Goal: Contribute content: Contribute content

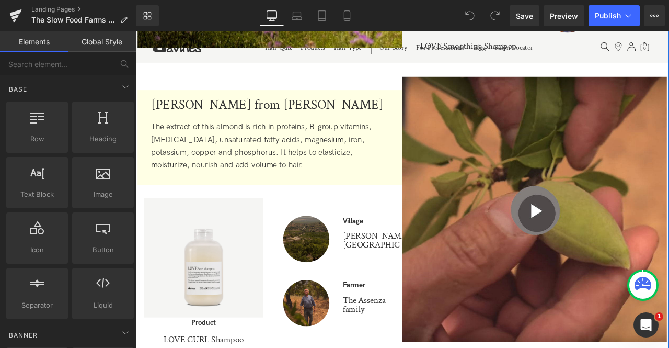
scroll to position [1581, 0]
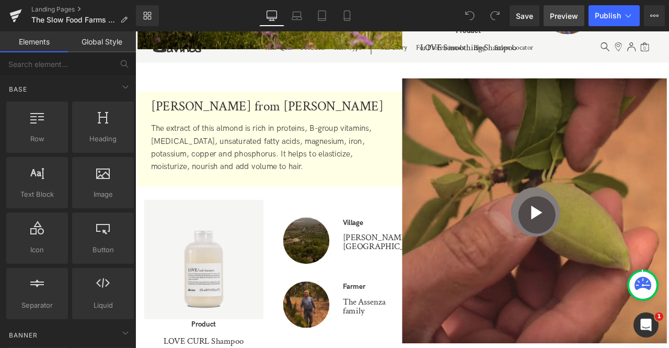
click at [556, 14] on span "Preview" at bounding box center [564, 15] width 28 height 11
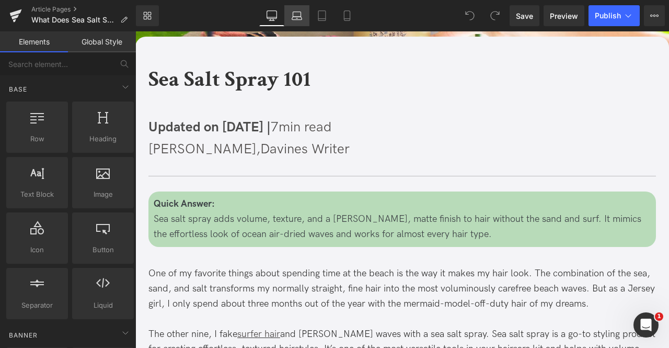
click at [291, 13] on link "Laptop" at bounding box center [296, 15] width 25 height 21
click at [272, 13] on icon at bounding box center [272, 15] width 10 height 10
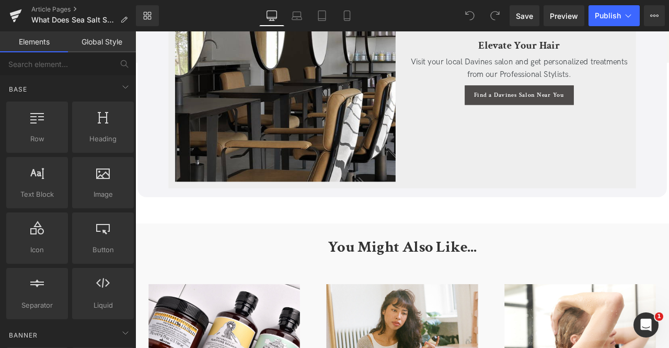
scroll to position [2547, 0]
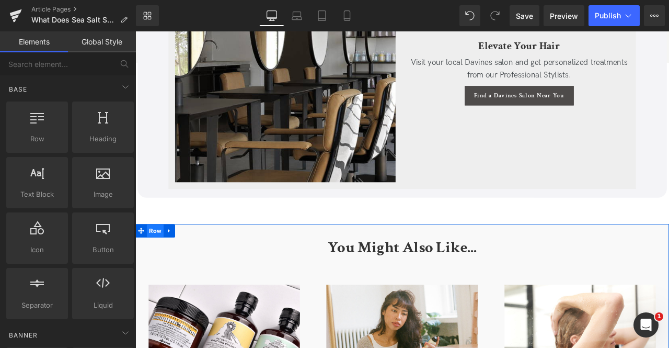
click at [159, 260] on span "Row" at bounding box center [159, 268] width 20 height 16
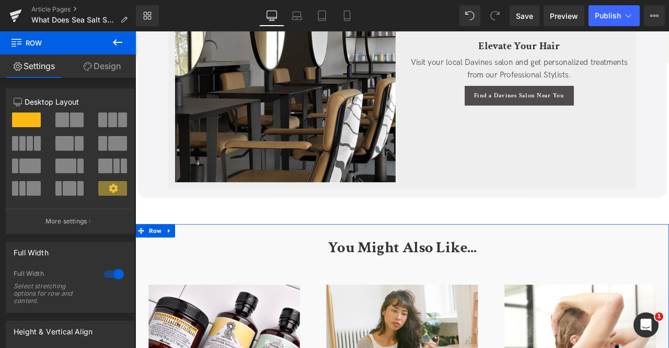
click at [98, 64] on link "Design" at bounding box center [102, 66] width 68 height 24
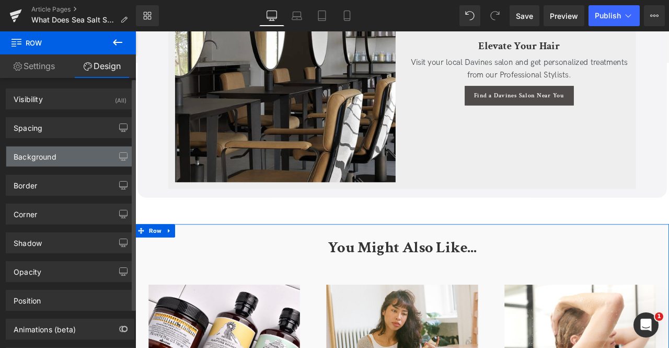
click at [65, 157] on div "Background" at bounding box center [70, 156] width 128 height 20
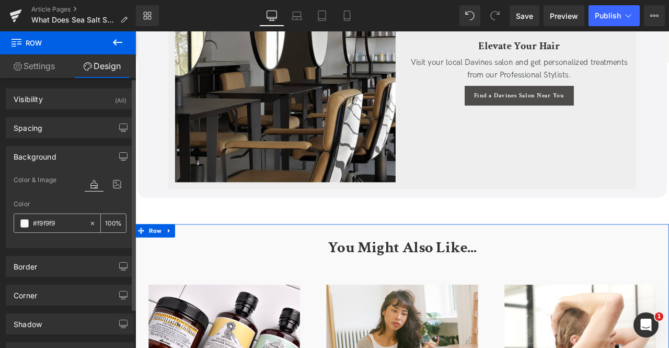
click at [60, 224] on input "text" at bounding box center [58, 222] width 51 height 11
paste input "4f4f7"
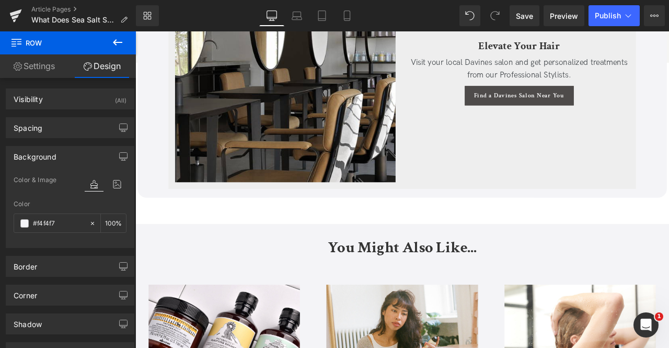
type input "#f4f4f7"
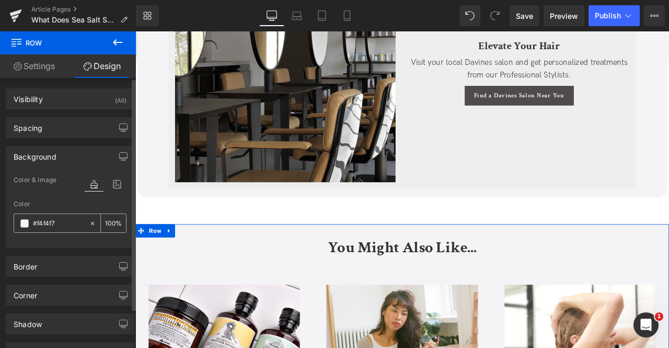
click at [106, 225] on input "number" at bounding box center [110, 222] width 10 height 11
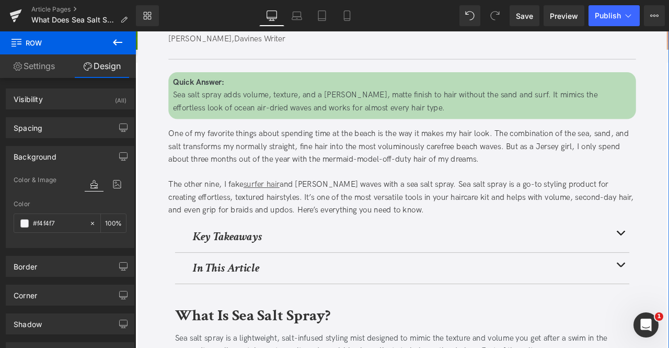
scroll to position [0, 0]
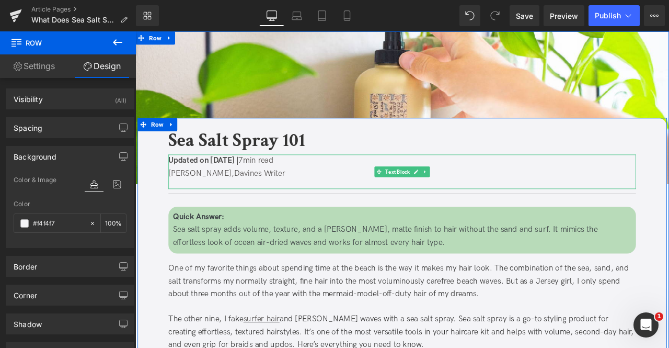
click at [225, 203] on span "[PERSON_NAME]," at bounding box center [214, 199] width 78 height 11
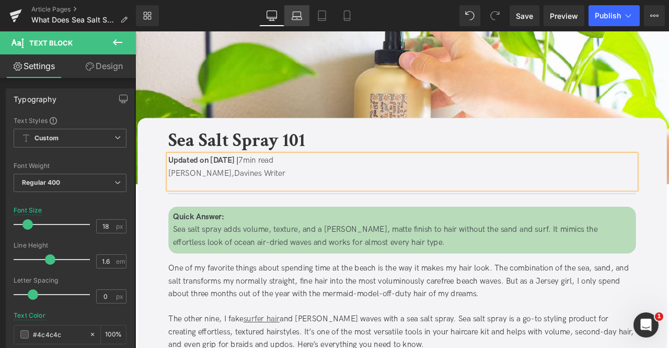
click at [301, 15] on icon at bounding box center [297, 14] width 8 height 5
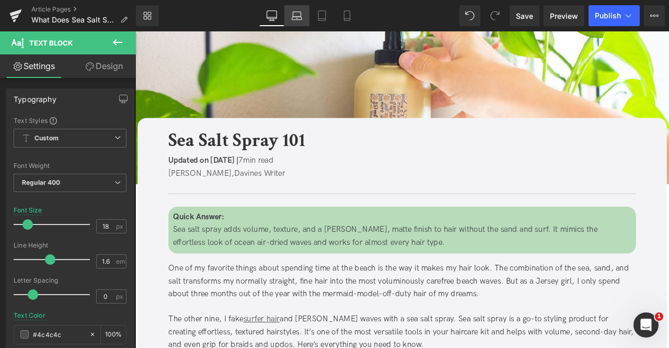
scroll to position [34, 0]
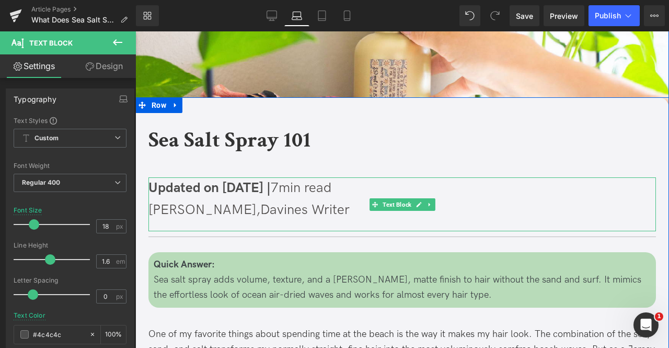
click at [198, 199] on p "[PERSON_NAME], Davines Writer" at bounding box center [402, 210] width 508 height 22
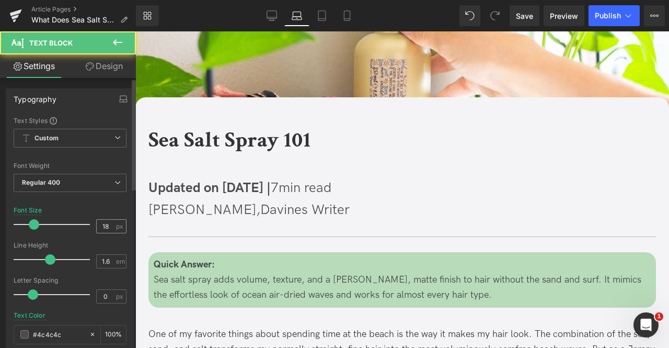
click at [107, 222] on input "18" at bounding box center [106, 226] width 18 height 13
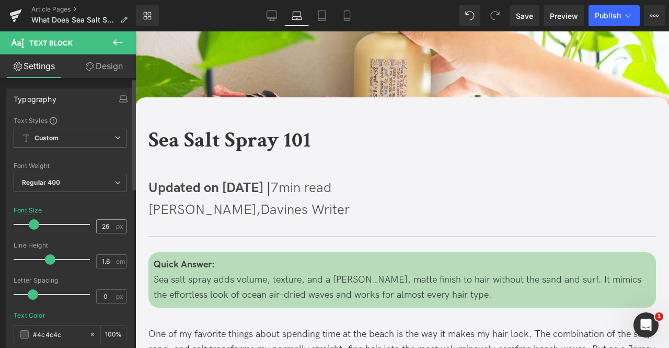
type input "2"
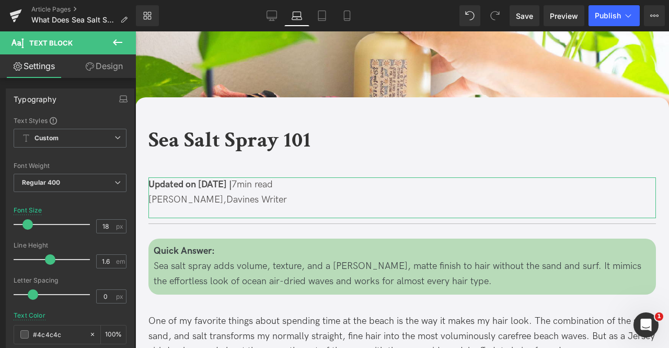
type input "18"
click at [107, 59] on link "Design" at bounding box center [104, 66] width 68 height 24
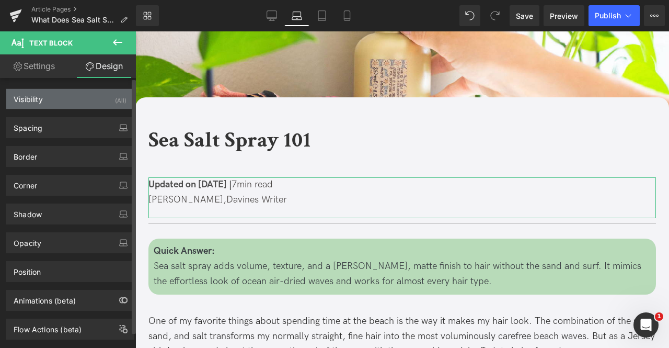
click at [74, 95] on div "Visibility (All)" at bounding box center [70, 99] width 128 height 20
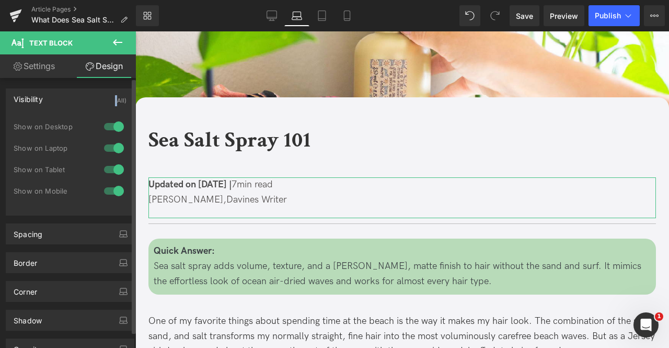
click at [74, 95] on div "Visibility (All)" at bounding box center [70, 99] width 128 height 20
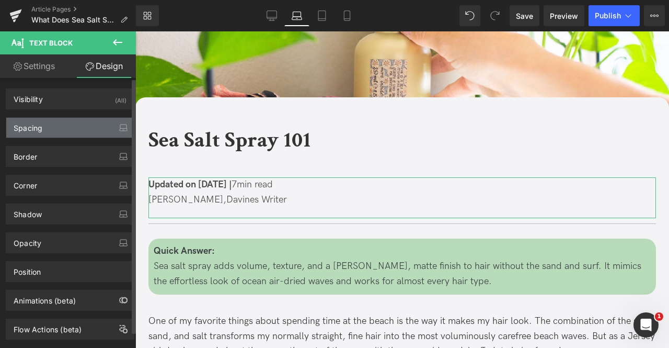
click at [73, 128] on div "Spacing" at bounding box center [70, 128] width 128 height 20
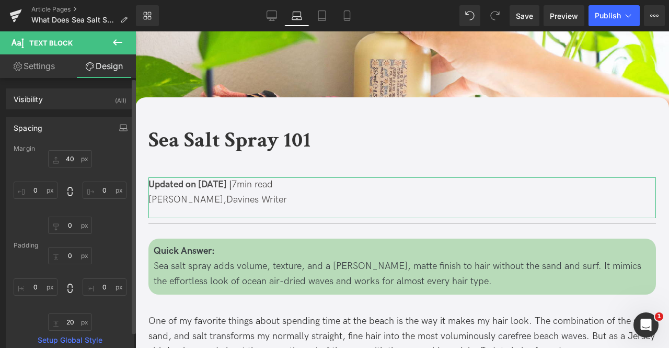
click at [69, 151] on div "Margin" at bounding box center [70, 148] width 113 height 7
click at [71, 158] on input "40" at bounding box center [70, 158] width 44 height 17
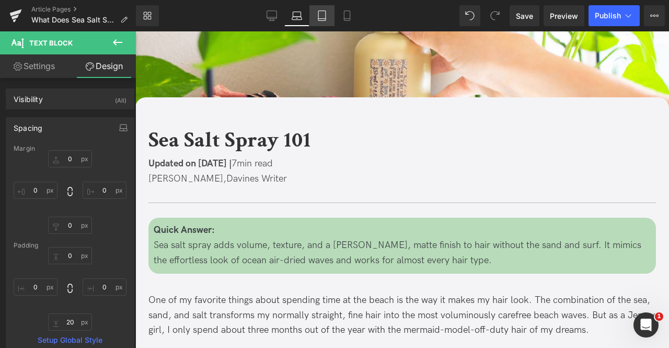
click at [332, 12] on link "Tablet" at bounding box center [321, 15] width 25 height 21
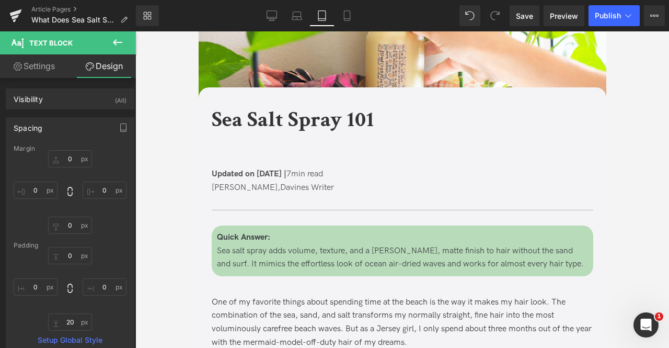
scroll to position [45, 0]
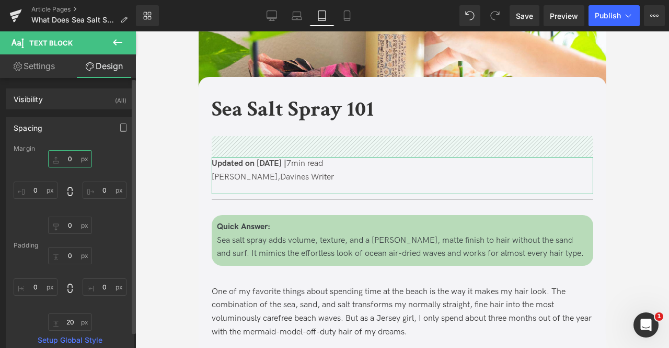
click at [67, 159] on input "0" at bounding box center [70, 158] width 44 height 17
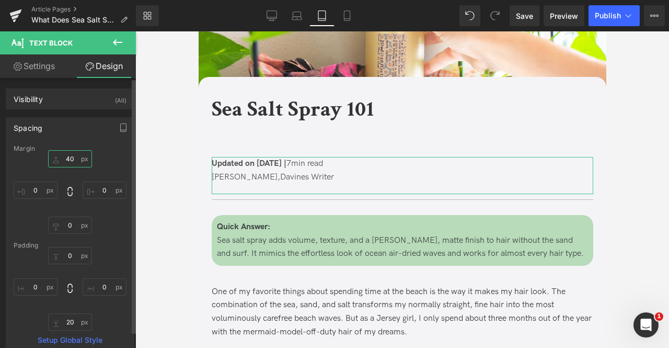
type input "0"
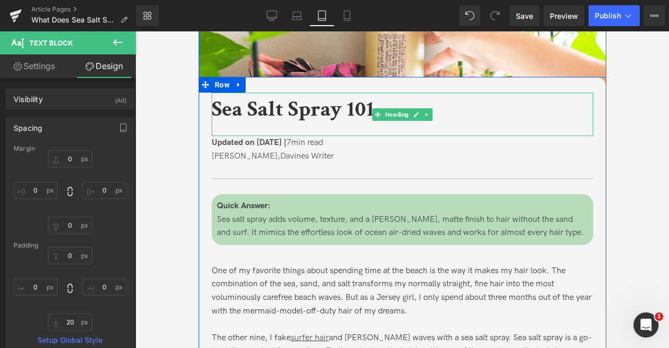
click at [257, 118] on b "Sea Salt Spray 101" at bounding box center [292, 109] width 163 height 29
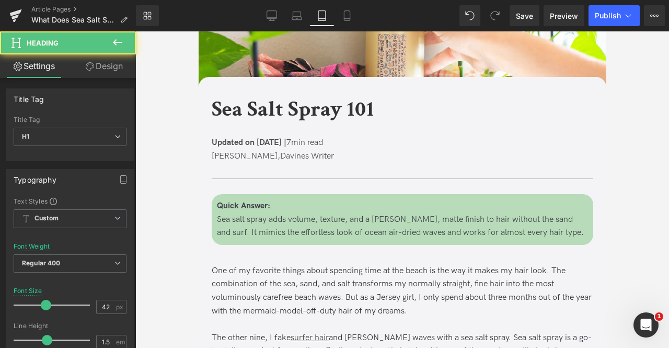
click at [93, 63] on link "Design" at bounding box center [104, 66] width 68 height 24
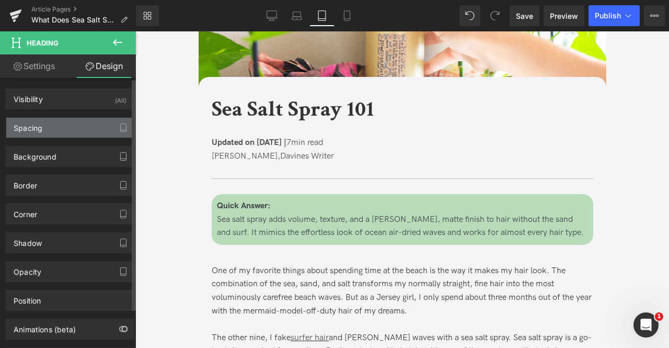
click at [52, 129] on div "Spacing" at bounding box center [70, 128] width 128 height 20
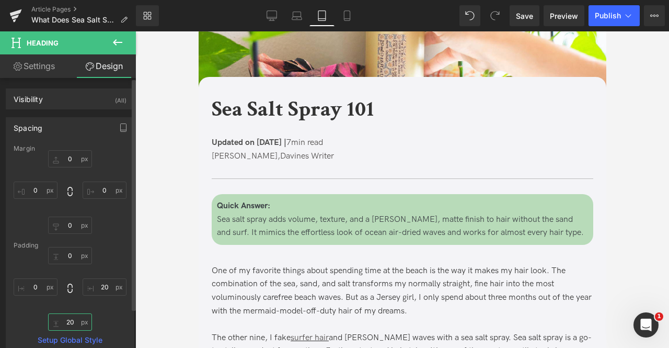
click at [64, 327] on input "text" at bounding box center [70, 321] width 44 height 17
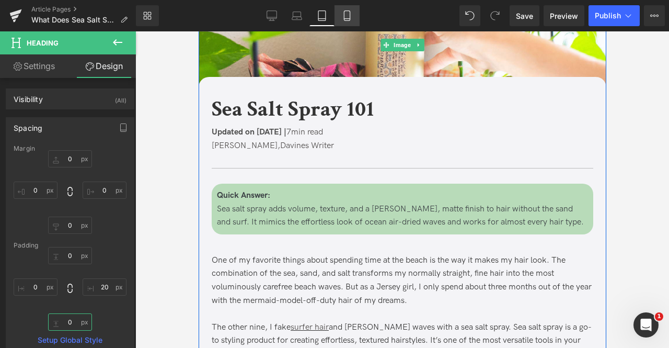
type input "0"
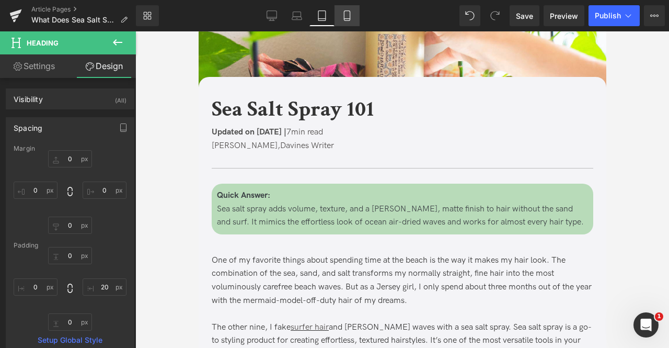
click at [348, 20] on icon at bounding box center [347, 15] width 10 height 10
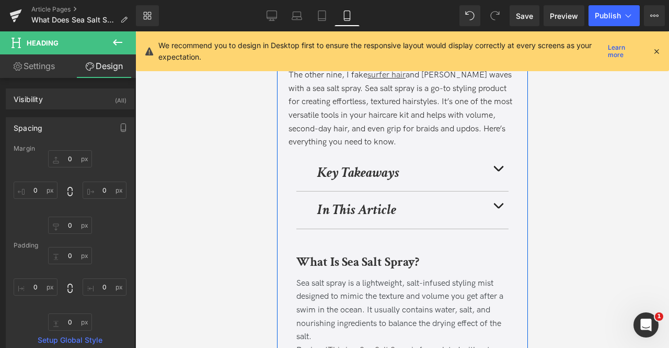
scroll to position [318, 0]
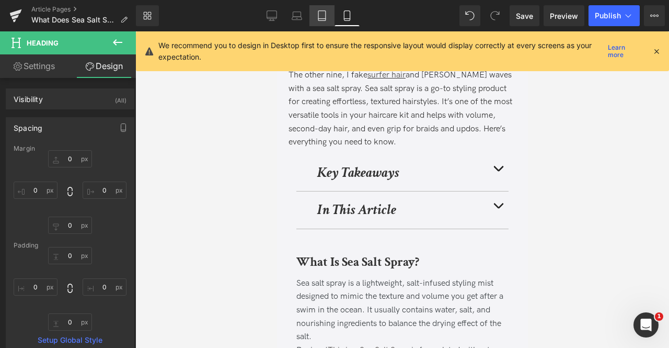
click at [321, 21] on link "Tablet" at bounding box center [321, 15] width 25 height 21
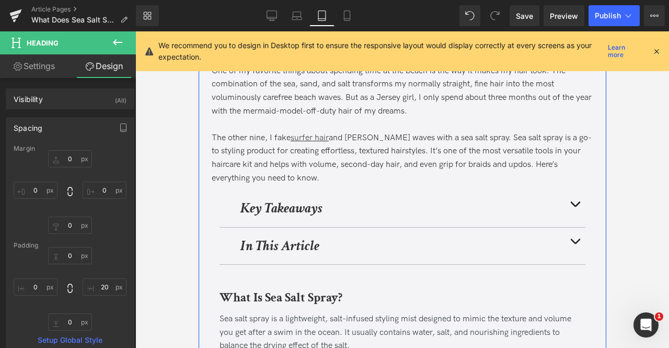
scroll to position [244, 0]
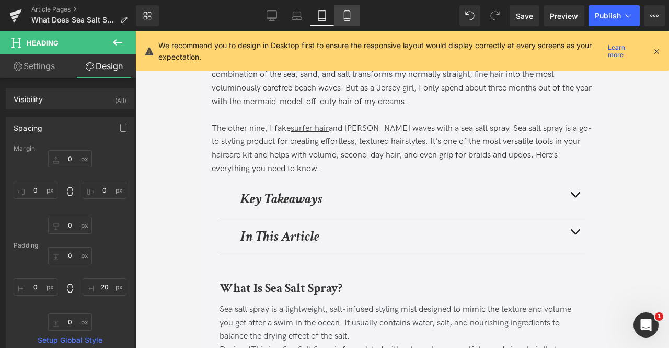
click at [349, 11] on icon at bounding box center [347, 16] width 6 height 10
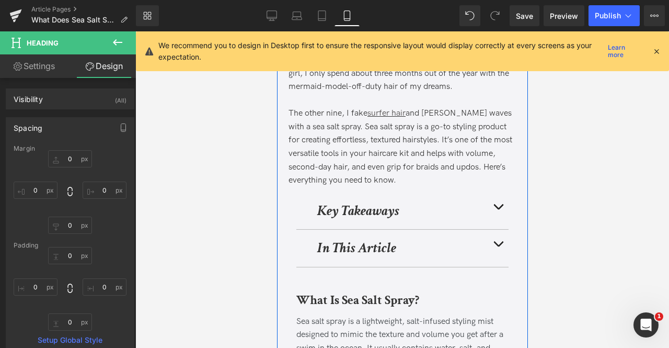
scroll to position [302, 0]
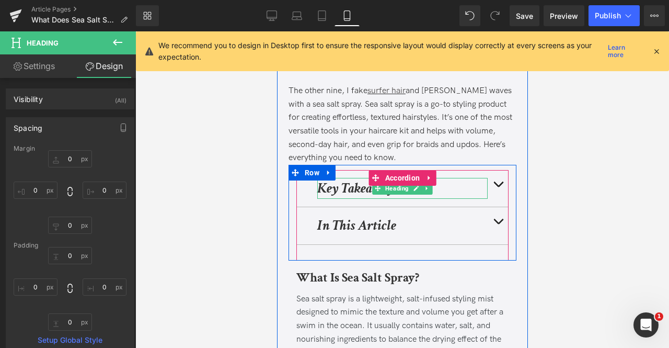
click at [333, 193] on strong "Key Takeaways" at bounding box center [358, 188] width 82 height 18
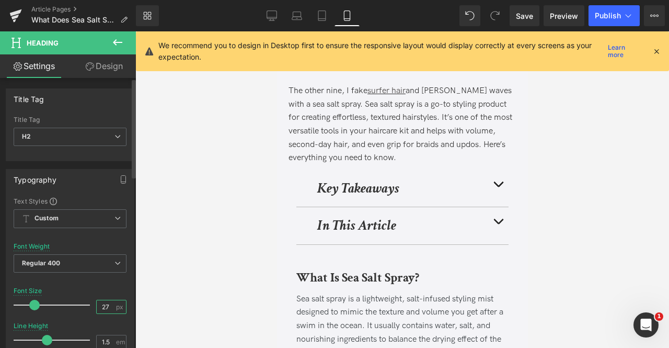
click at [102, 304] on input "27" at bounding box center [106, 306] width 18 height 13
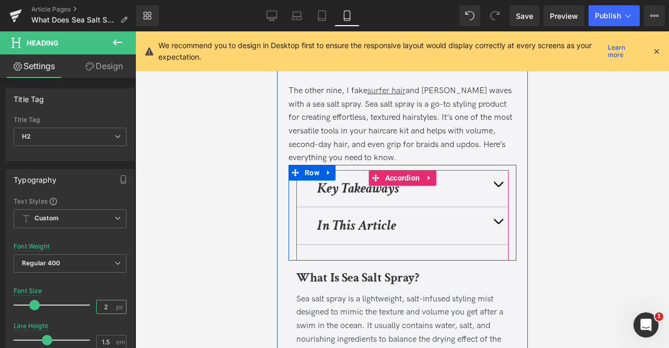
type input "24"
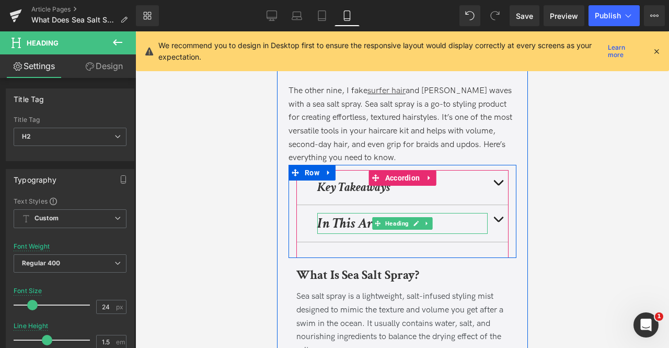
click at [347, 225] on strong "In This Article" at bounding box center [356, 223] width 79 height 18
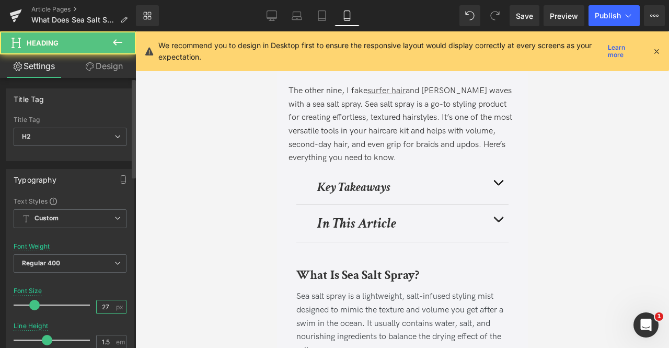
click at [105, 308] on input "27" at bounding box center [106, 306] width 18 height 13
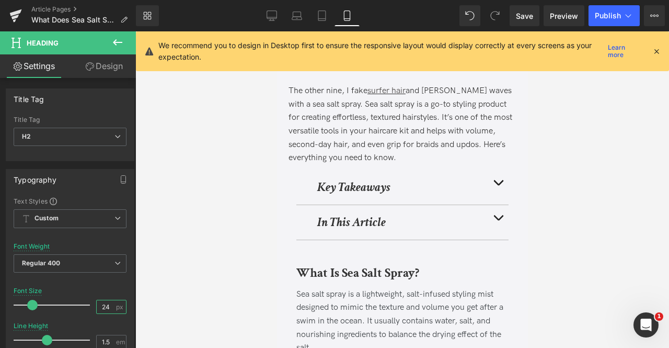
type input "24"
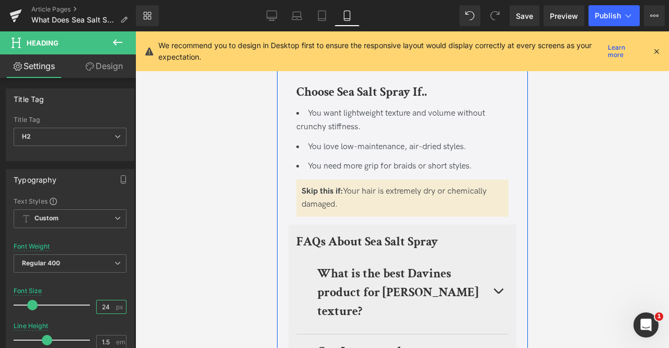
scroll to position [3100, 0]
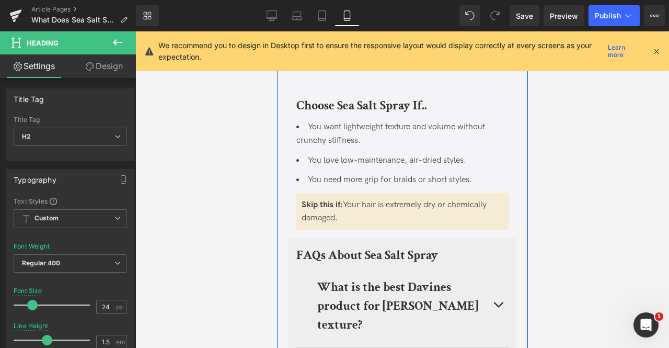
click at [329, 288] on b "What is the best Davines product for beachy texture?" at bounding box center [397, 306] width 161 height 54
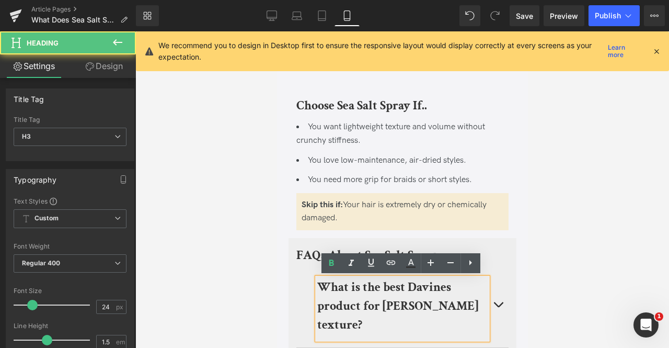
click at [318, 289] on b "What is the best Davines product for beachy texture?" at bounding box center [397, 306] width 161 height 54
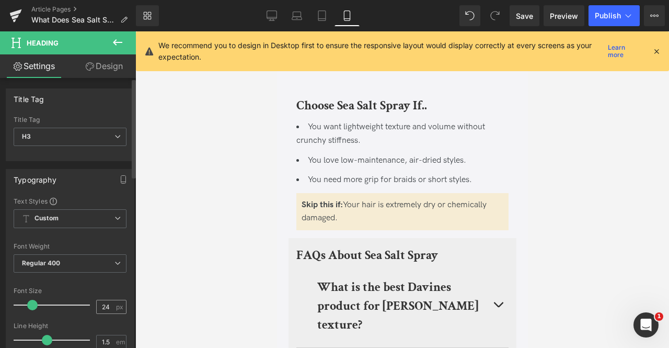
click at [108, 303] on input "24" at bounding box center [106, 306] width 18 height 13
type input "20"
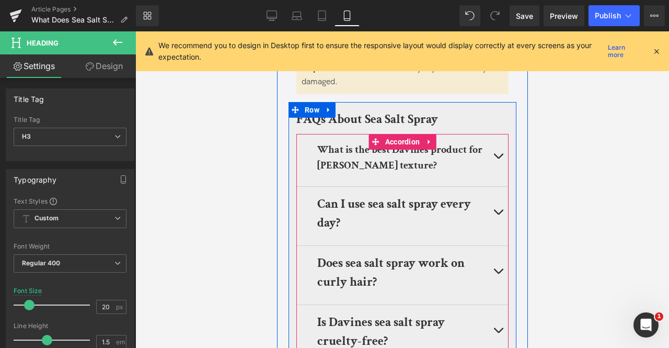
scroll to position [3236, 0]
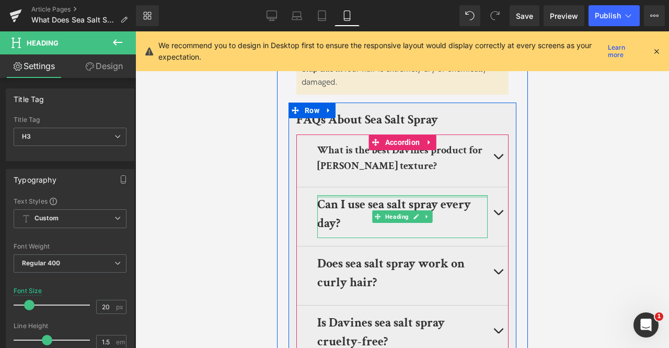
click at [338, 197] on div at bounding box center [402, 196] width 170 height 3
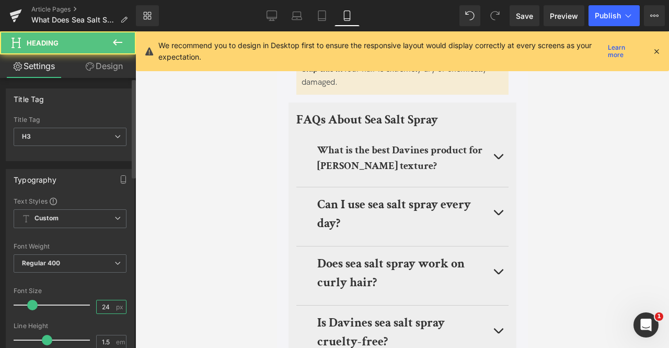
click at [108, 300] on input "24" at bounding box center [106, 306] width 18 height 13
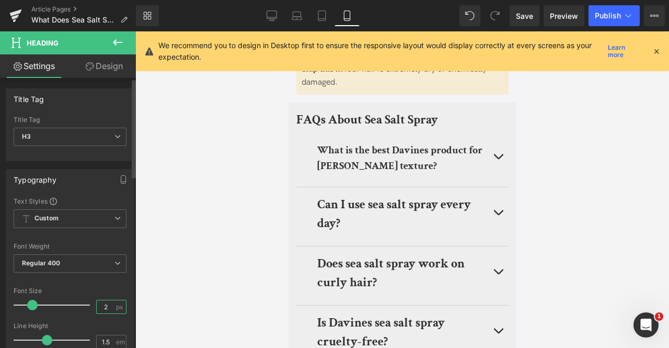
type input "20"
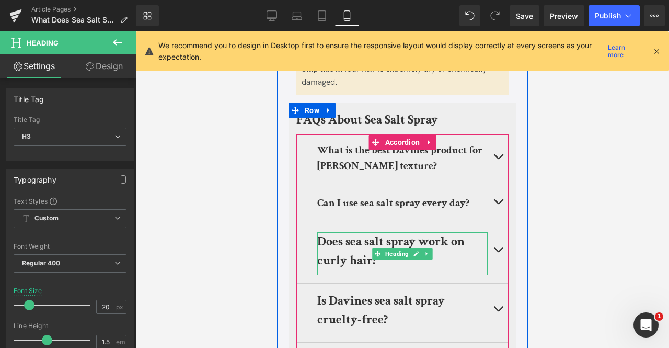
click at [355, 261] on b "Does sea salt spray work on curly hair?" at bounding box center [390, 250] width 147 height 35
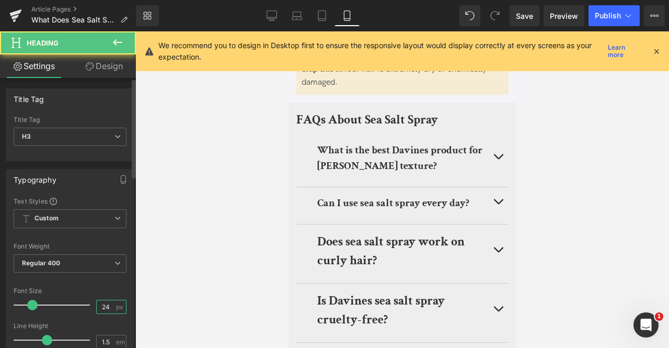
click at [107, 303] on input "24" at bounding box center [106, 306] width 18 height 13
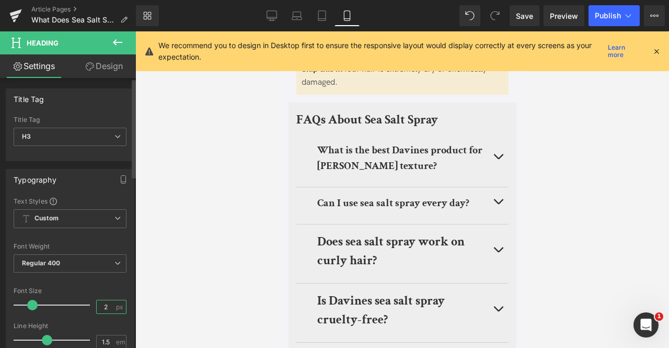
type input "20"
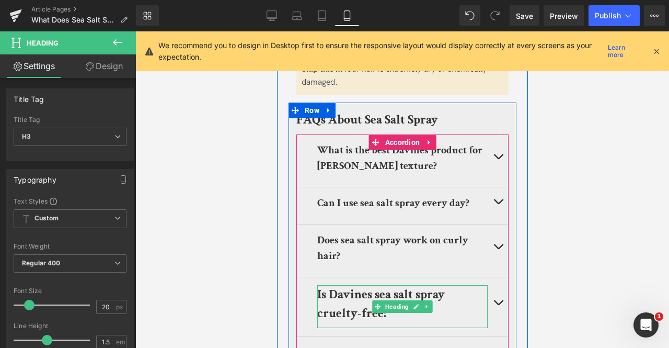
click at [346, 292] on b "Is Davines sea salt spray cruelty-free?" at bounding box center [381, 303] width 128 height 35
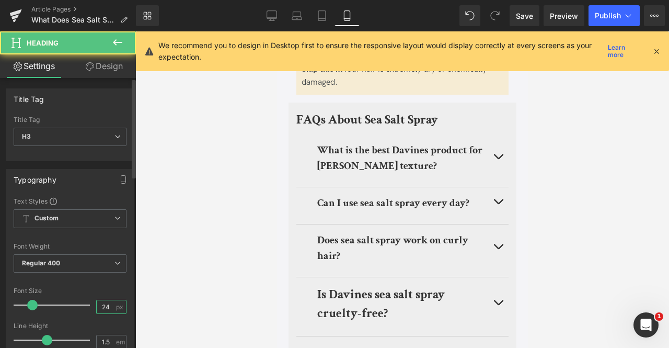
click at [101, 300] on input "24" at bounding box center [106, 306] width 18 height 13
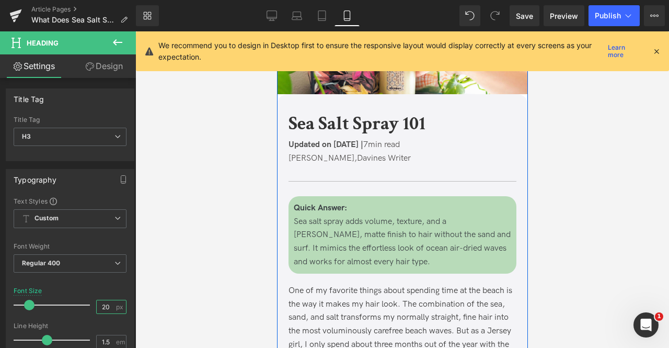
scroll to position [0, 0]
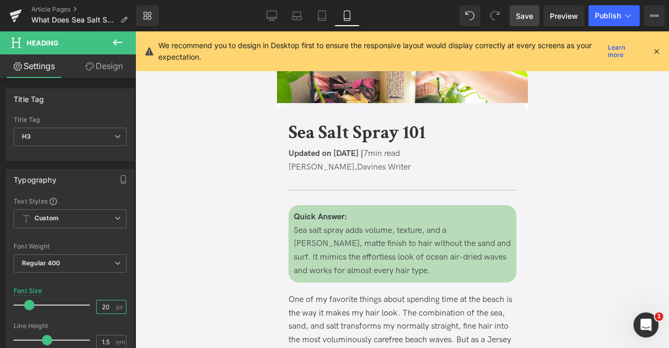
type input "20"
click at [525, 12] on span "Save" at bounding box center [524, 15] width 17 height 11
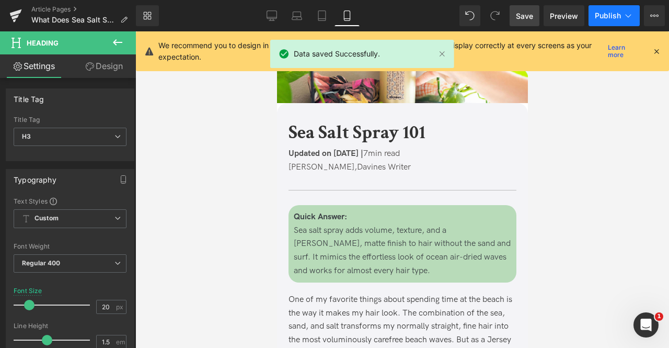
click at [615, 13] on span "Publish" at bounding box center [608, 15] width 26 height 8
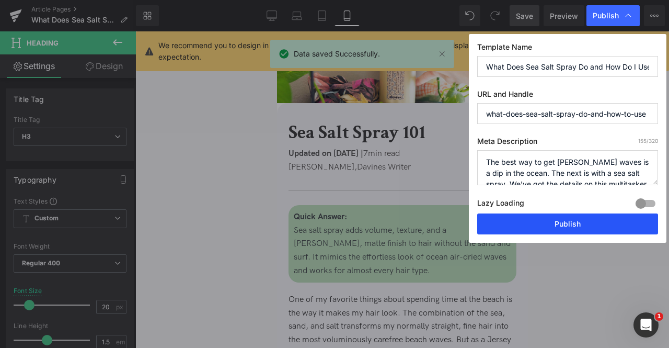
click at [580, 219] on button "Publish" at bounding box center [567, 223] width 181 height 21
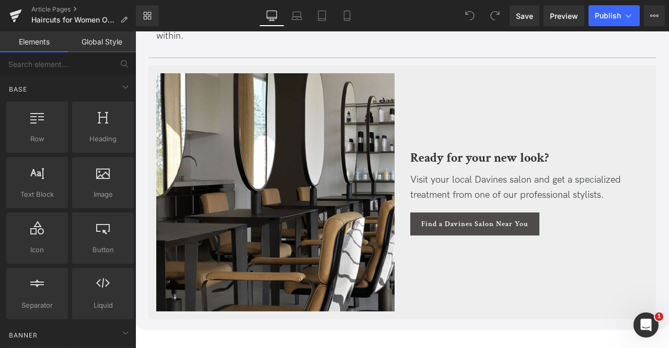
scroll to position [3339, 0]
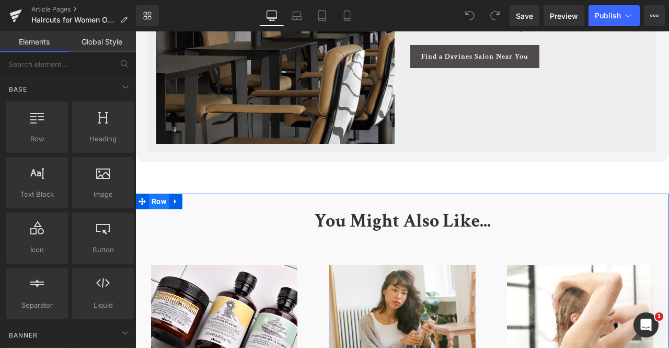
click at [150, 193] on span "Row" at bounding box center [159, 201] width 20 height 16
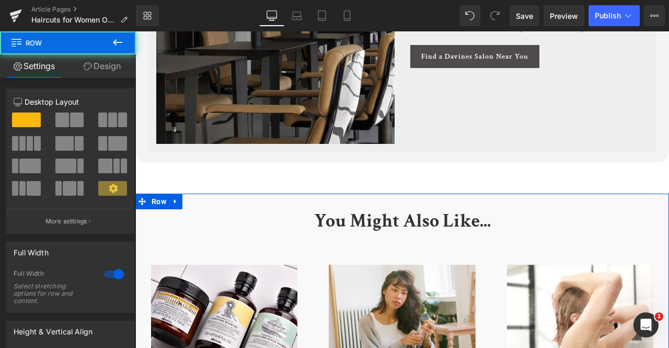
click at [90, 75] on link "Design" at bounding box center [102, 66] width 68 height 24
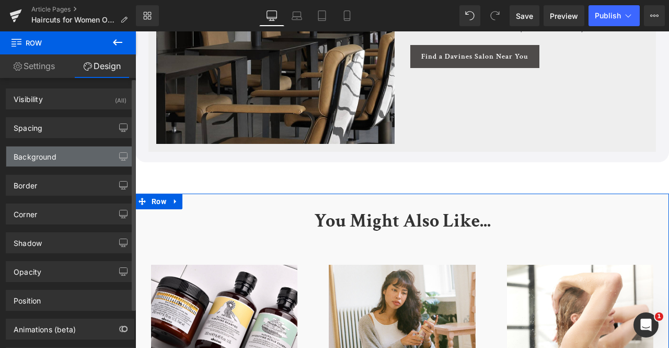
click at [54, 153] on div "Background" at bounding box center [35, 153] width 43 height 15
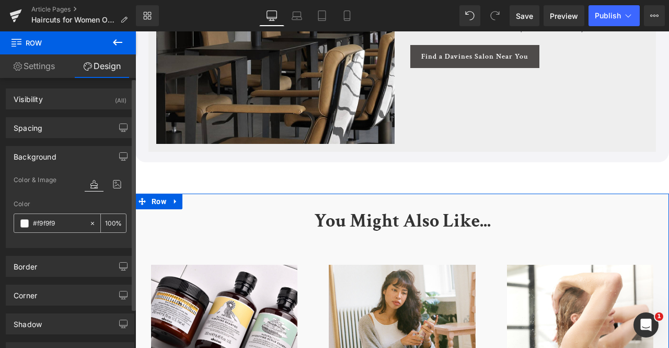
click at [53, 219] on input "#f9f9f9" at bounding box center [58, 222] width 51 height 11
paste input "4f4f7"
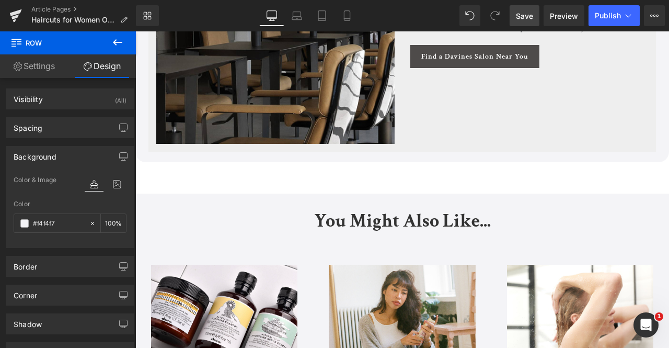
type input "#f4f4f7"
click at [519, 11] on span "Save" at bounding box center [524, 15] width 17 height 11
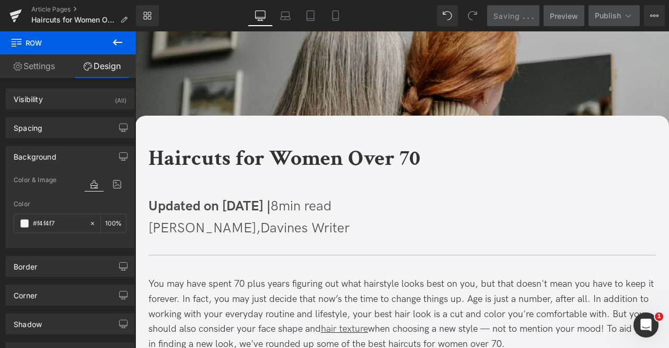
scroll to position [0, 0]
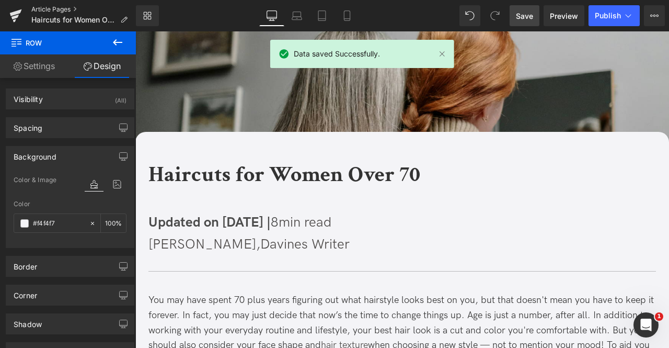
click at [75, 9] on link "Article Pages" at bounding box center [83, 9] width 105 height 8
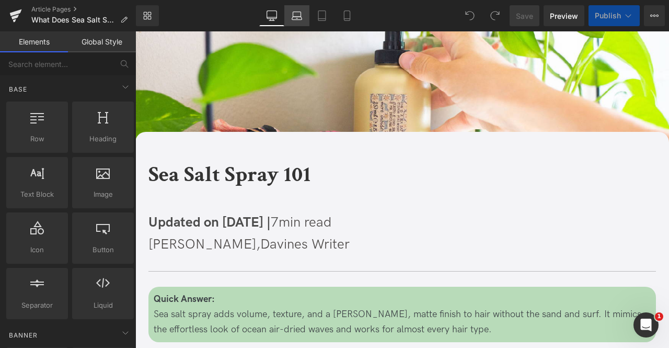
click at [291, 22] on link "Laptop" at bounding box center [296, 15] width 25 height 21
click at [275, 19] on icon at bounding box center [272, 15] width 10 height 10
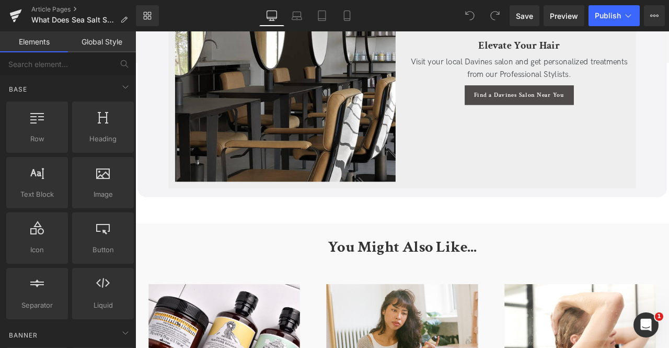
scroll to position [2549, 0]
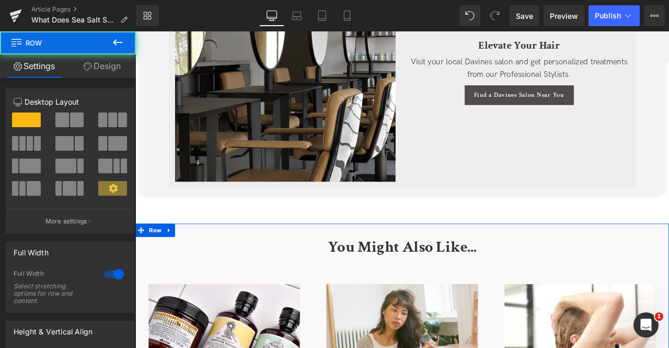
click at [91, 66] on link "Design" at bounding box center [102, 66] width 68 height 24
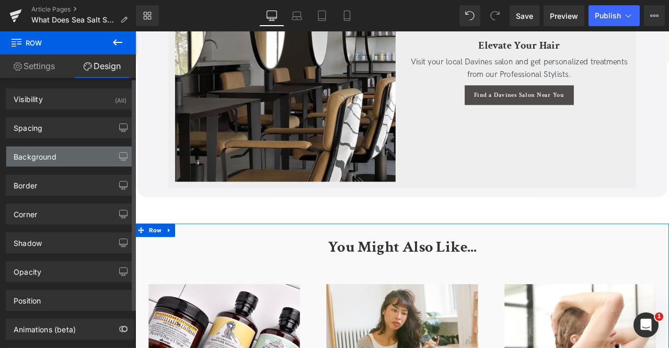
click at [71, 162] on div "Background" at bounding box center [70, 156] width 128 height 20
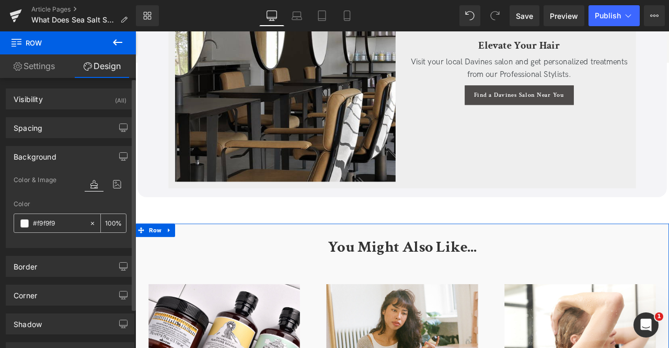
click at [61, 222] on input "#f9f9f9" at bounding box center [58, 222] width 51 height 11
paste input "4f4f7"
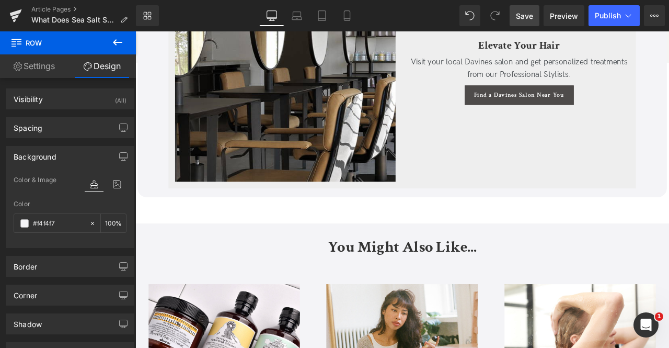
type input "#f4f4f7"
drag, startPoint x: 524, startPoint y: 11, endPoint x: 227, endPoint y: 135, distance: 321.9
click at [524, 11] on span "Save" at bounding box center [524, 15] width 17 height 11
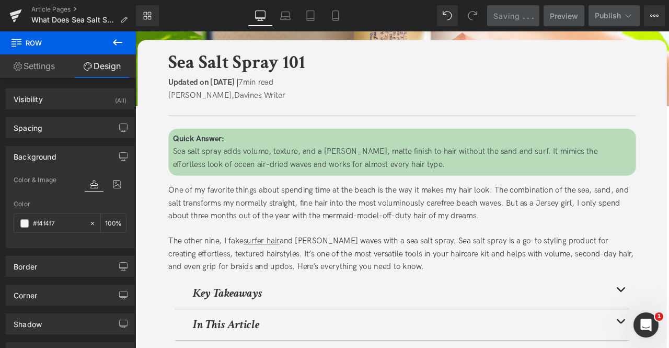
scroll to position [0, 0]
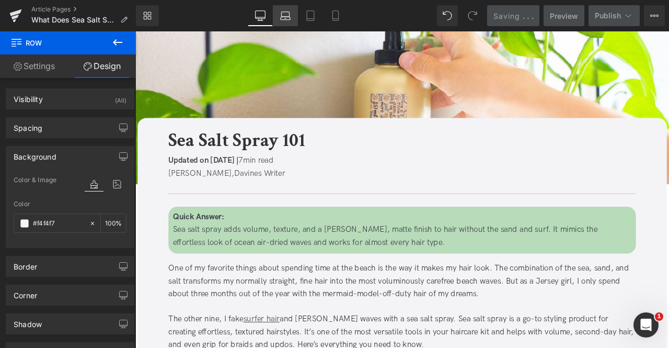
click at [288, 14] on icon at bounding box center [285, 15] width 10 height 10
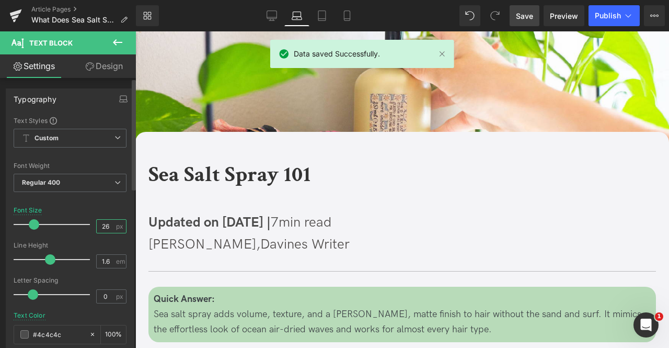
click at [106, 225] on input "26" at bounding box center [106, 226] width 18 height 13
type input "2"
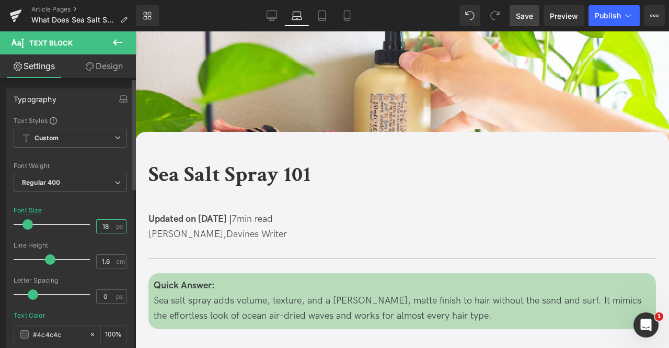
type input "18"
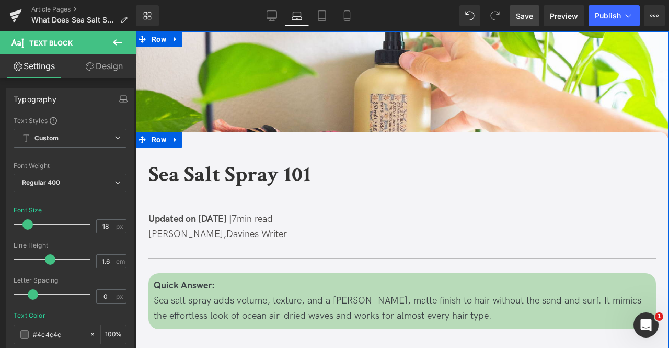
click at [164, 308] on p "Jaclyn LaBadia, Davines Writer" at bounding box center [182, 315] width 622 height 15
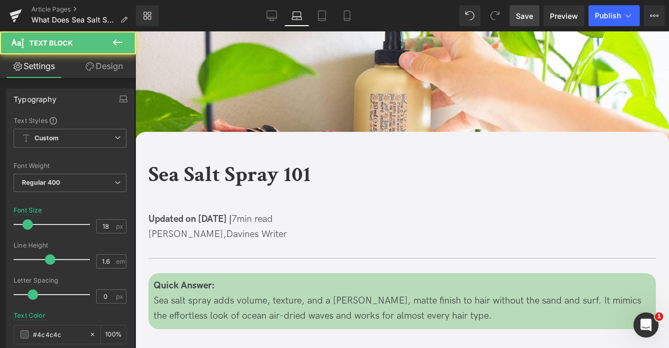
drag, startPoint x: 95, startPoint y: 67, endPoint x: 76, endPoint y: 103, distance: 40.0
click at [95, 67] on link "Design" at bounding box center [104, 66] width 68 height 24
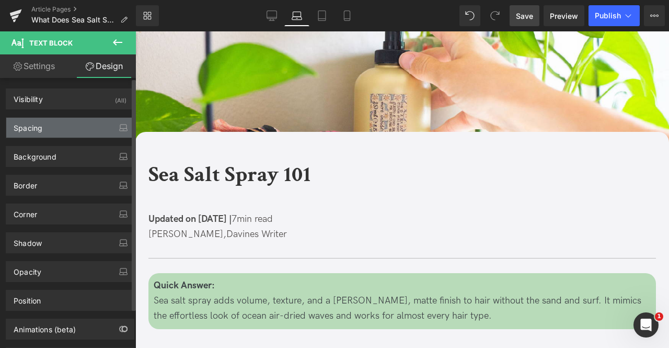
click at [76, 125] on div "Spacing" at bounding box center [70, 128] width 128 height 20
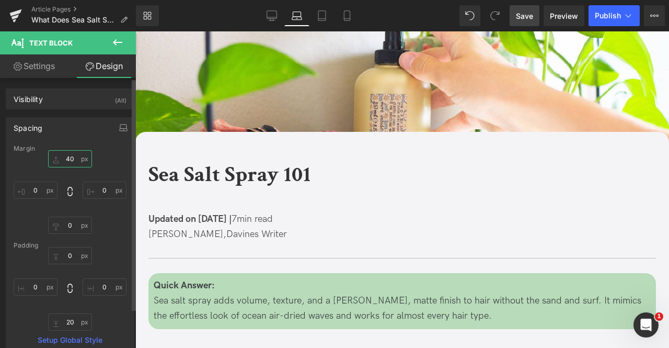
click at [71, 158] on input "text" at bounding box center [70, 158] width 44 height 17
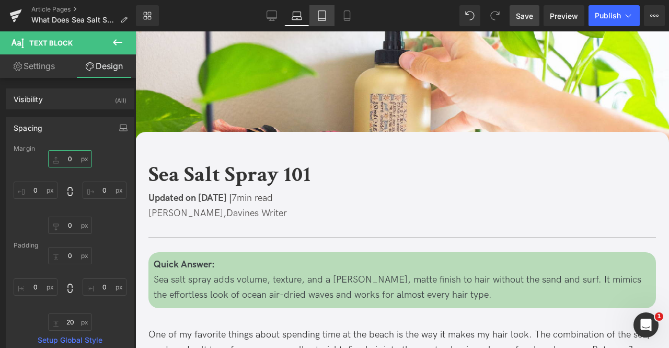
type input "0"
click at [319, 14] on icon at bounding box center [321, 16] width 7 height 10
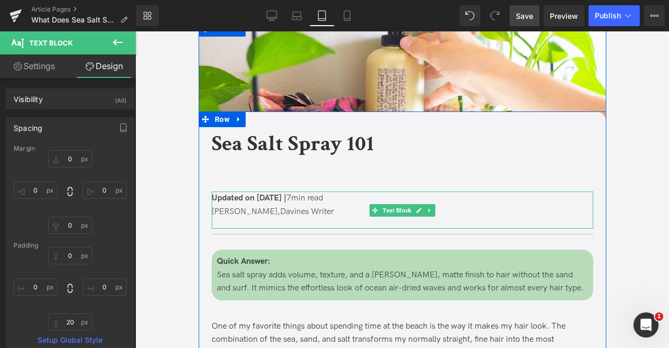
click at [72, 240] on span "Updated on June 30, 2025 |" at bounding box center [34, 245] width 75 height 10
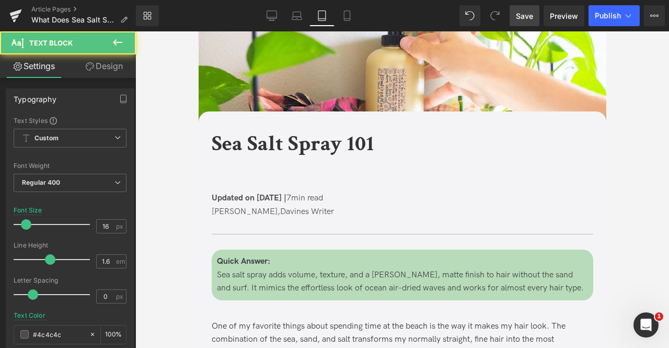
click at [95, 72] on link "Design" at bounding box center [104, 66] width 68 height 24
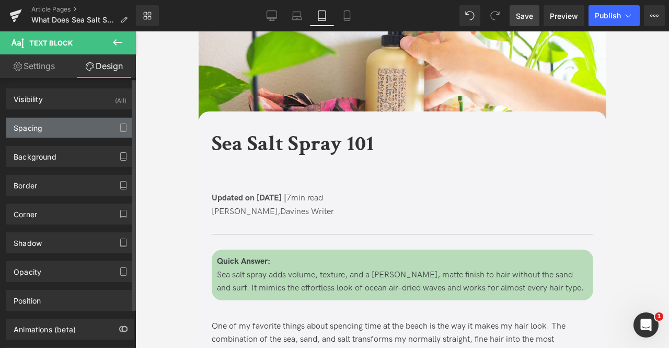
click at [72, 126] on div "Spacing" at bounding box center [70, 128] width 128 height 20
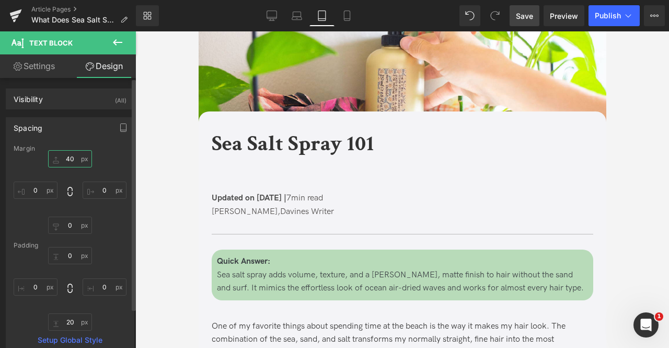
click at [70, 156] on input "40" at bounding box center [70, 158] width 44 height 17
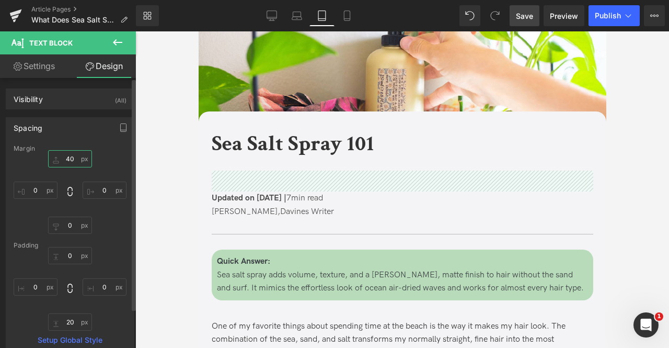
type input "0"
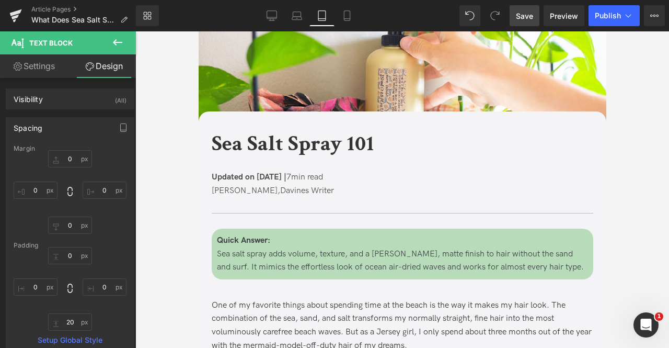
click at [159, 176] on b "Sea Salt Spray 101" at bounding box center [78, 190] width 163 height 29
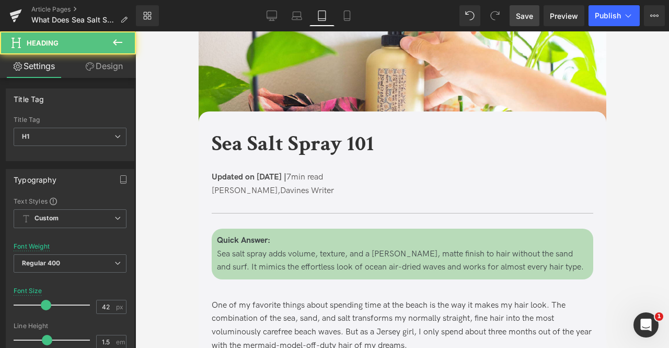
click at [84, 59] on link "Design" at bounding box center [104, 66] width 68 height 24
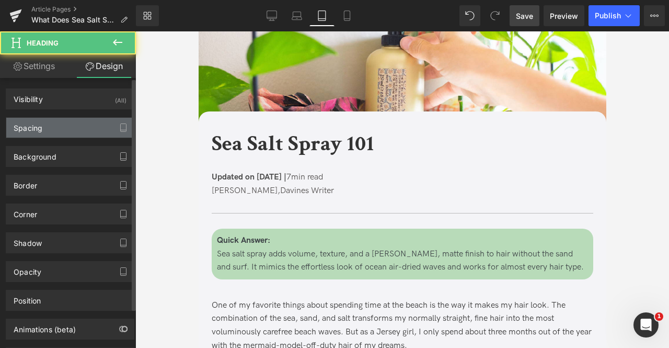
click at [71, 131] on div "Spacing" at bounding box center [70, 128] width 128 height 20
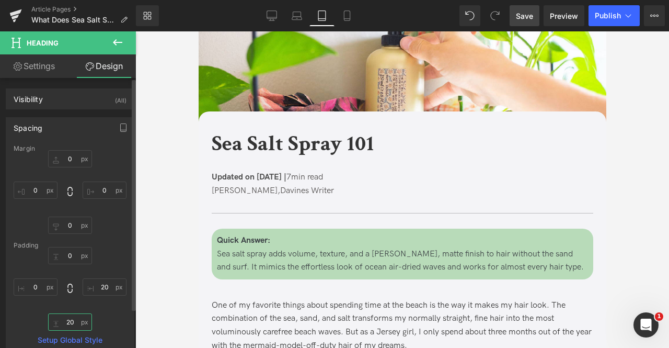
click at [71, 323] on input "20" at bounding box center [70, 321] width 44 height 17
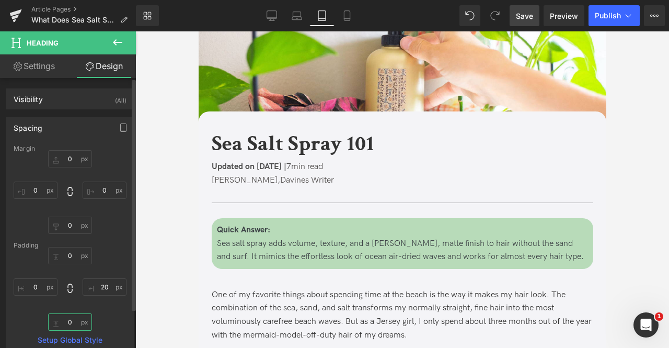
type input "0"
click at [347, 13] on icon at bounding box center [347, 15] width 10 height 10
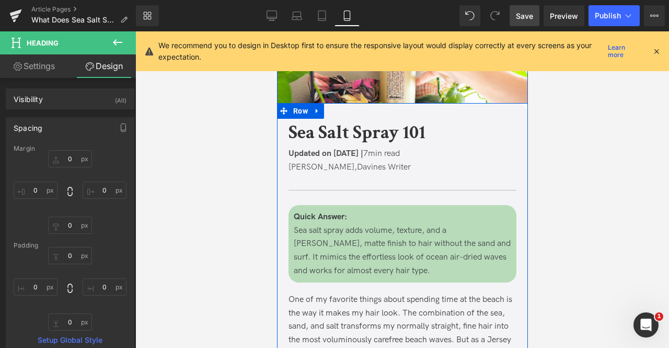
scroll to position [329, 0]
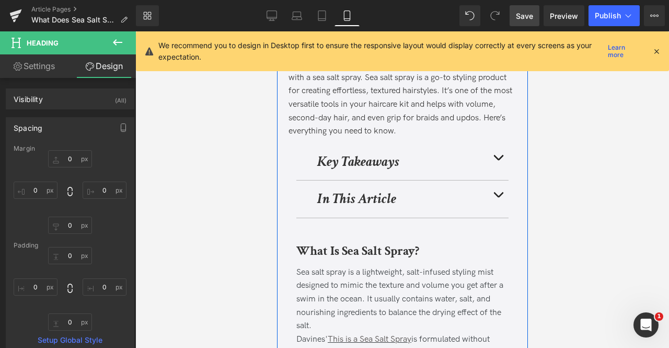
click at [255, 143] on strong "Key Takeaways" at bounding box center [214, 134] width 82 height 18
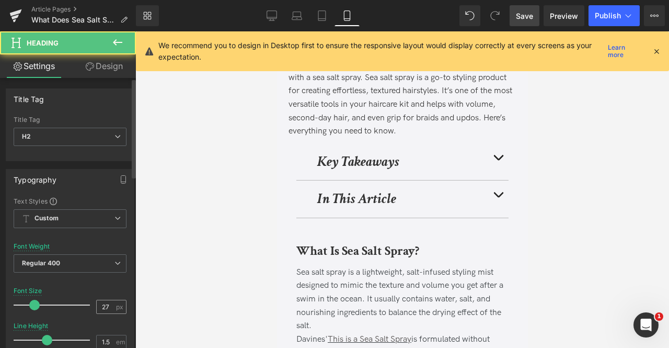
click at [116, 303] on span "px" at bounding box center [120, 306] width 9 height 7
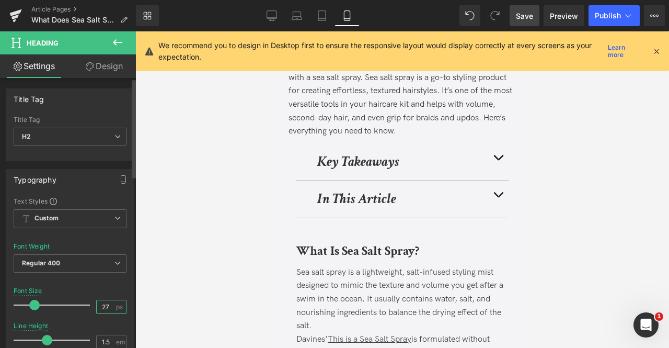
click at [107, 302] on input "27" at bounding box center [106, 306] width 18 height 13
type input "24"
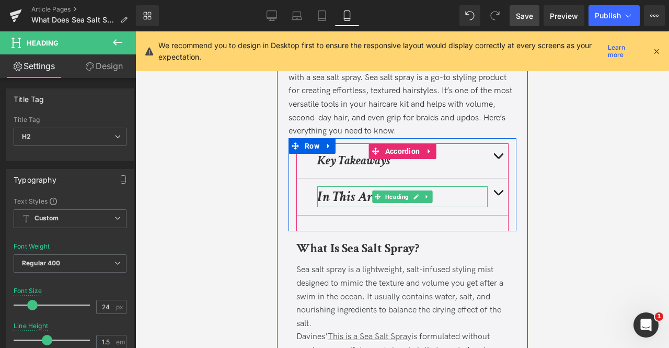
click at [252, 178] on strong "In This Article" at bounding box center [212, 169] width 79 height 18
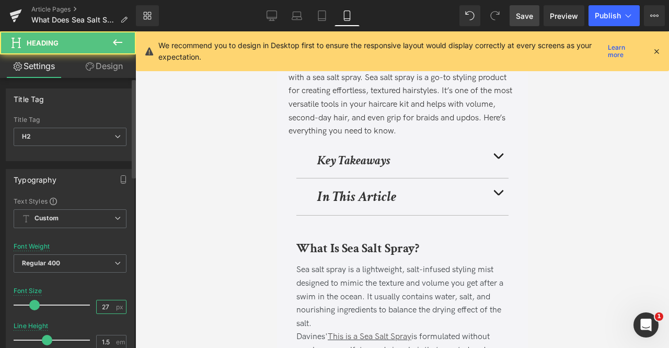
click at [107, 305] on input "27" at bounding box center [106, 306] width 18 height 13
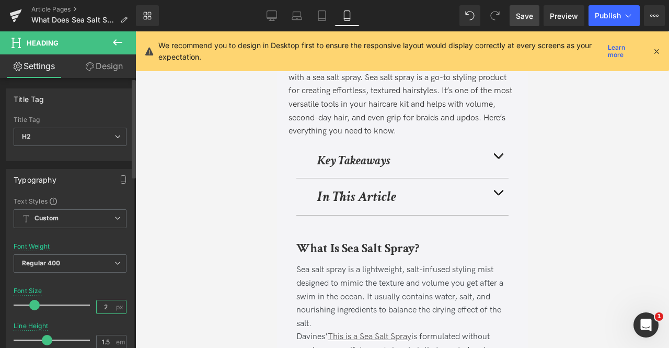
type input "24"
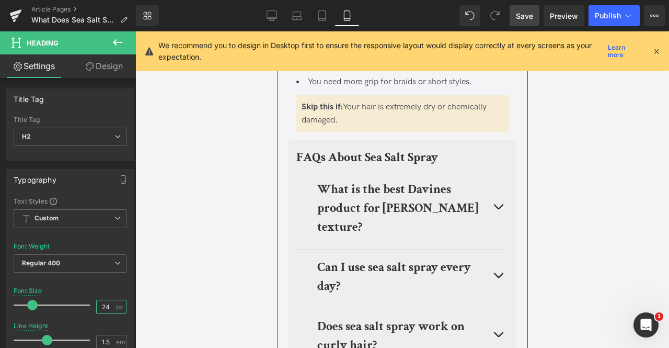
scroll to position [3198, 0]
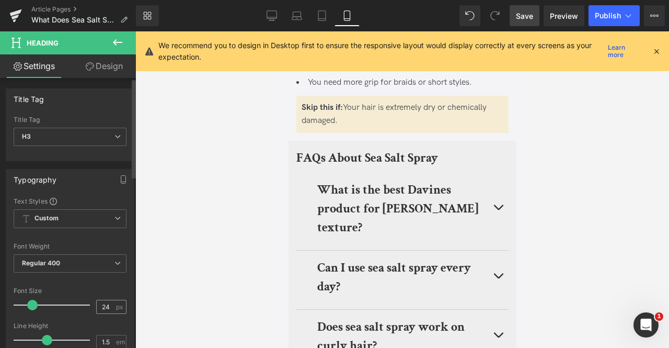
click at [109, 304] on input "24" at bounding box center [106, 306] width 18 height 13
type input "20"
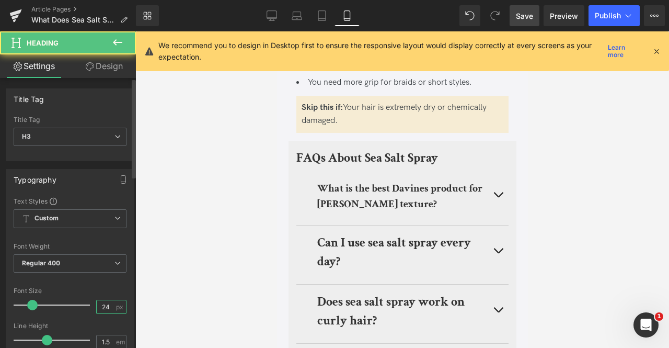
click at [108, 303] on input "24" at bounding box center [106, 306] width 18 height 13
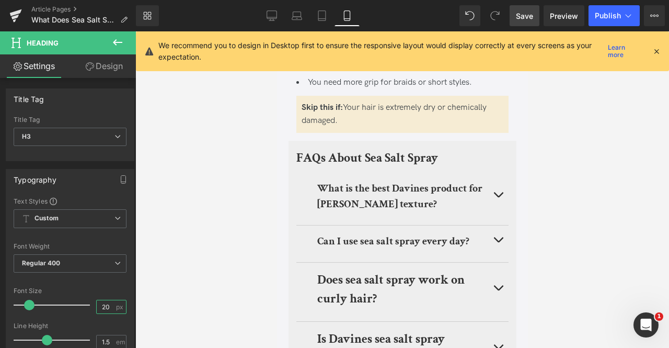
type input "20"
click at [335, 301] on div "Rendering Content" at bounding box center [335, 306] width 64 height 11
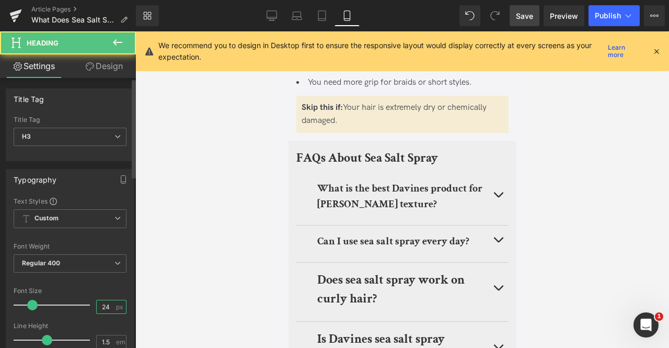
click at [109, 304] on input "24" at bounding box center [106, 306] width 18 height 13
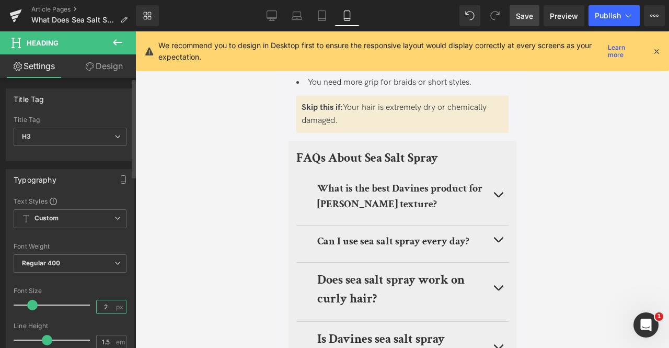
type input "20"
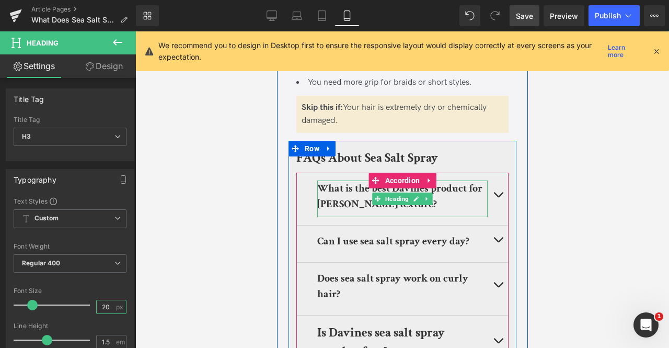
scroll to position [3306, 0]
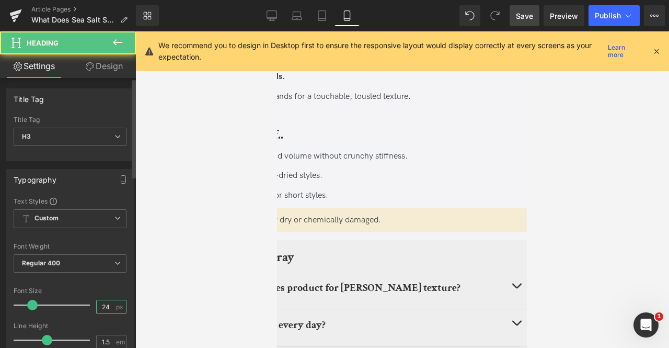
click at [110, 303] on input "24" at bounding box center [106, 306] width 18 height 13
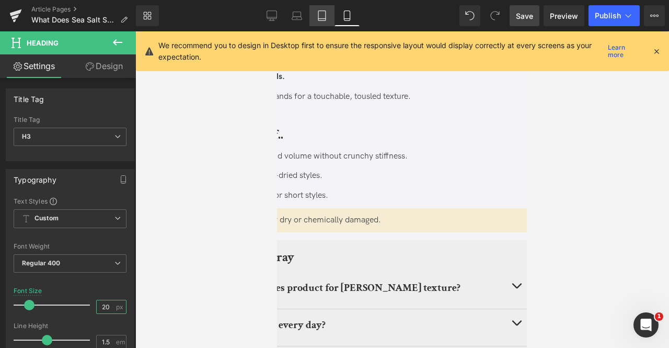
type input "20"
click at [323, 19] on icon at bounding box center [322, 15] width 10 height 10
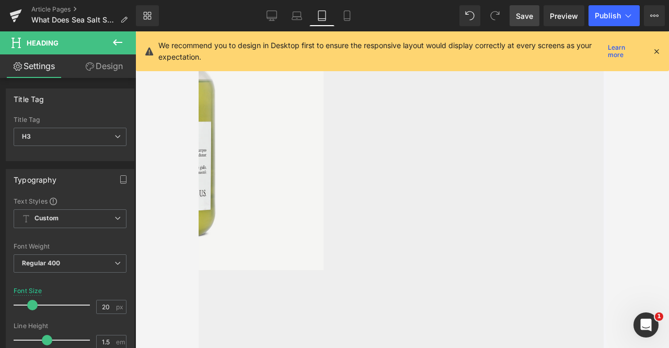
scroll to position [1931, 0]
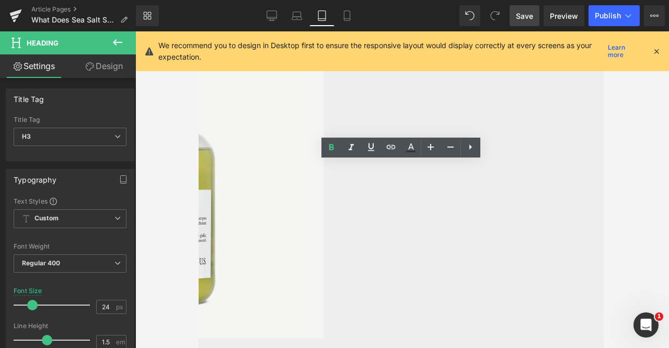
click at [525, 12] on span "Save" at bounding box center [524, 15] width 17 height 11
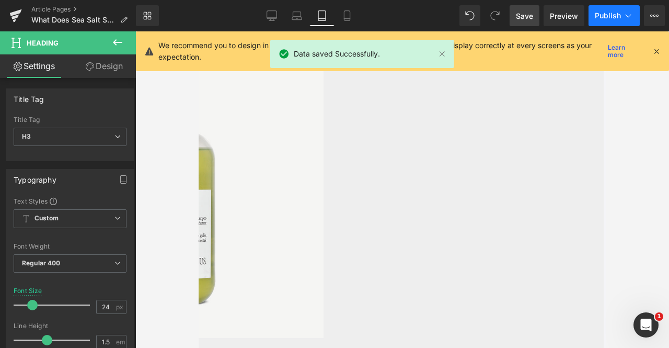
click at [631, 12] on icon at bounding box center [628, 15] width 10 height 10
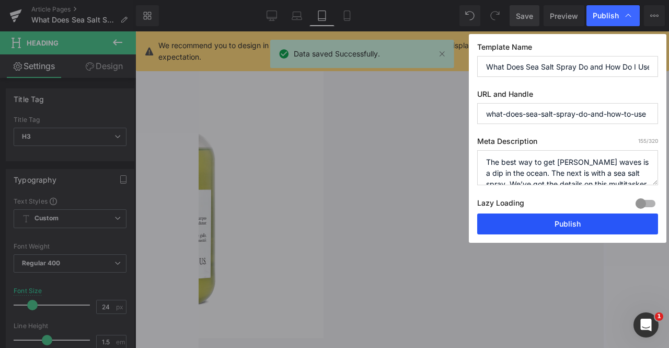
click at [597, 218] on button "Publish" at bounding box center [567, 223] width 181 height 21
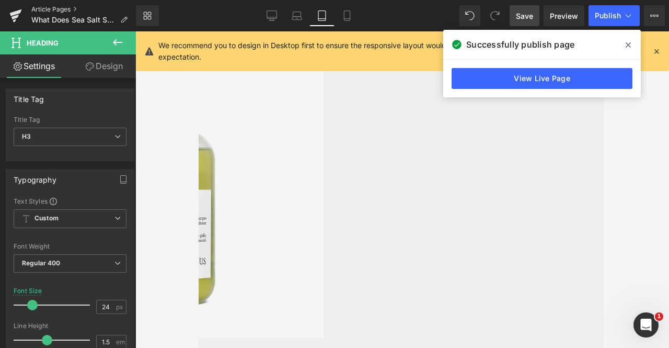
click at [73, 7] on link "Article Pages" at bounding box center [83, 9] width 105 height 8
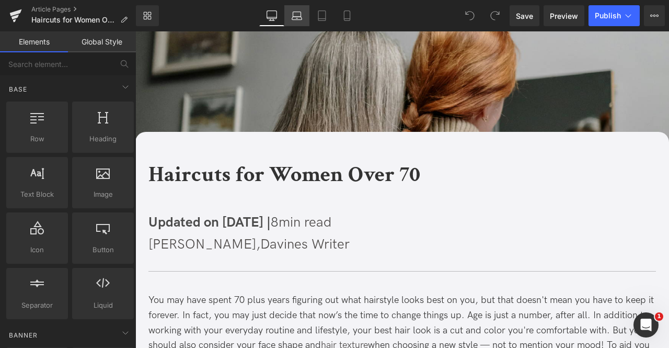
click at [295, 18] on icon at bounding box center [297, 15] width 10 height 10
click at [272, 16] on icon at bounding box center [272, 15] width 10 height 10
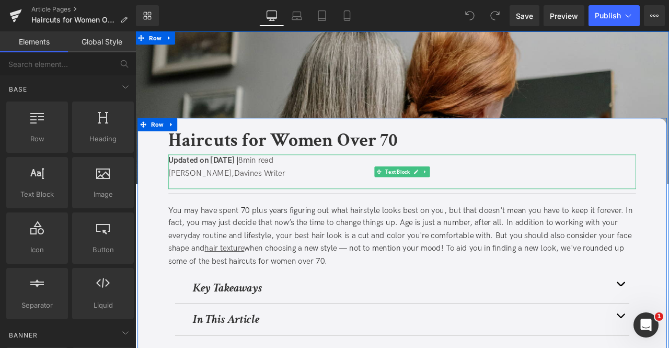
click at [252, 199] on span "Davines Writer" at bounding box center [282, 199] width 61 height 11
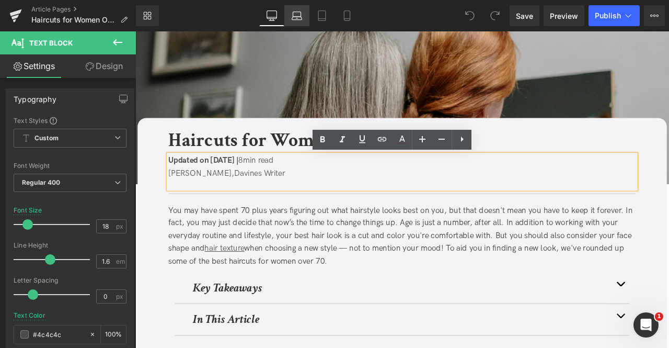
click at [301, 13] on icon at bounding box center [297, 15] width 10 height 10
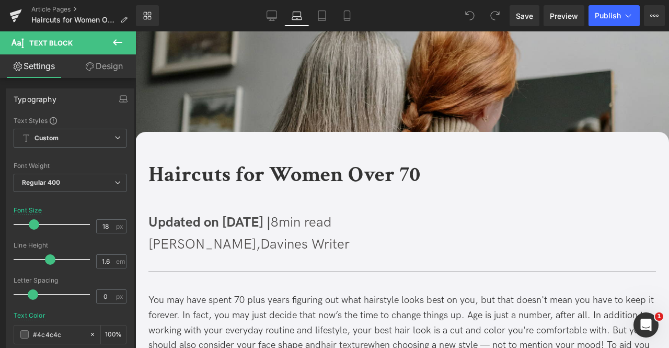
scroll to position [34, 0]
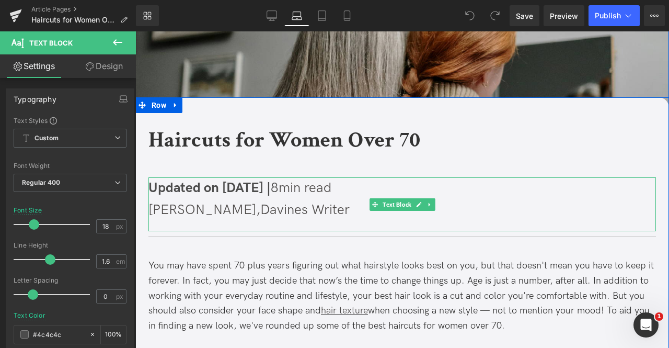
click at [168, 195] on span "Updated on [DATE] |" at bounding box center [209, 188] width 122 height 16
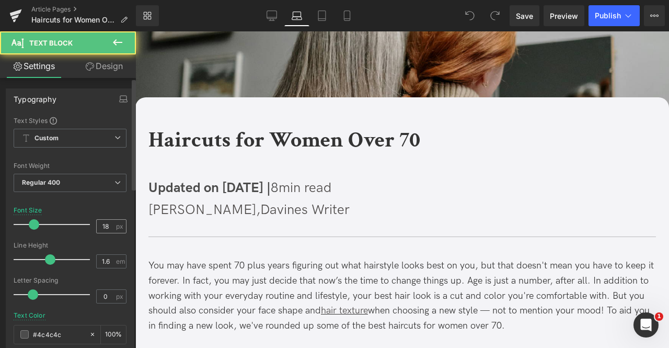
click at [108, 221] on input "18" at bounding box center [106, 226] width 18 height 13
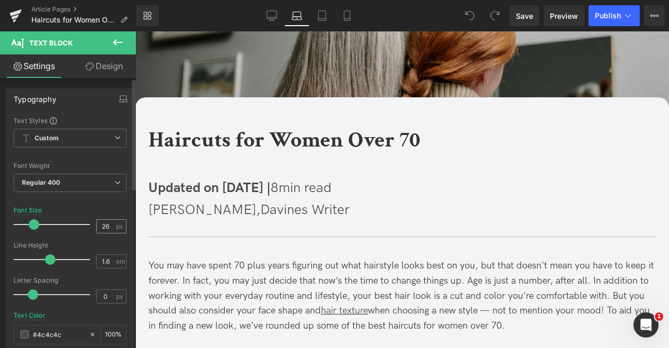
type input "2"
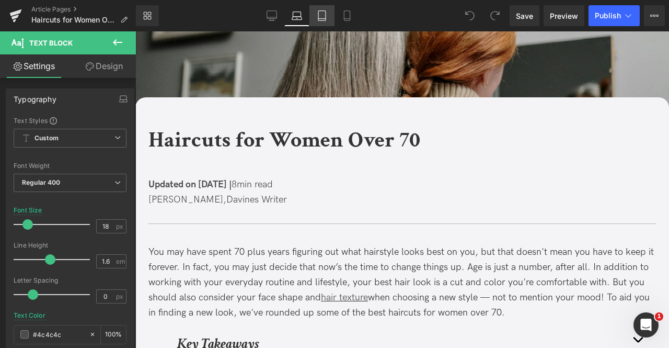
type input "18"
click at [321, 16] on icon at bounding box center [322, 15] width 10 height 10
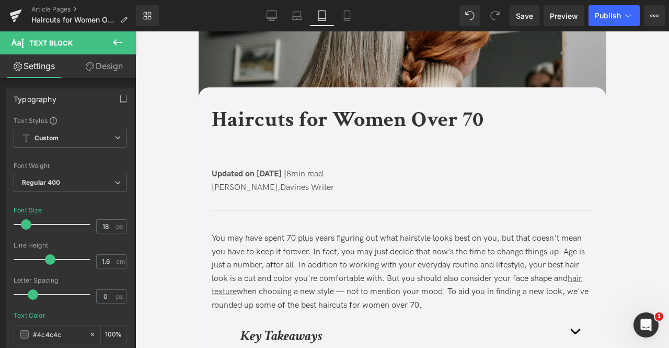
scroll to position [24, 0]
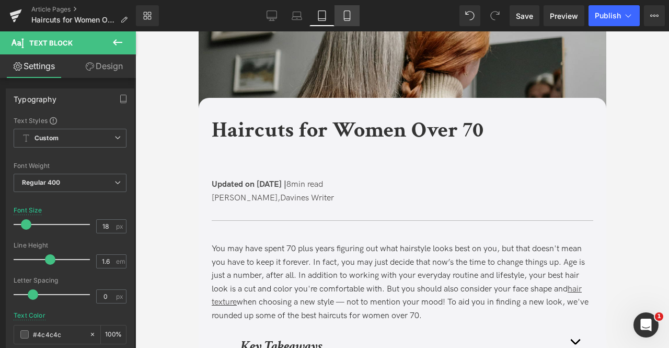
click at [346, 14] on icon at bounding box center [347, 15] width 10 height 10
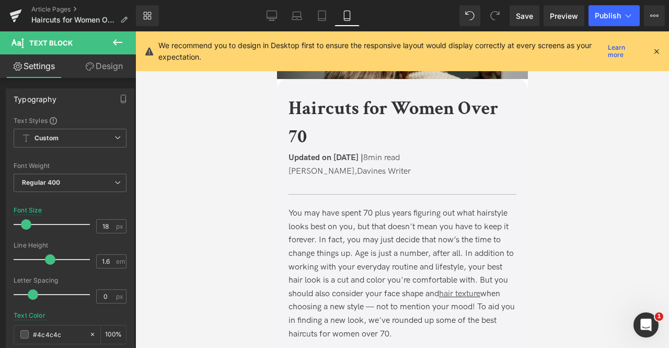
scroll to position [0, 0]
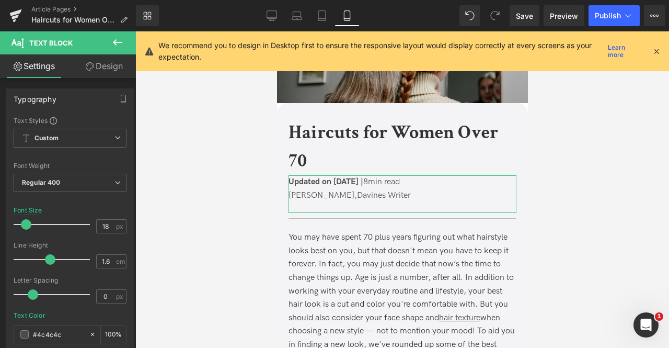
click at [98, 68] on link "Design" at bounding box center [104, 66] width 68 height 24
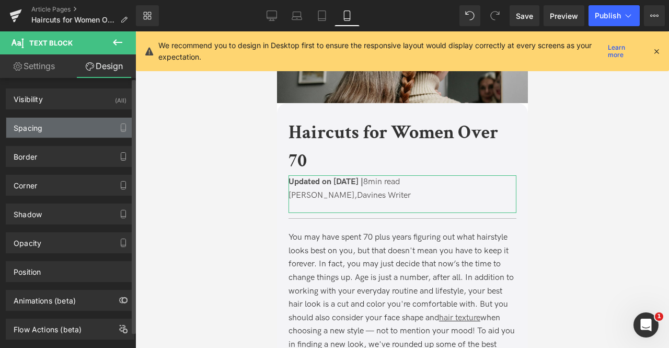
click at [68, 127] on div "Spacing" at bounding box center [70, 128] width 128 height 20
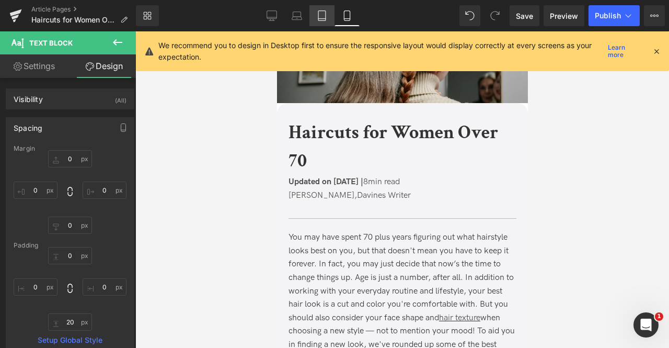
click at [321, 17] on icon at bounding box center [322, 15] width 10 height 10
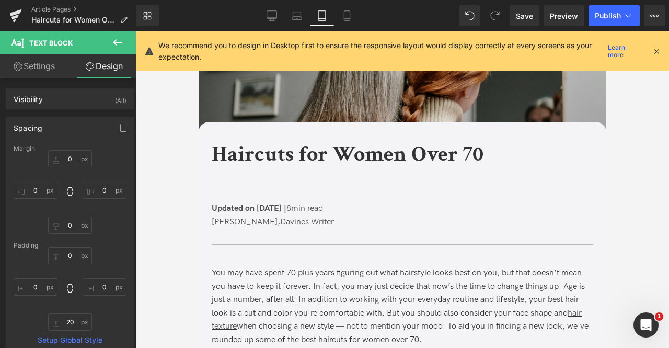
scroll to position [26, 0]
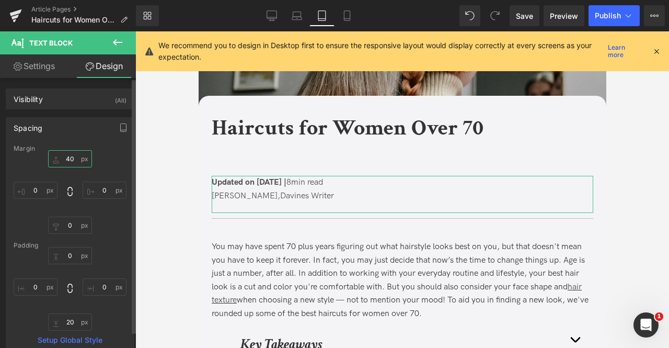
click at [69, 155] on input "0" at bounding box center [70, 158] width 44 height 17
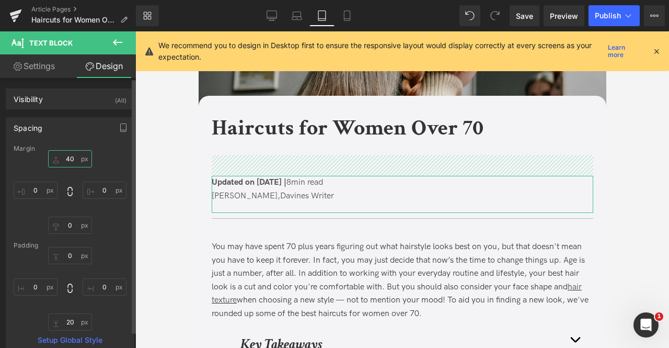
type input "0"
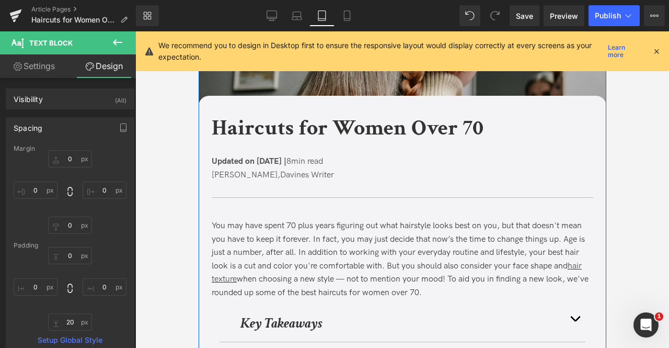
click at [286, 132] on b "Haircuts for Women Over 70" at bounding box center [347, 127] width 272 height 29
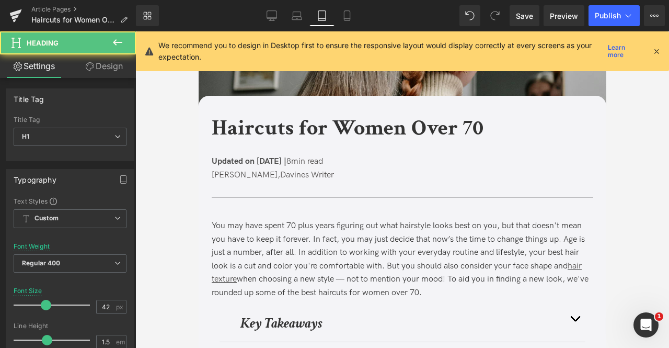
click at [101, 67] on link "Design" at bounding box center [104, 66] width 68 height 24
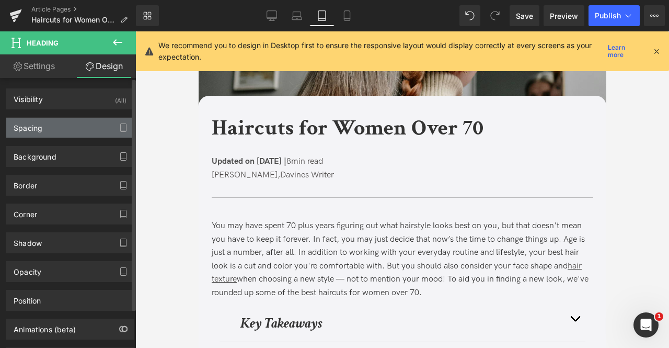
click at [76, 125] on div "Spacing" at bounding box center [70, 128] width 128 height 20
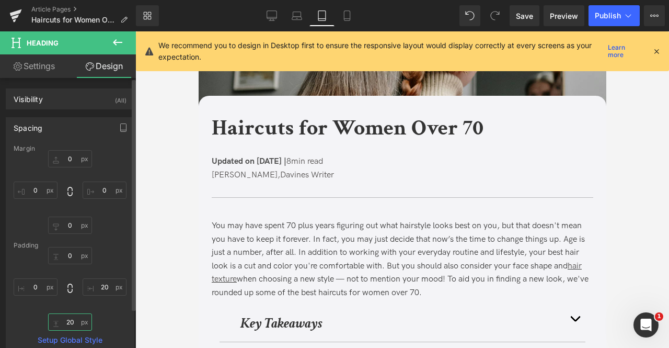
click at [75, 324] on input "20" at bounding box center [70, 321] width 44 height 17
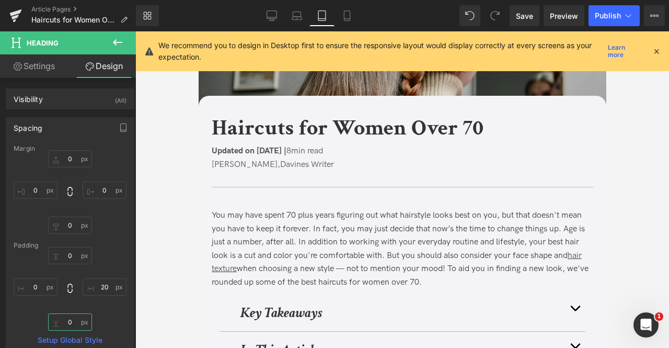
type input "0"
click at [299, 3] on div "Library Tablet Desktop Laptop Tablet Mobile Save Preview Publish Scheduled View…" at bounding box center [402, 15] width 533 height 31
click at [299, 13] on icon at bounding box center [297, 15] width 10 height 10
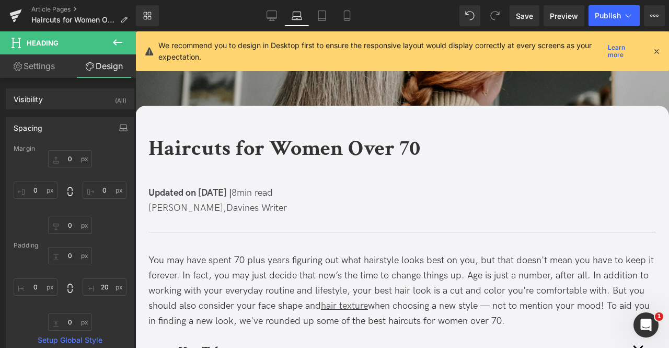
scroll to position [47, 0]
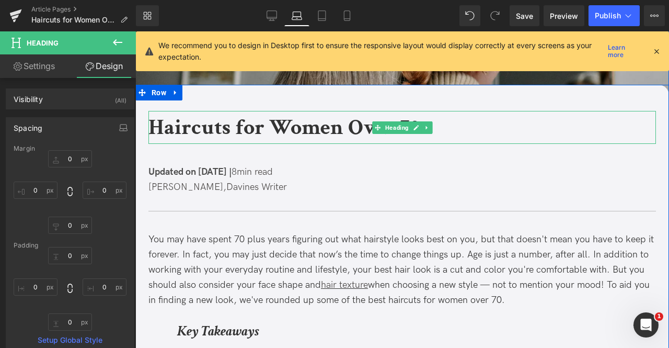
click at [195, 184] on span "[PERSON_NAME]," at bounding box center [187, 186] width 78 height 11
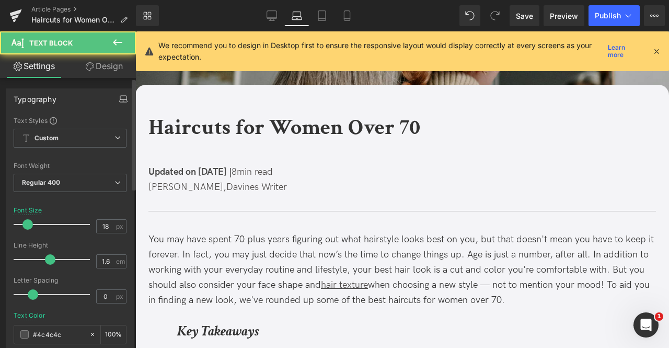
click at [119, 96] on icon "button" at bounding box center [123, 99] width 8 height 8
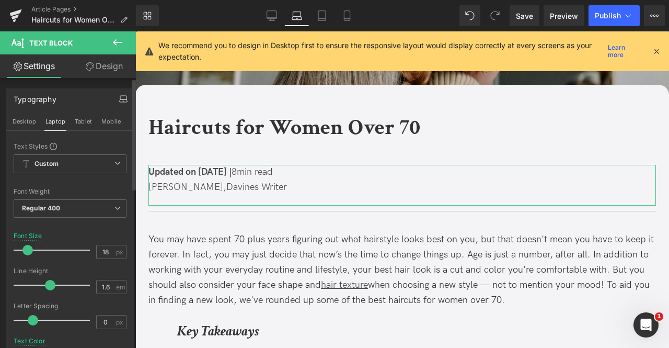
click at [94, 77] on link "Design" at bounding box center [104, 66] width 68 height 24
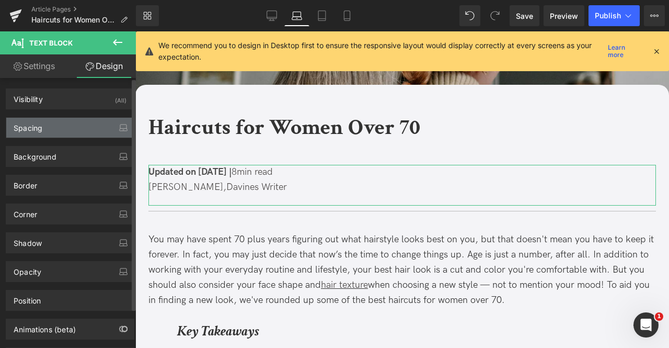
click at [77, 128] on div "Spacing" at bounding box center [70, 128] width 128 height 20
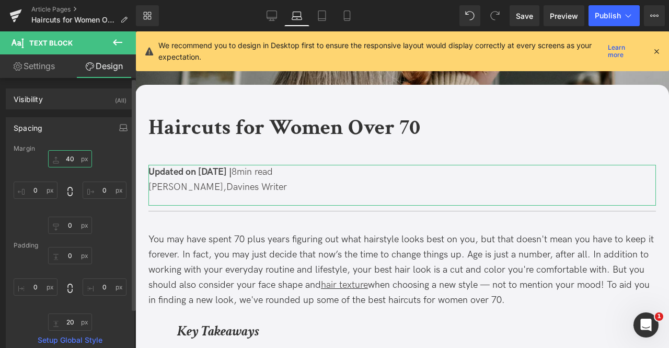
click at [67, 156] on input "text" at bounding box center [70, 158] width 44 height 17
type input "0"
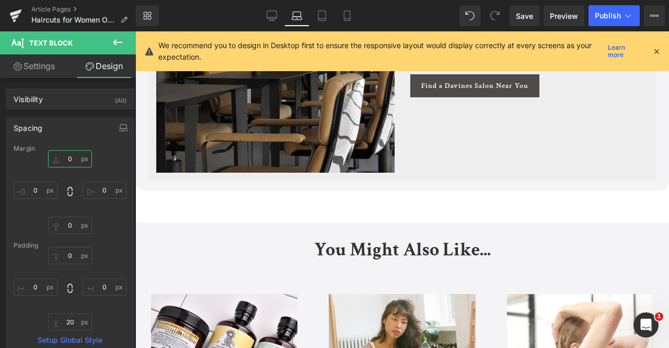
scroll to position [3250, 0]
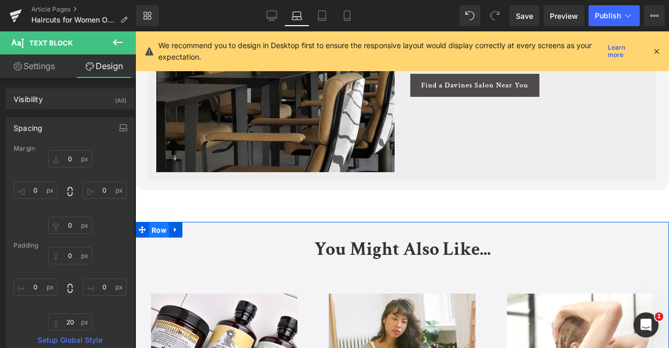
click at [156, 222] on span "Row" at bounding box center [159, 230] width 20 height 16
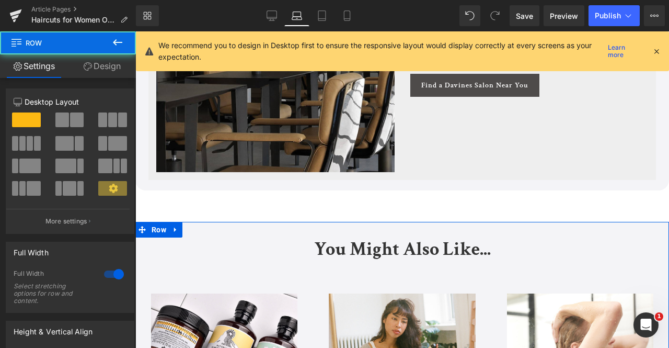
click at [115, 65] on link "Design" at bounding box center [102, 66] width 68 height 24
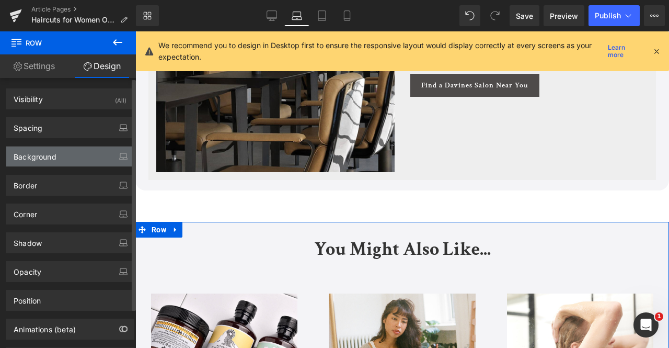
click at [71, 156] on div "Background" at bounding box center [70, 156] width 128 height 20
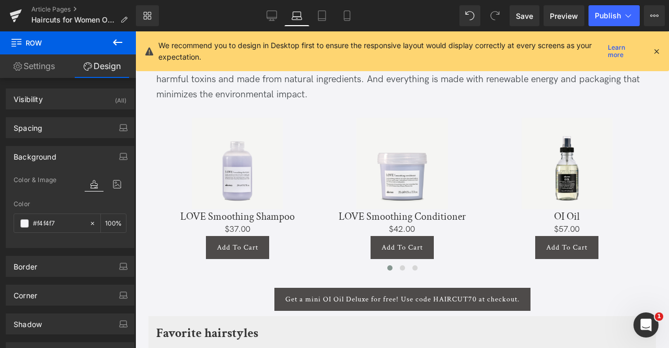
scroll to position [2611, 0]
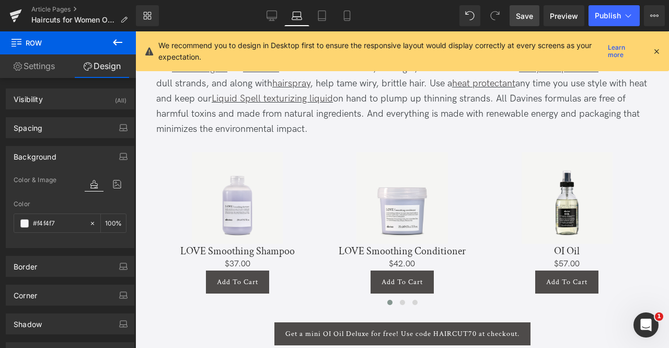
click at [514, 19] on link "Save" at bounding box center [525, 15] width 30 height 21
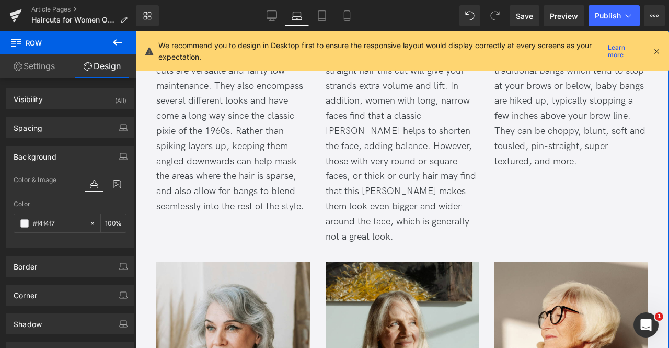
scroll to position [930, 0]
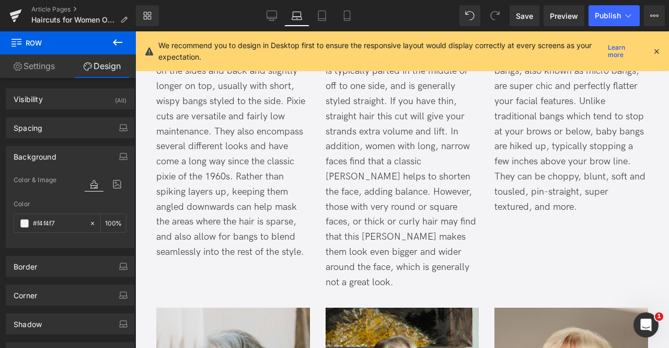
click at [349, 5] on div "Library Laptop Desktop Laptop Tablet Mobile Save Preview Publish Scheduled View…" at bounding box center [402, 15] width 533 height 31
click at [349, 9] on link "Mobile" at bounding box center [347, 15] width 25 height 21
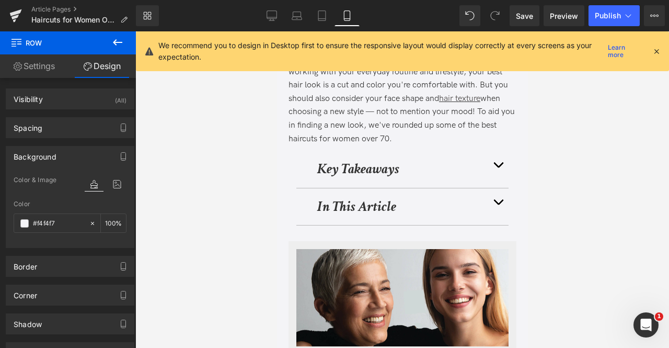
scroll to position [229, 0]
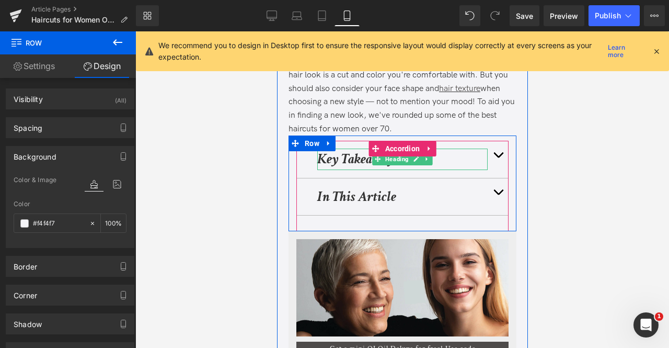
click at [335, 163] on strong "Key Takeaways" at bounding box center [358, 158] width 82 height 18
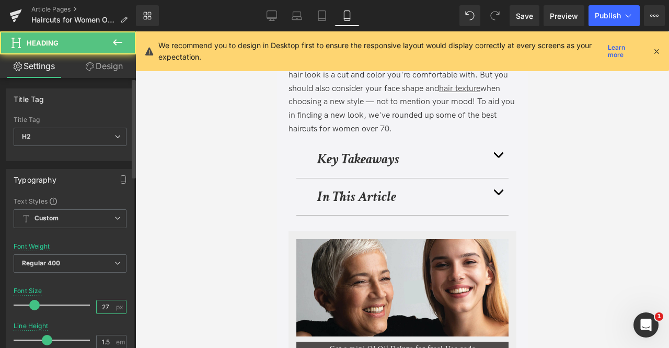
click at [108, 301] on input "27" at bounding box center [106, 306] width 18 height 13
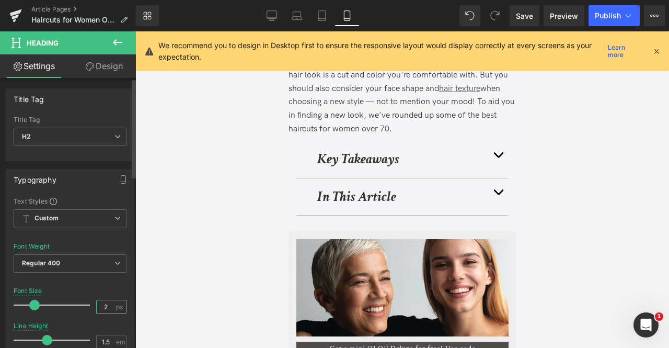
type input "24"
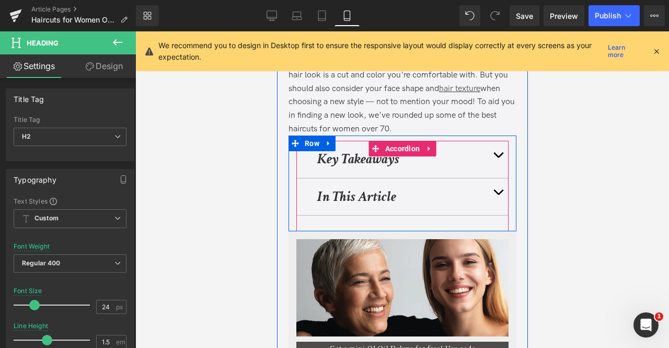
click at [347, 193] on strong "In This Article" at bounding box center [356, 196] width 79 height 18
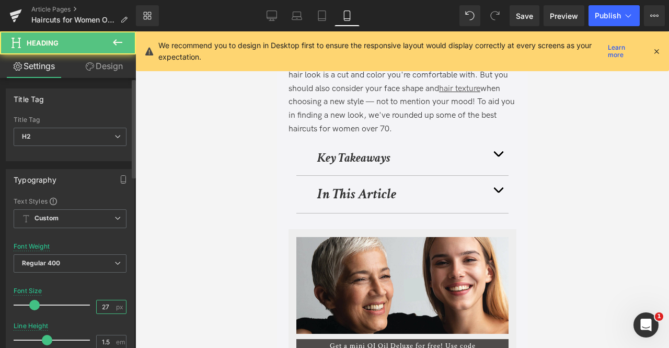
click at [107, 304] on input "27" at bounding box center [106, 306] width 18 height 13
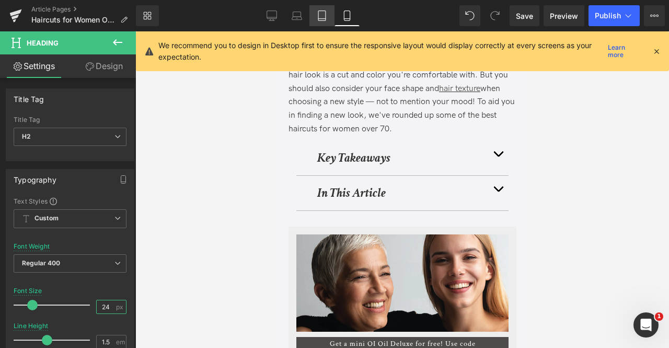
type input "24"
click at [323, 11] on icon at bounding box center [322, 15] width 10 height 10
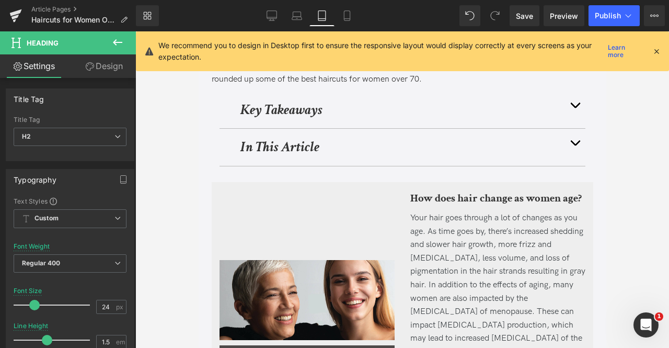
scroll to position [182, 0]
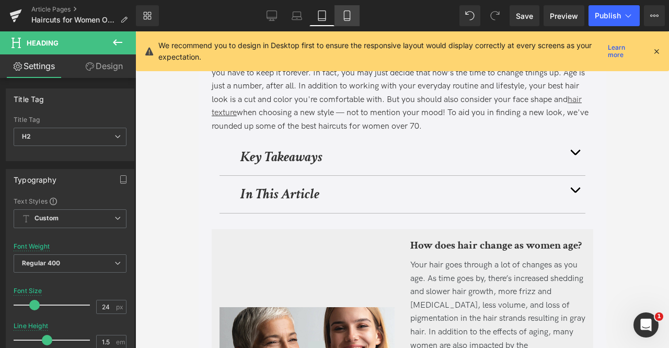
click at [344, 15] on icon at bounding box center [347, 16] width 6 height 10
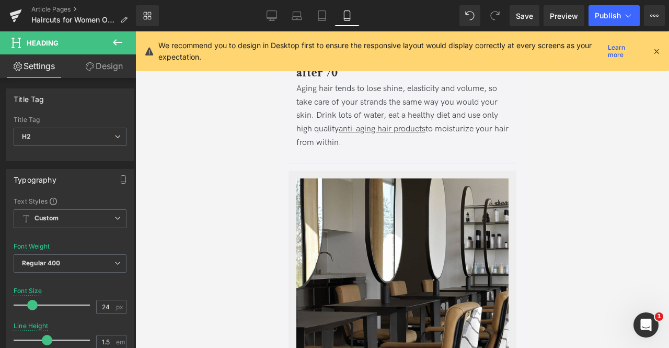
scroll to position [5800, 0]
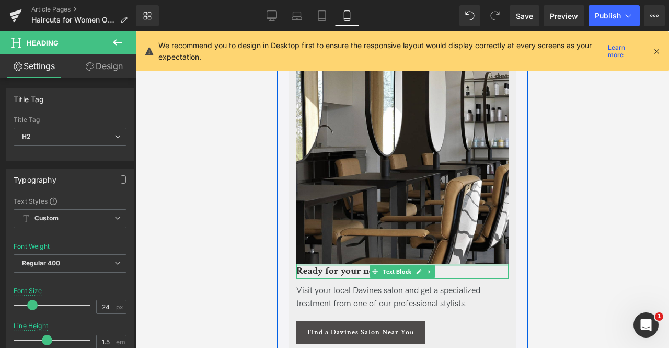
click at [340, 263] on div "Ready for your new look? Text Block" at bounding box center [402, 270] width 212 height 15
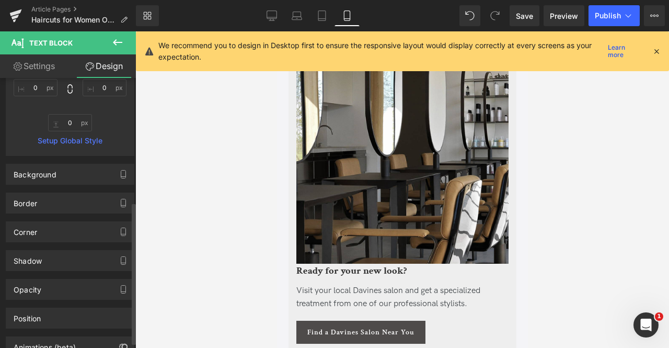
scroll to position [263, 0]
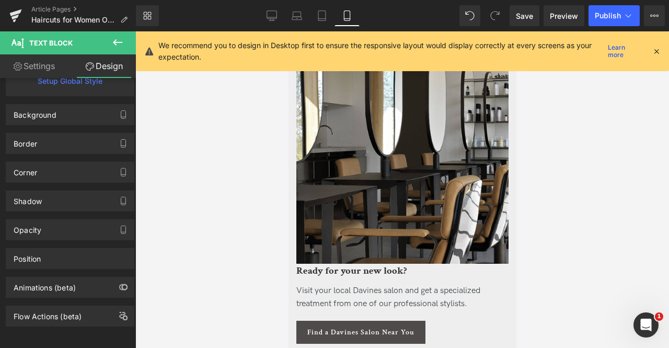
click at [62, 61] on link "Settings" at bounding box center [34, 66] width 68 height 24
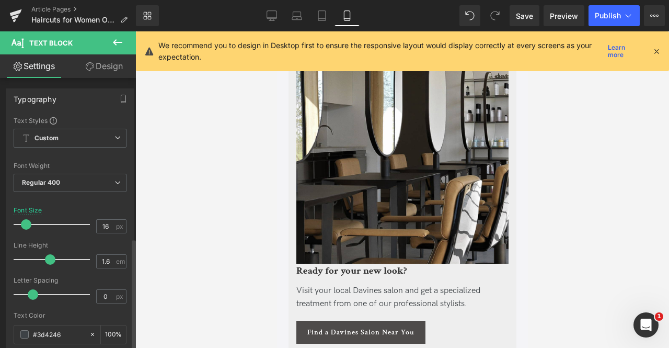
scroll to position [388, 0]
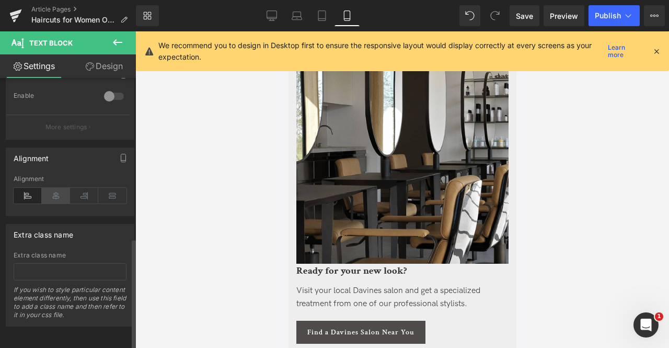
click at [61, 188] on icon at bounding box center [56, 196] width 28 height 16
click at [338, 285] on span "Visit your local Davines salon and get a specialized treatment from one of our …" at bounding box center [388, 297] width 184 height 24
click at [55, 188] on icon at bounding box center [56, 196] width 28 height 16
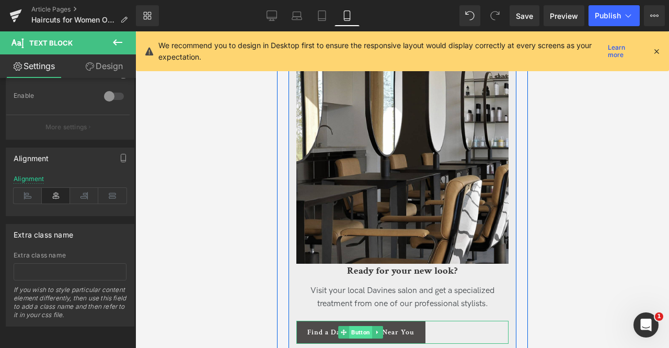
click at [356, 326] on span "Button" at bounding box center [360, 332] width 23 height 13
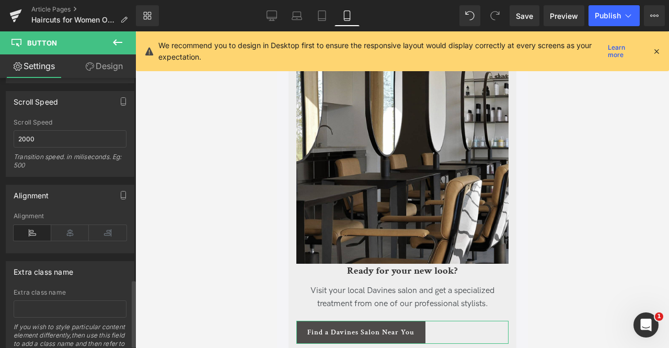
scroll to position [821, 0]
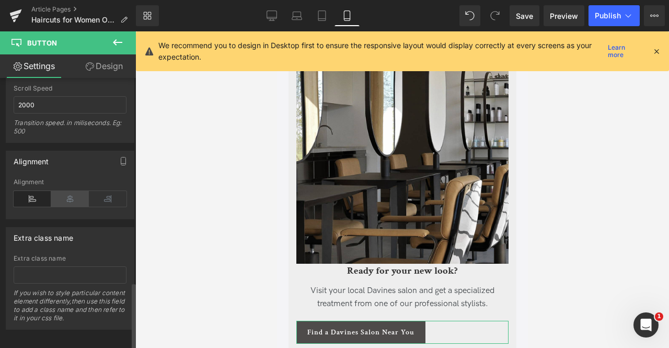
click at [63, 191] on icon at bounding box center [70, 199] width 38 height 16
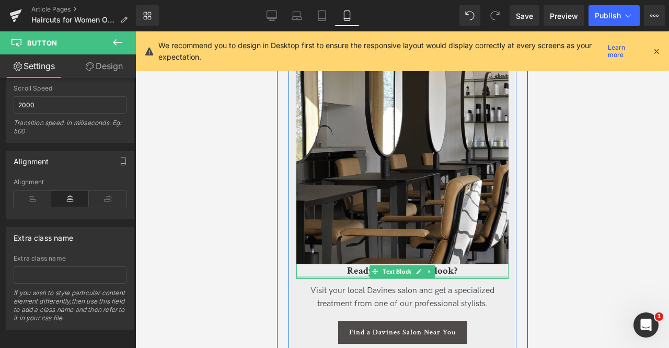
click at [335, 276] on div at bounding box center [402, 277] width 212 height 3
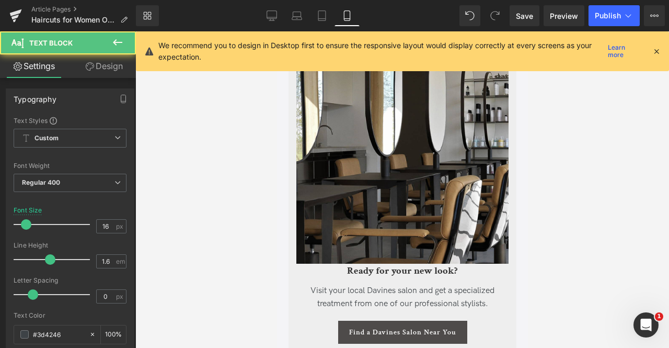
click at [111, 70] on link "Design" at bounding box center [104, 66] width 68 height 24
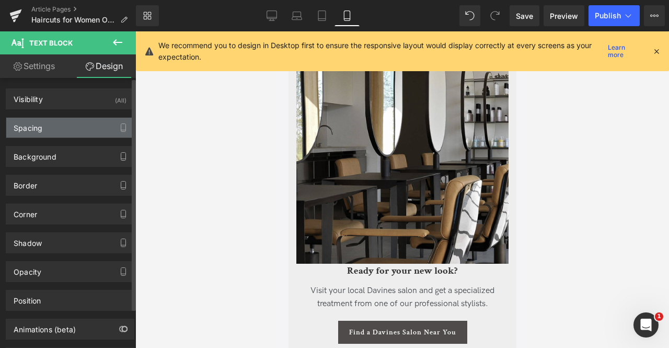
click at [80, 129] on div "Spacing" at bounding box center [70, 128] width 128 height 20
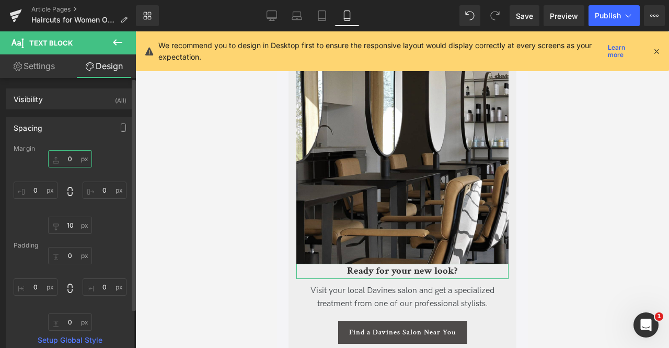
click at [69, 160] on input "text" at bounding box center [70, 158] width 44 height 17
type input "10"
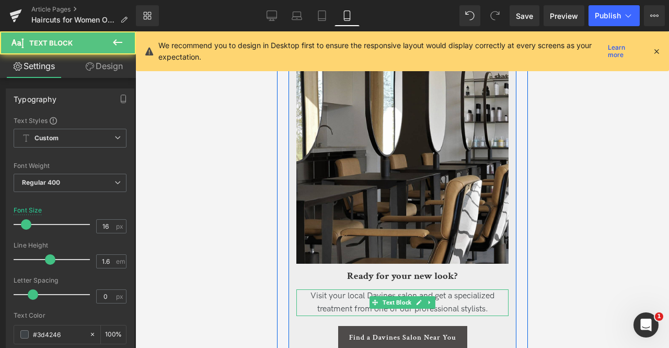
drag, startPoint x: 399, startPoint y: 261, endPoint x: 395, endPoint y: 239, distance: 22.8
click at [395, 289] on div "Visit your local Davines salon and get a specialized treatment from one of our …" at bounding box center [402, 302] width 212 height 27
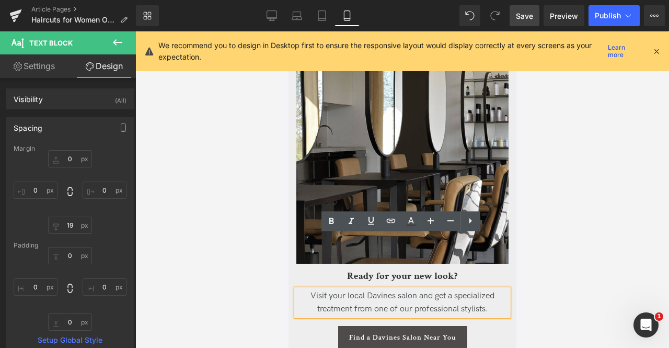
click at [522, 12] on span "Save" at bounding box center [524, 15] width 17 height 11
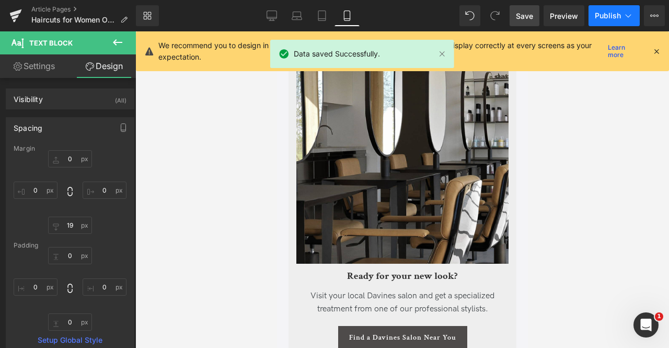
click at [620, 16] on span "Publish" at bounding box center [608, 15] width 26 height 8
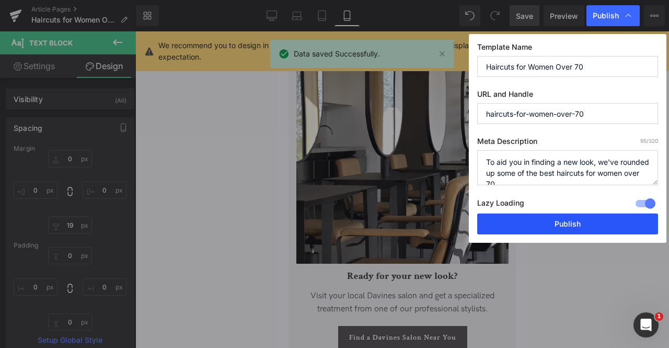
click at [578, 225] on button "Publish" at bounding box center [567, 223] width 181 height 21
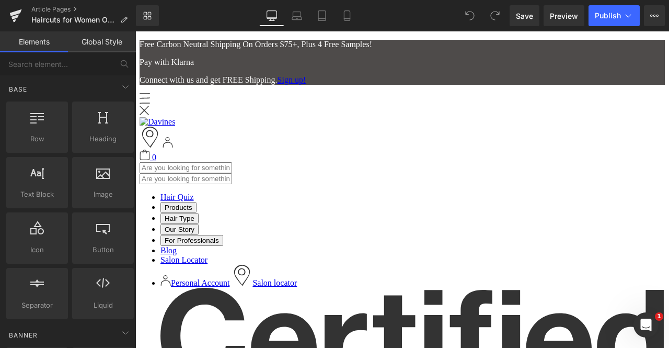
click at [230, 222] on span "Updated on [DATE] |" at bounding box center [209, 222] width 122 height 16
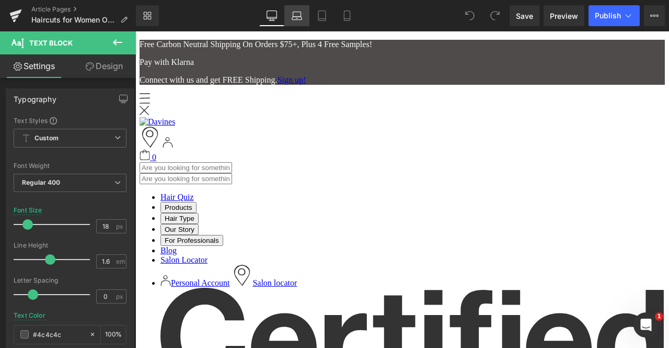
click at [293, 7] on link "Laptop" at bounding box center [296, 15] width 25 height 21
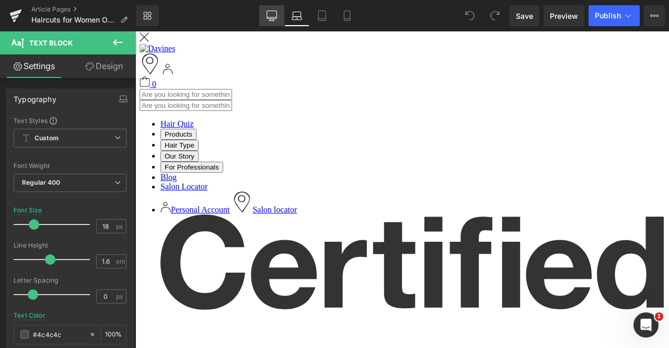
click at [268, 14] on icon at bounding box center [272, 15] width 10 height 10
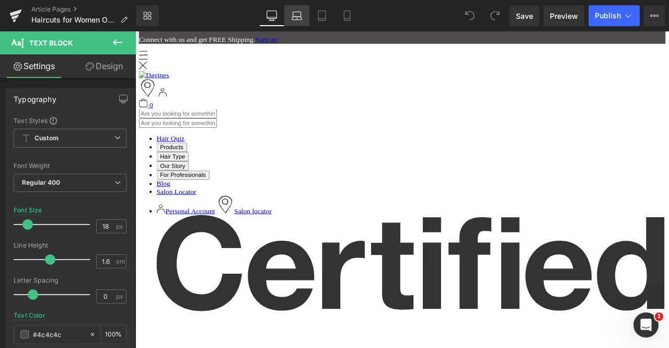
click at [293, 16] on icon at bounding box center [297, 14] width 8 height 5
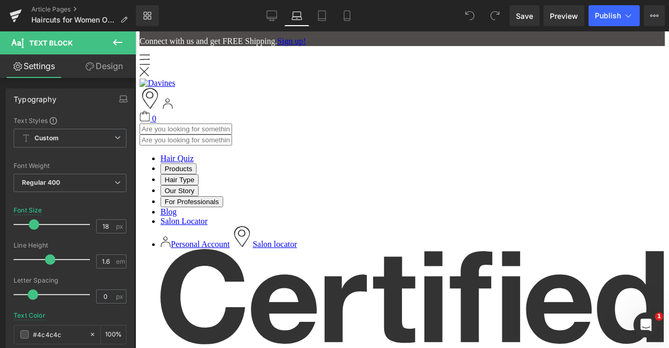
scroll to position [73, 0]
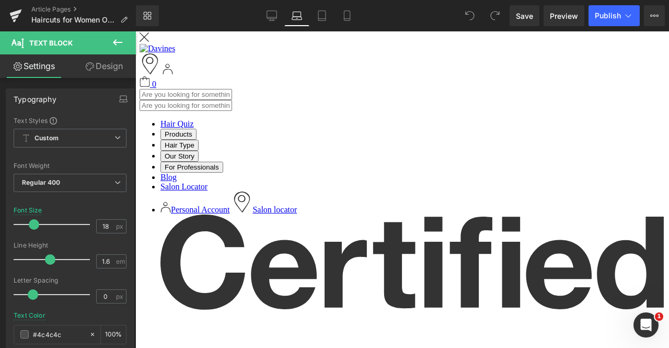
click at [229, 153] on span "Updated on [DATE] |" at bounding box center [209, 149] width 122 height 16
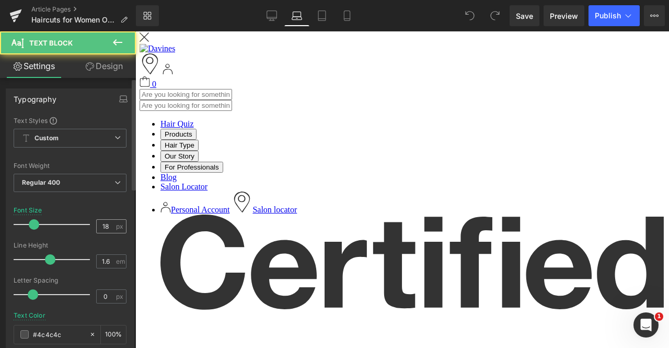
click at [97, 230] on input "18" at bounding box center [106, 226] width 18 height 13
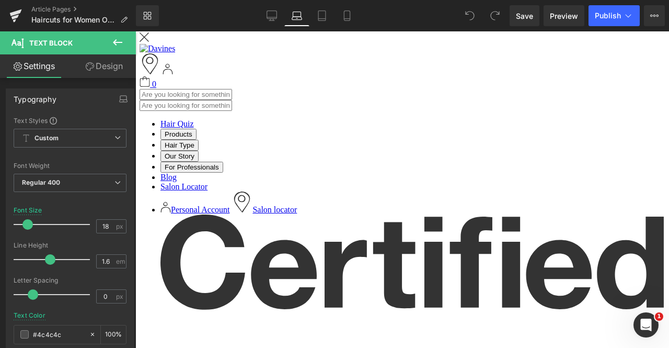
type input "18"
click at [101, 71] on link "Design" at bounding box center [104, 66] width 68 height 24
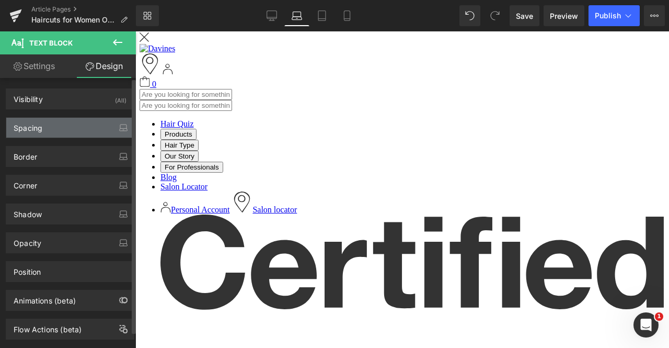
click at [68, 128] on div "Spacing" at bounding box center [70, 128] width 128 height 20
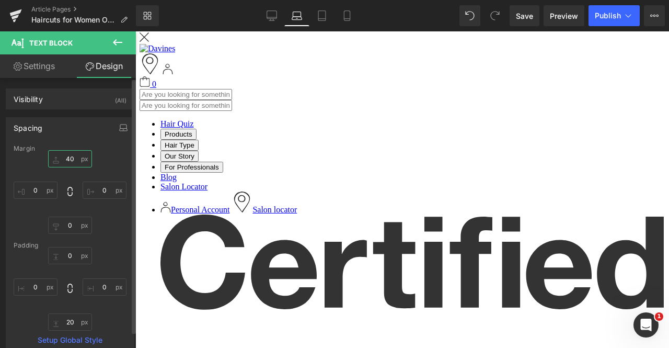
click at [74, 154] on input "40" at bounding box center [70, 158] width 44 height 17
click at [324, 13] on icon at bounding box center [322, 15] width 10 height 10
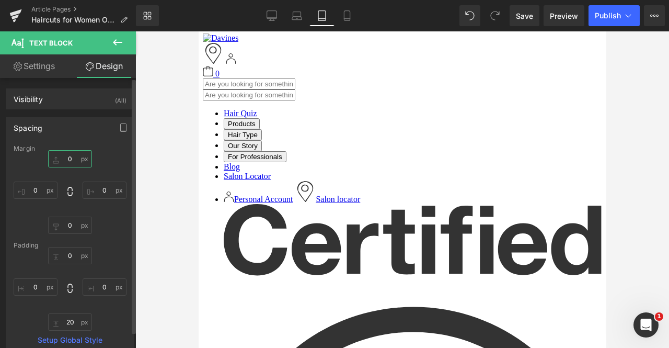
click at [74, 155] on input "0" at bounding box center [70, 158] width 44 height 17
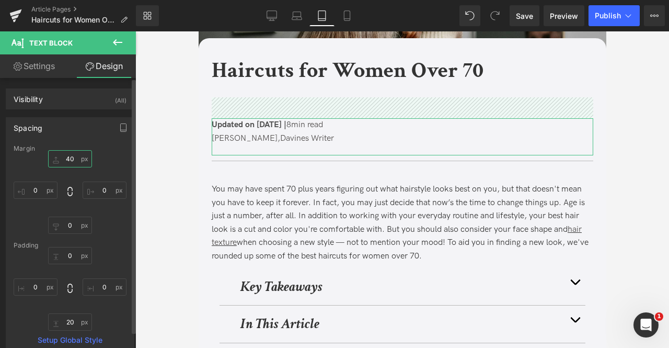
type input "0"
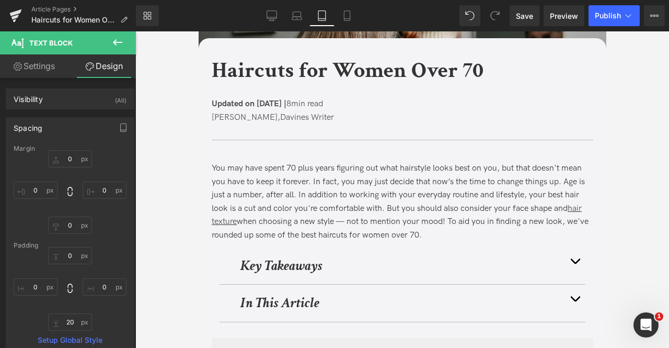
click at [264, 59] on b "Haircuts for Women Over 70" at bounding box center [347, 70] width 272 height 29
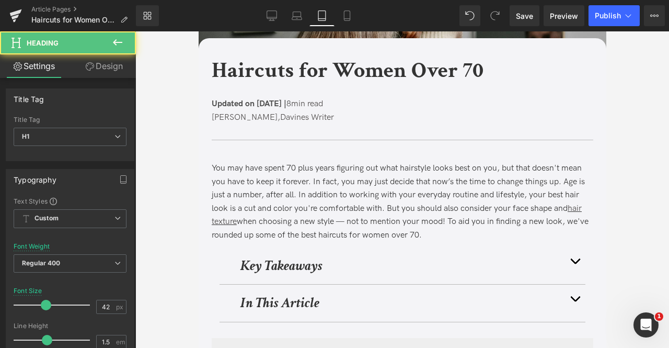
click at [86, 76] on link "Design" at bounding box center [104, 66] width 68 height 24
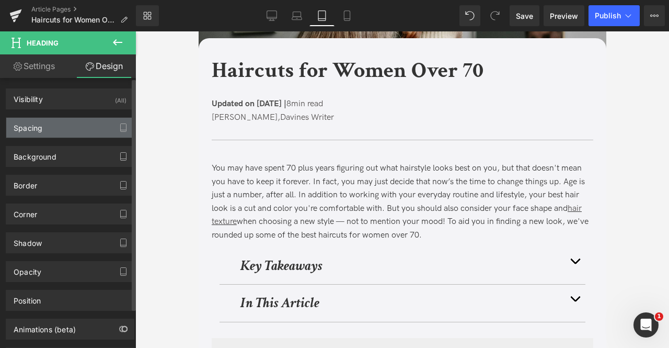
click at [79, 125] on div "Spacing" at bounding box center [70, 128] width 128 height 20
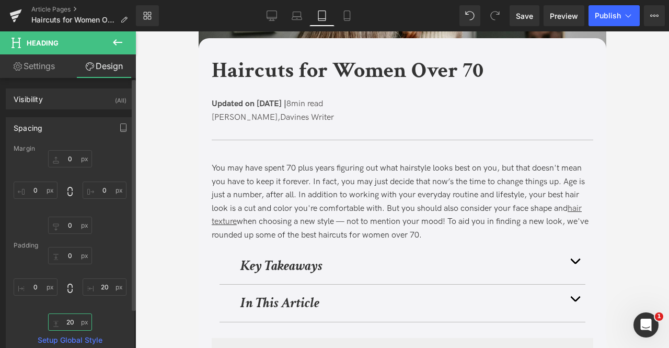
click at [70, 326] on input "20" at bounding box center [70, 321] width 44 height 17
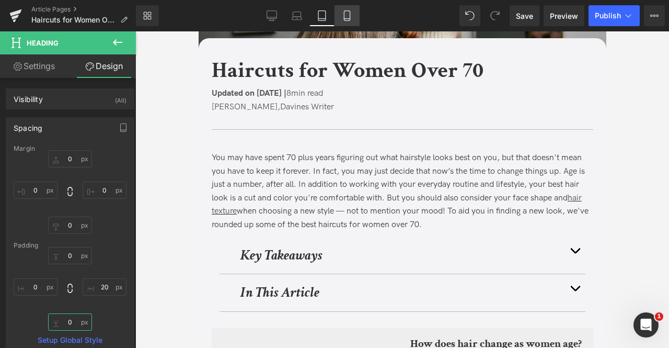
type input "0"
click at [351, 13] on icon at bounding box center [347, 15] width 10 height 10
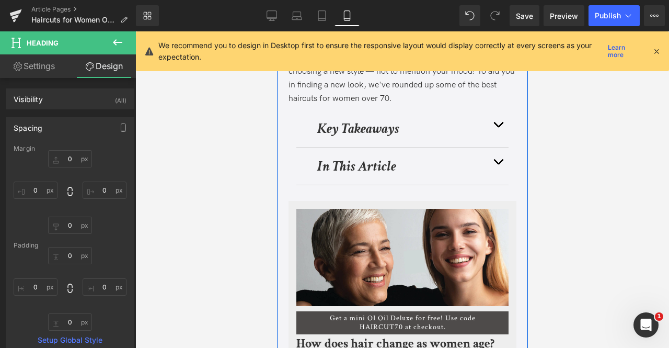
scroll to position [243, 0]
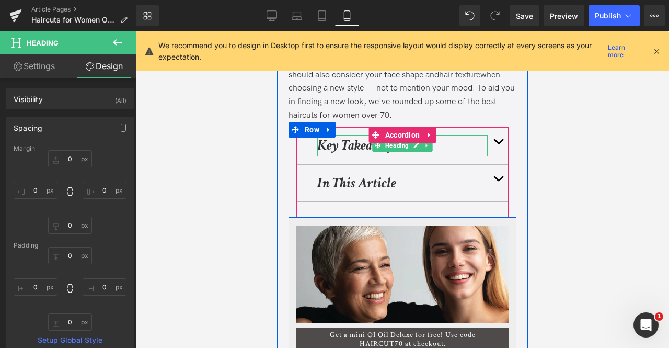
click at [338, 148] on strong "Key Takeaways" at bounding box center [358, 145] width 82 height 18
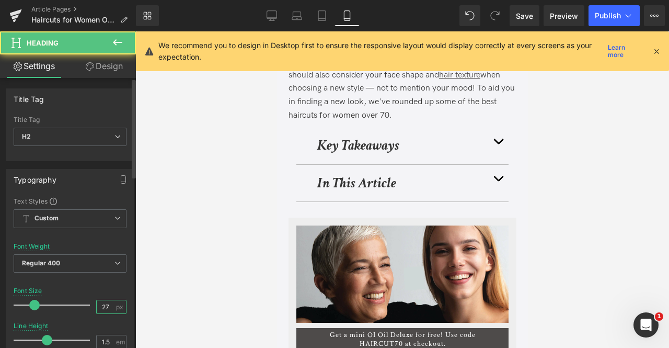
click at [106, 306] on input "27" at bounding box center [106, 306] width 18 height 13
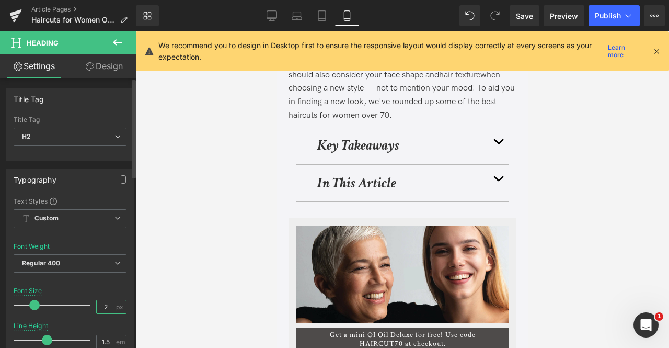
type input "24"
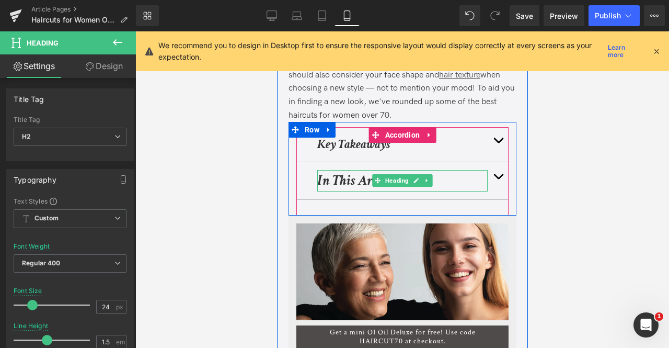
click at [329, 182] on strong "In This Article" at bounding box center [356, 180] width 79 height 18
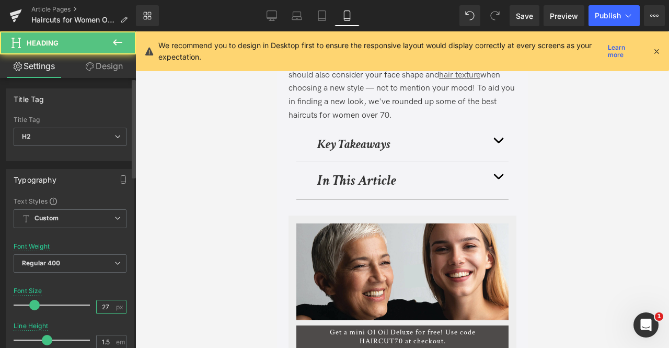
click at [107, 305] on input "27" at bounding box center [106, 306] width 18 height 13
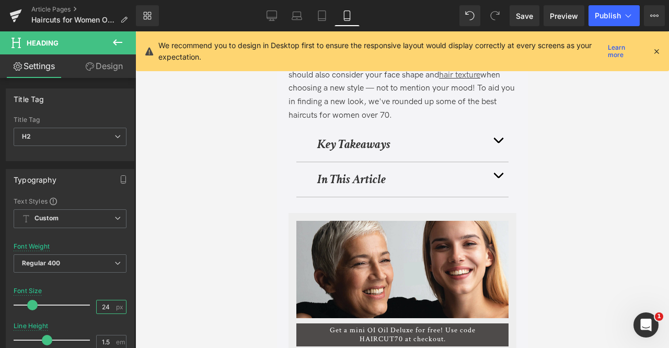
type input "24"
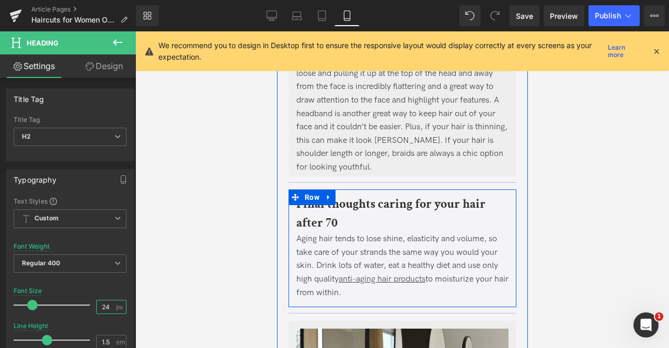
scroll to position [5798, 0]
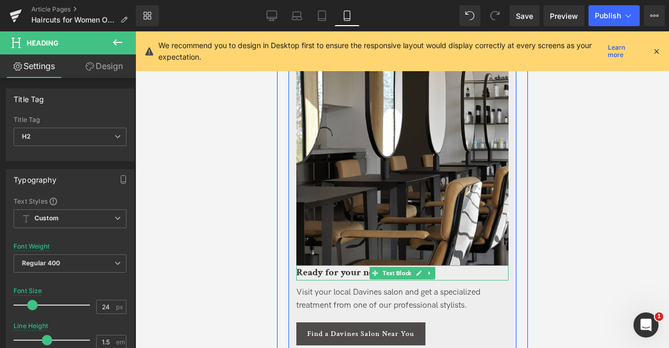
click at [331, 266] on span "Ready for your new look?" at bounding box center [351, 272] width 111 height 13
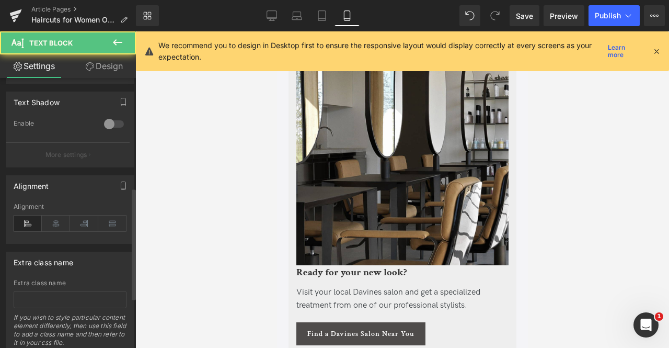
scroll to position [388, 0]
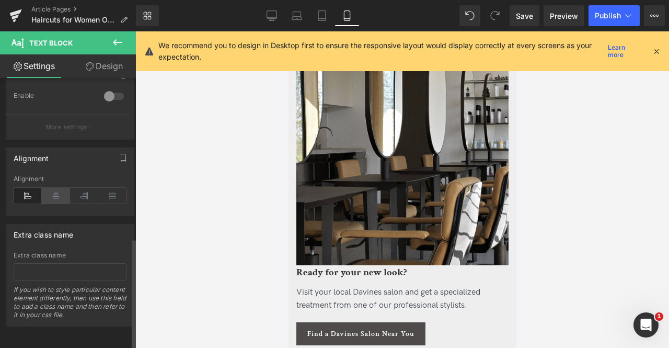
click at [53, 189] on icon at bounding box center [56, 196] width 28 height 16
click at [124, 155] on button "button" at bounding box center [123, 158] width 17 height 20
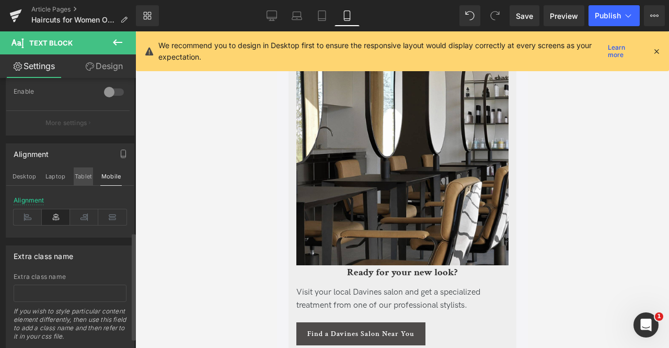
click at [77, 171] on button "Tablet" at bounding box center [83, 176] width 19 height 18
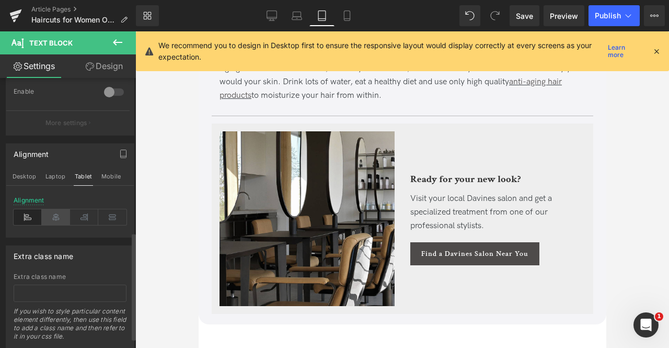
scroll to position [4725, 0]
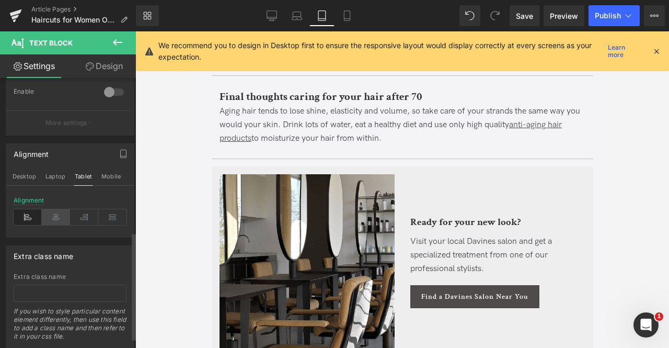
click at [55, 213] on icon at bounding box center [56, 217] width 28 height 16
click at [31, 214] on icon at bounding box center [28, 217] width 28 height 16
click at [110, 171] on button "Mobile" at bounding box center [110, 176] width 21 height 18
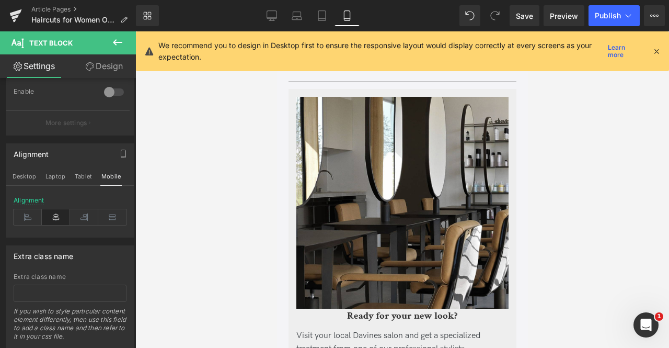
scroll to position [5798, 0]
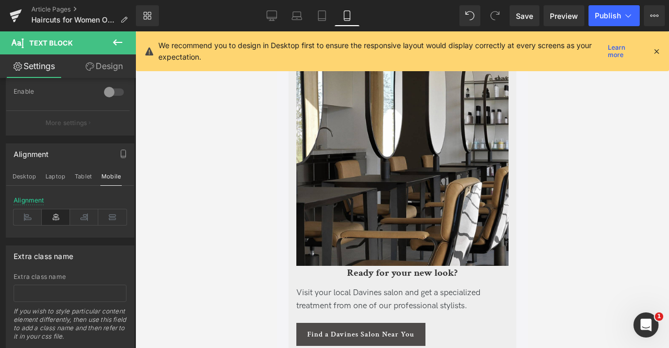
click at [335, 287] on span "Visit your local Davines salon and get a specialized treatment from one of our …" at bounding box center [388, 299] width 184 height 24
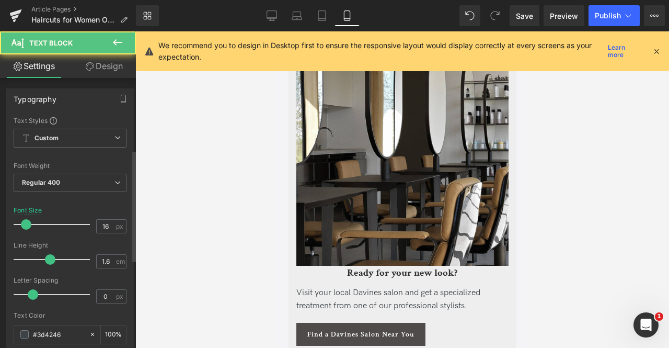
scroll to position [388, 0]
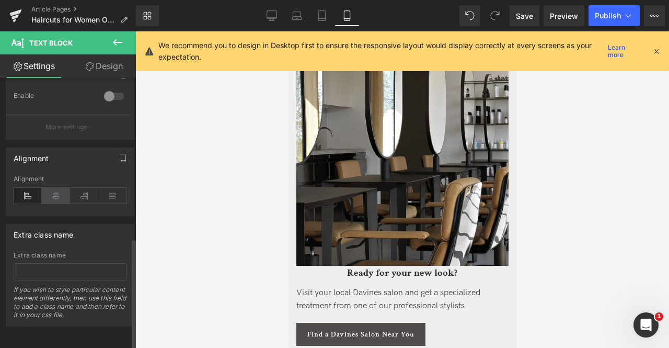
click at [53, 188] on icon at bounding box center [56, 196] width 28 height 16
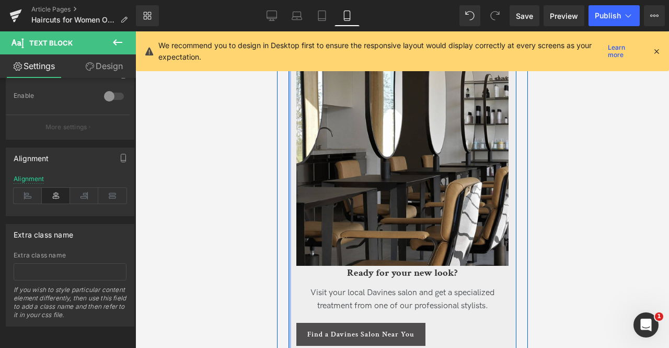
click at [306, 322] on link "Find a Davines Salon Near You" at bounding box center [360, 333] width 129 height 23
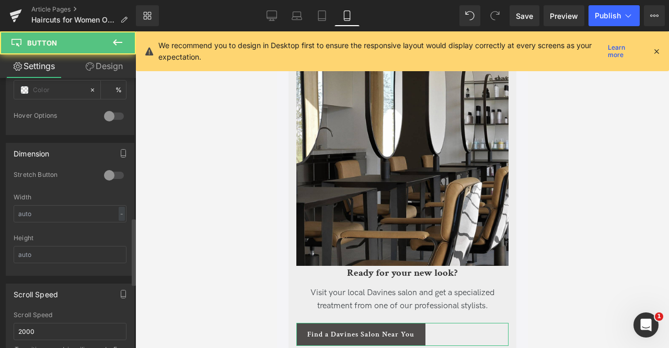
scroll to position [821, 0]
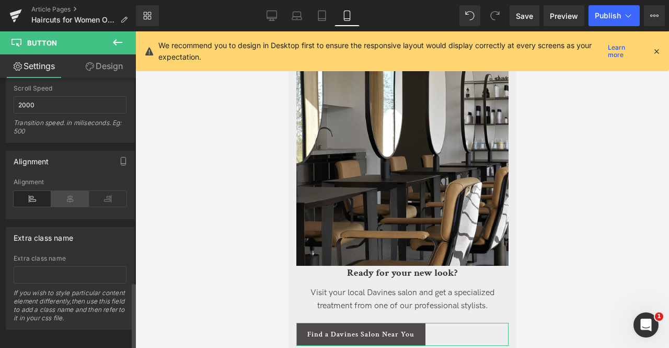
click at [66, 192] on icon at bounding box center [70, 199] width 38 height 16
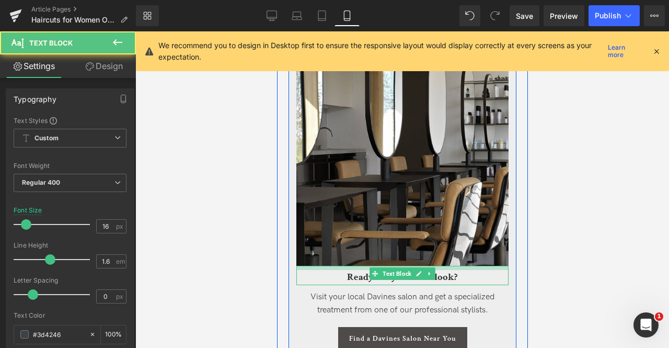
click at [361, 266] on div "Ready for your new look? Text Block" at bounding box center [402, 275] width 212 height 19
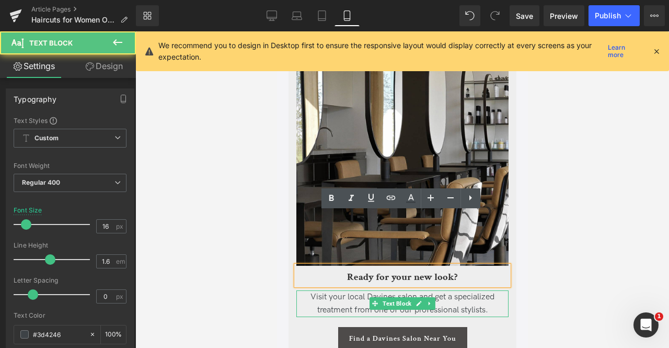
drag, startPoint x: 366, startPoint y: 262, endPoint x: 365, endPoint y: 253, distance: 8.4
click at [365, 290] on div "Visit your local Davines salon and get a specialized treatment from one of our …" at bounding box center [402, 303] width 212 height 27
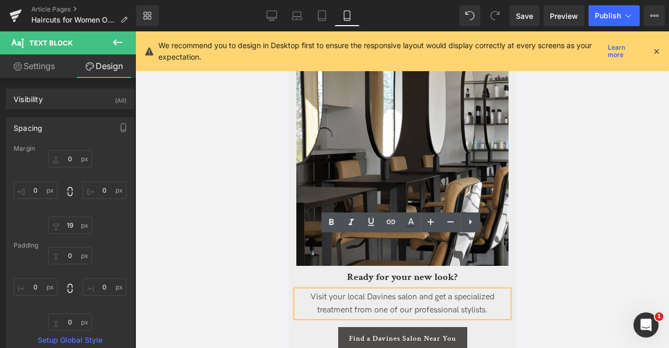
click at [367, 267] on div "Ready for your new look? Text Block Visit your local Davines salon and get a sp…" at bounding box center [402, 308] width 228 height 84
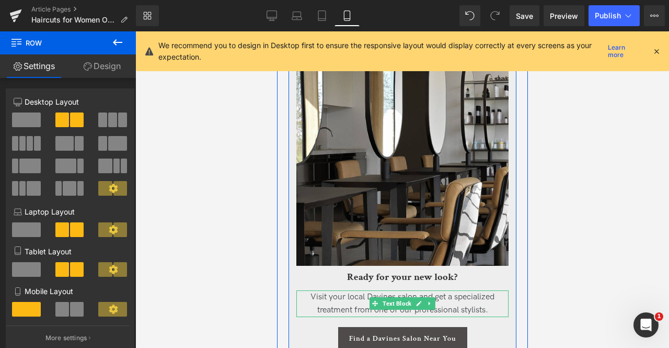
click at [364, 292] on span "Visit your local Davines salon and get a specialized treatment from one of our …" at bounding box center [402, 304] width 184 height 24
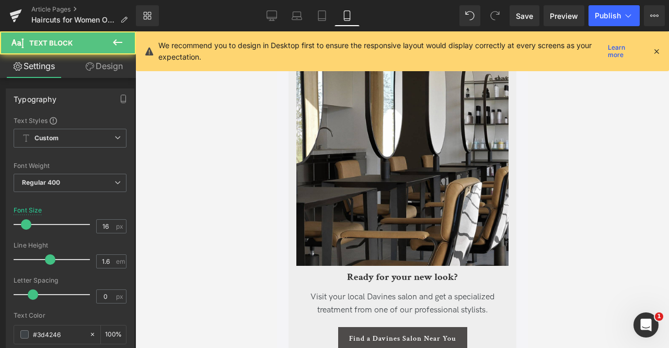
click at [91, 58] on link "Design" at bounding box center [104, 66] width 68 height 24
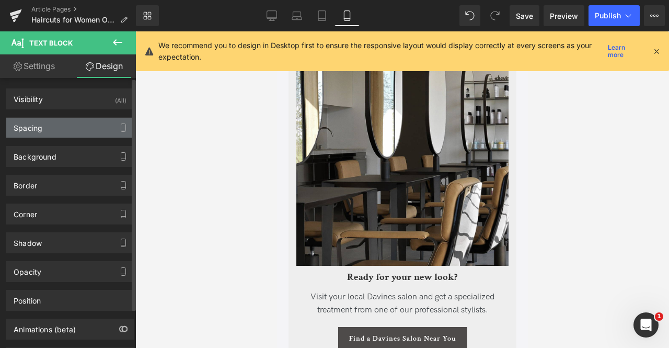
click at [65, 123] on div "Spacing" at bounding box center [70, 128] width 128 height 20
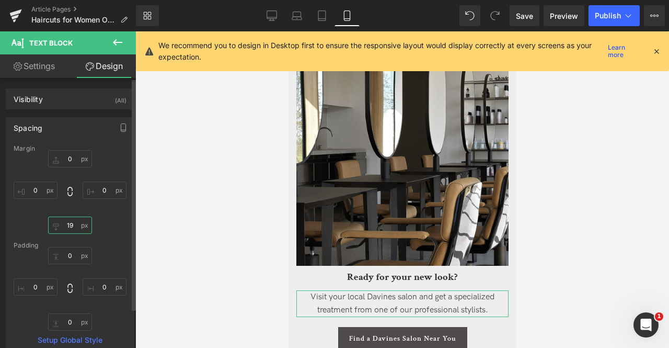
click at [73, 223] on input "text" at bounding box center [70, 224] width 44 height 17
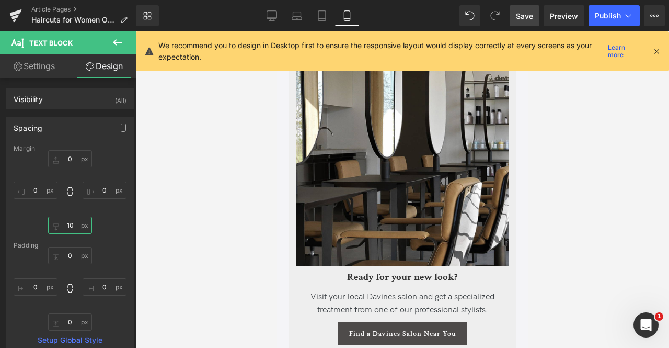
type input "10"
click at [514, 19] on link "Save" at bounding box center [525, 15] width 30 height 21
click at [607, 14] on span "Publish" at bounding box center [608, 15] width 26 height 8
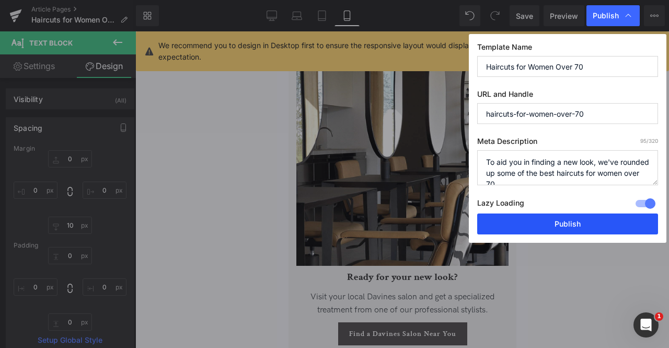
click at [538, 227] on button "Publish" at bounding box center [567, 223] width 181 height 21
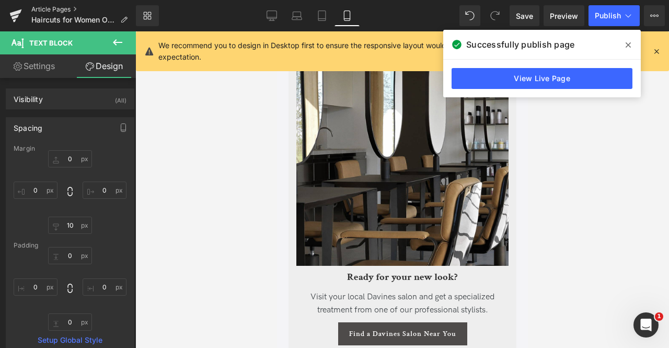
click at [83, 11] on link "Article Pages" at bounding box center [83, 9] width 105 height 8
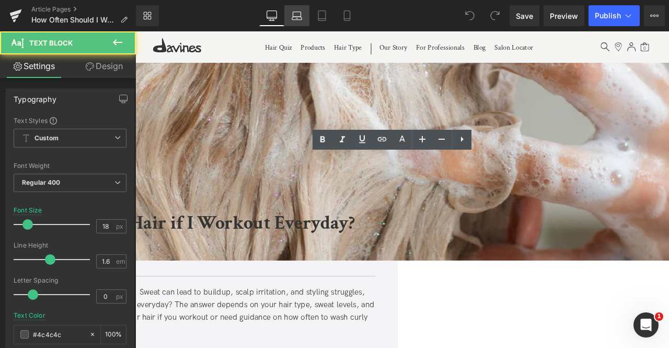
click at [297, 17] on icon at bounding box center [297, 18] width 10 height 3
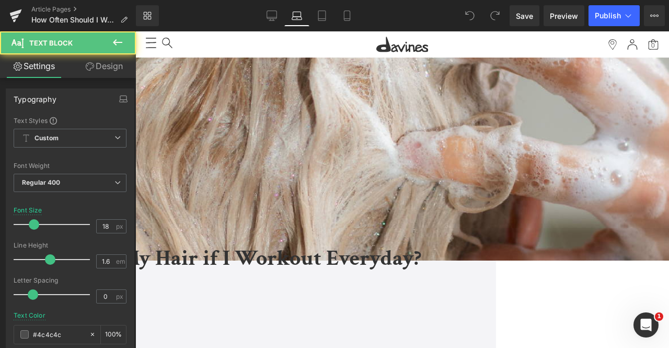
type input "26"
type input "100"
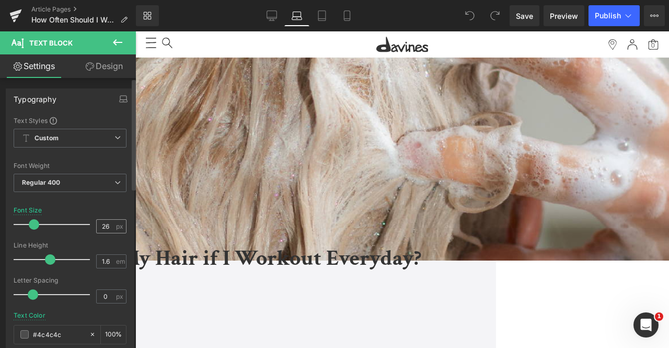
scroll to position [67, 0]
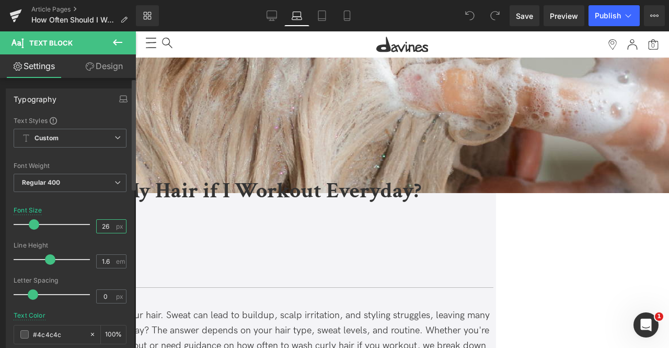
click at [99, 225] on input "26" at bounding box center [106, 226] width 18 height 13
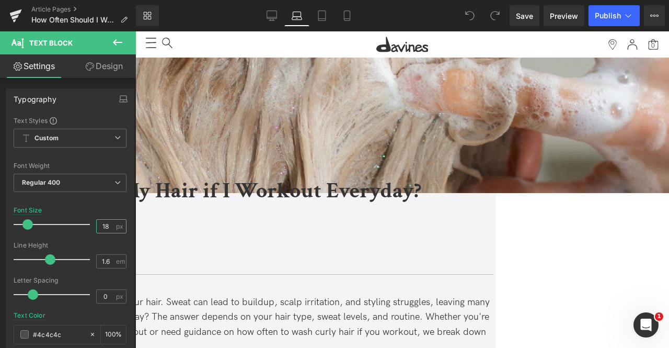
type input "18"
click at [101, 71] on link "Design" at bounding box center [104, 66] width 68 height 24
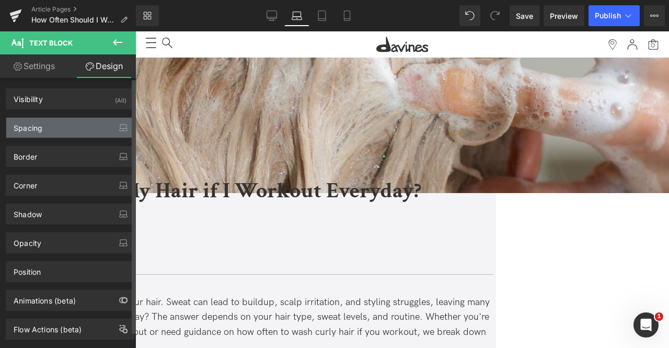
click at [73, 126] on div "Spacing" at bounding box center [70, 128] width 128 height 20
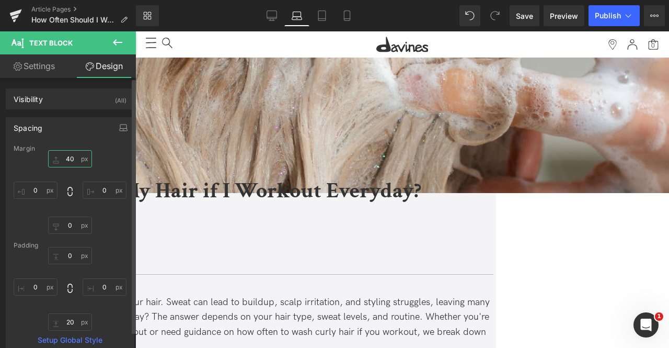
click at [69, 156] on input "40" at bounding box center [70, 158] width 44 height 17
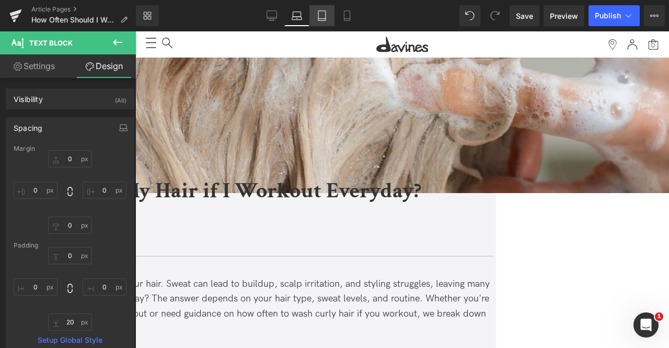
click at [317, 17] on icon at bounding box center [322, 15] width 10 height 10
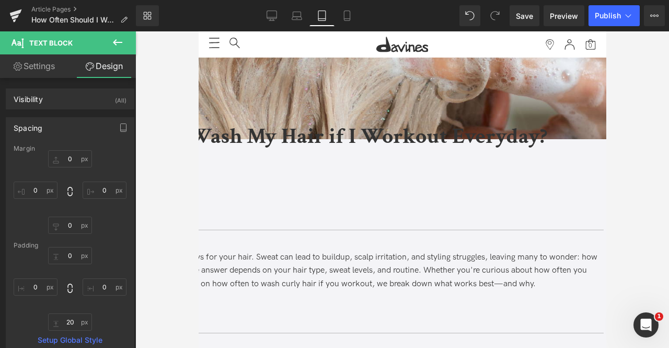
scroll to position [78, 0]
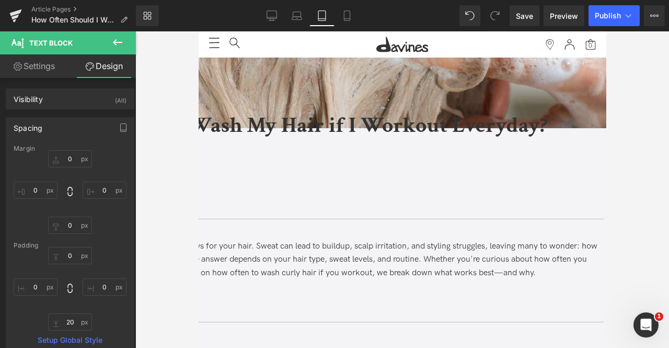
type input "40"
type input "0"
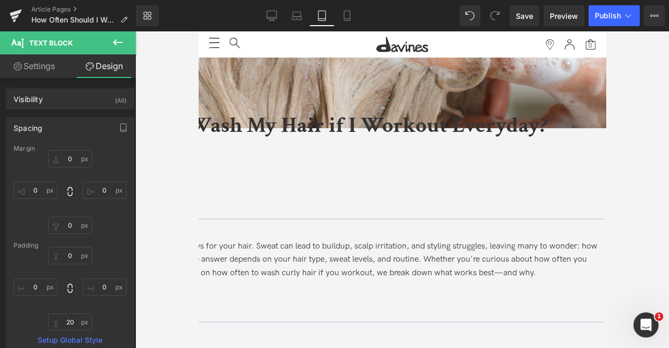
type input "0"
type input "20"
type input "0"
click at [62, 163] on input "40" at bounding box center [70, 158] width 44 height 17
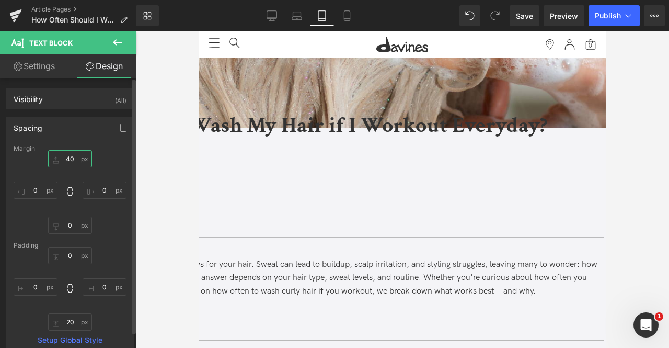
type input "0"
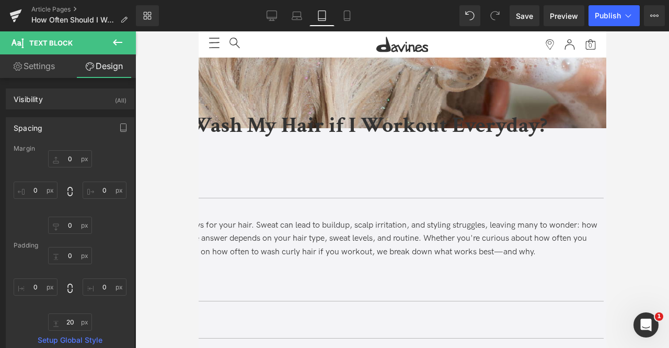
click at [284, 109] on h1 "How Often Should I Wash My Hair if I Workout Everyday?" at bounding box center [295, 125] width 596 height 33
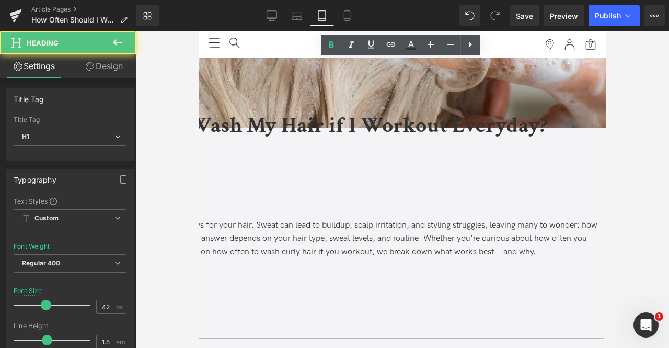
click at [95, 62] on link "Design" at bounding box center [104, 66] width 68 height 24
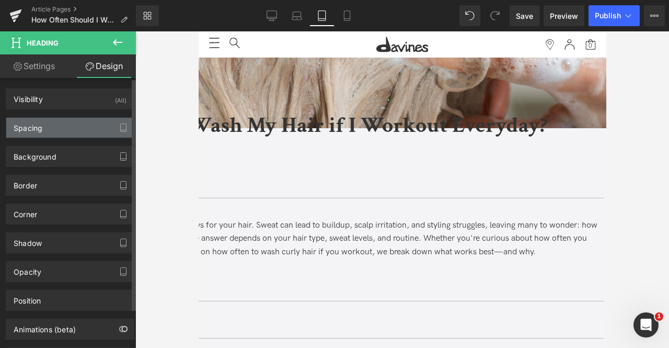
click at [44, 121] on div "Spacing" at bounding box center [70, 128] width 128 height 20
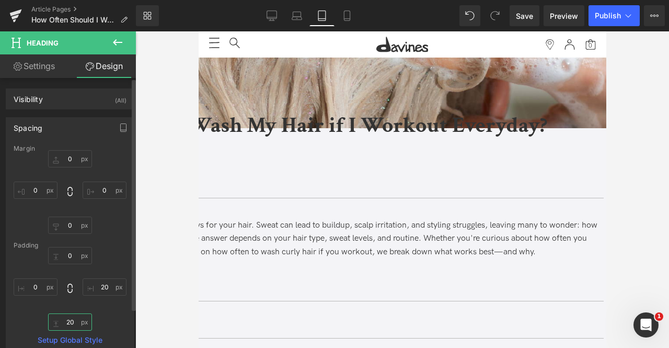
click at [68, 319] on input "20" at bounding box center [70, 321] width 44 height 17
type input "0"
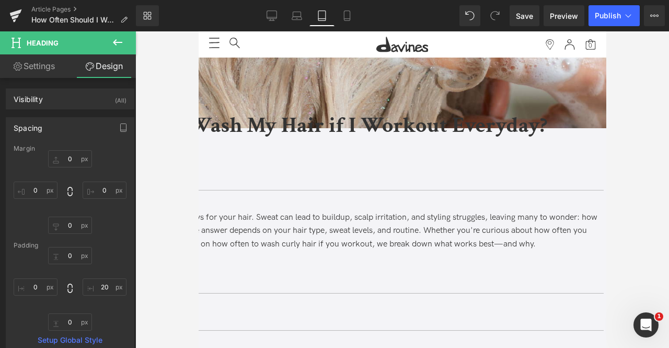
click at [278, 111] on b "How Often Should I Wash My Hair if I Workout Everyday?" at bounding box center [272, 125] width 550 height 29
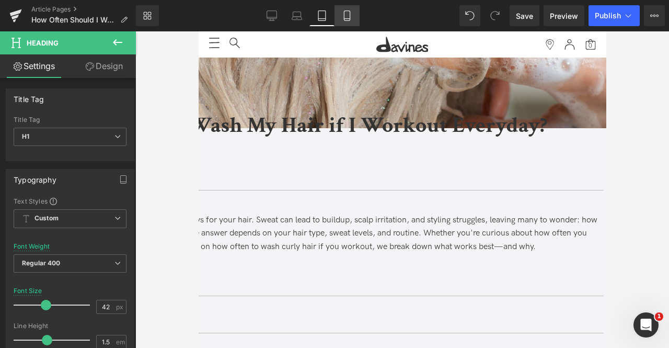
click at [345, 14] on icon at bounding box center [347, 15] width 10 height 10
type input "36"
type input "100"
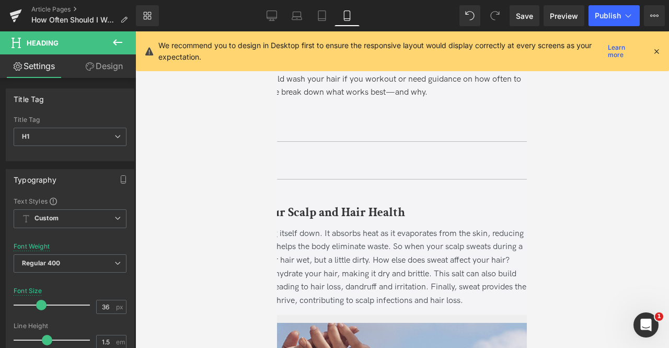
scroll to position [249, 0]
click at [255, 131] on strong "Key Takeaways" at bounding box center [214, 122] width 82 height 18
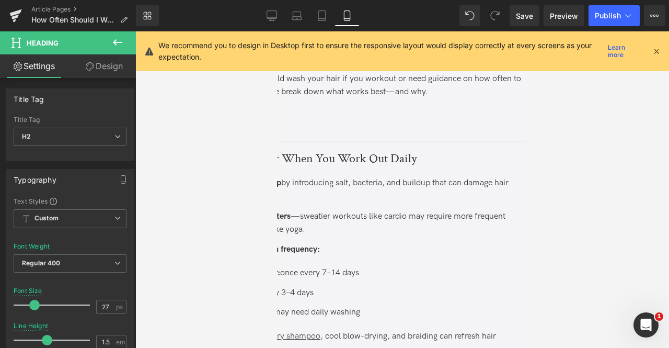
click at [276, 31] on span "Accordion" at bounding box center [276, 31] width 0 height 0
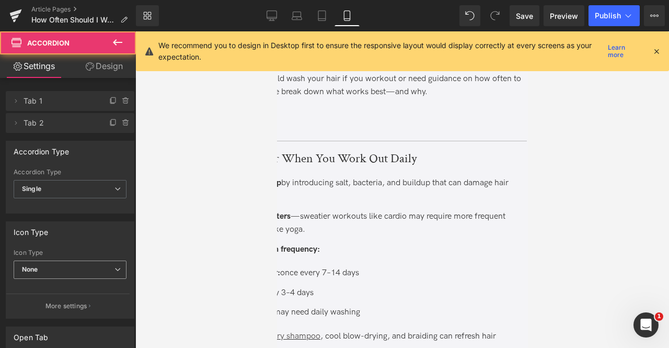
click at [45, 272] on span "None" at bounding box center [70, 269] width 113 height 18
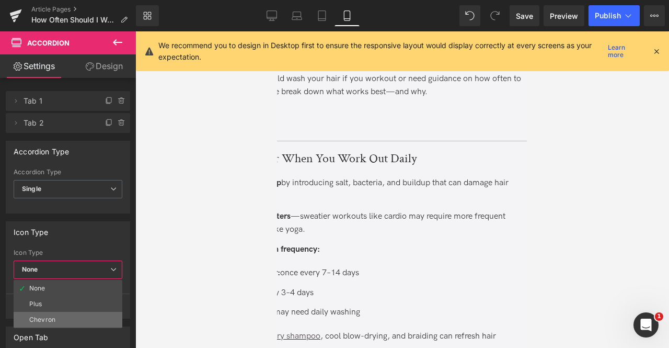
click at [52, 316] on div "Chevron" at bounding box center [42, 319] width 26 height 7
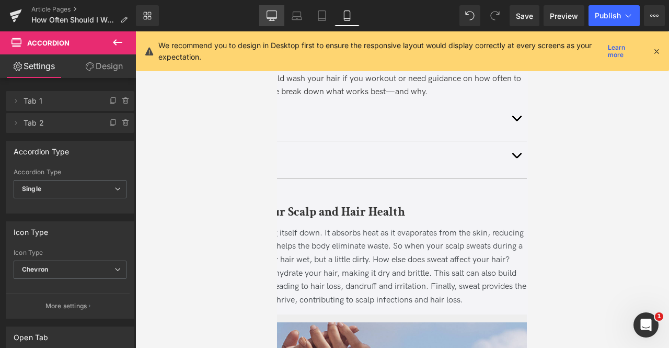
click at [271, 19] on icon at bounding box center [272, 15] width 10 height 10
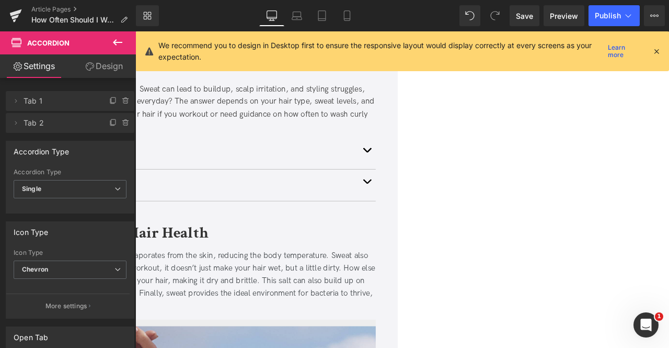
scroll to position [179, 0]
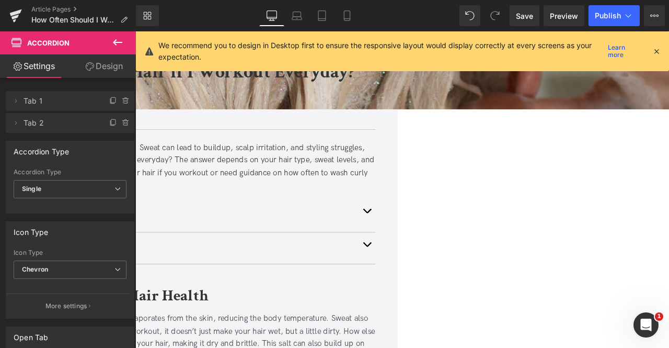
click at [135, 31] on span "Accordion" at bounding box center [135, 31] width 0 height 0
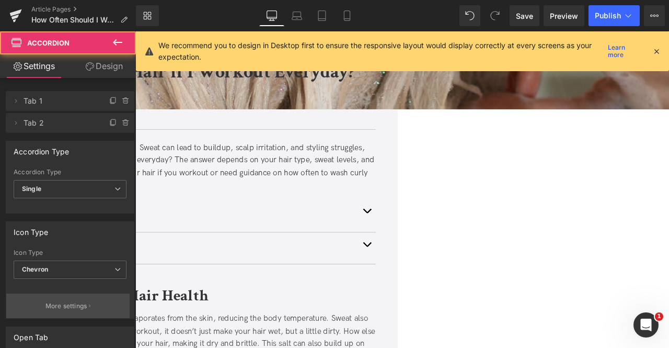
click at [83, 308] on p "More settings" at bounding box center [66, 305] width 42 height 9
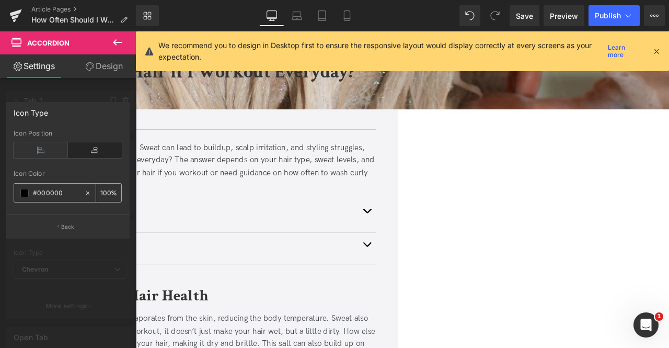
click at [49, 192] on input "#000000" at bounding box center [56, 192] width 47 height 11
type input "#33"
type input "0"
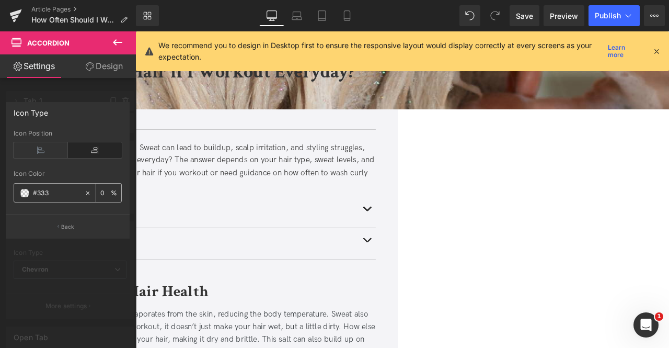
type input "#3333"
type input "100"
type input "#33333"
type input "20"
type input "#333333"
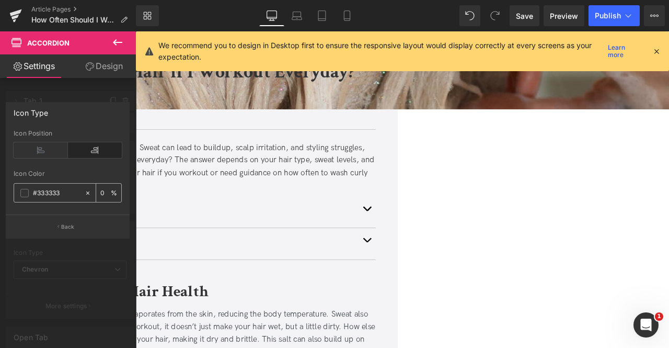
type input "100"
type input "#333333"
click at [71, 222] on button "Back" at bounding box center [68, 226] width 124 height 24
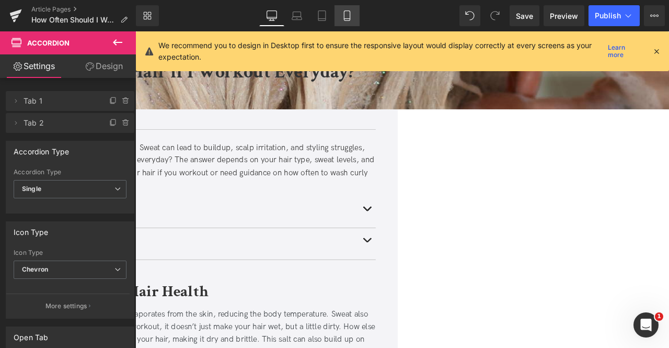
click at [351, 8] on link "Mobile" at bounding box center [347, 15] width 25 height 21
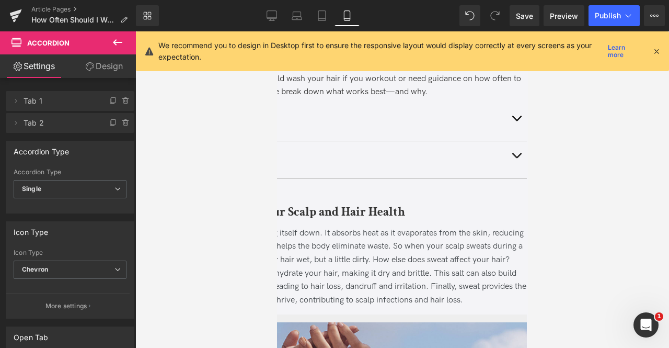
click at [255, 131] on strong "Key Takeaways" at bounding box center [214, 122] width 82 height 18
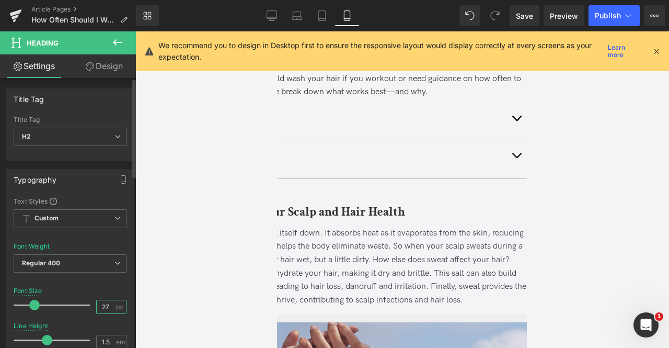
click at [110, 301] on input "27" at bounding box center [106, 306] width 18 height 13
type input "24"
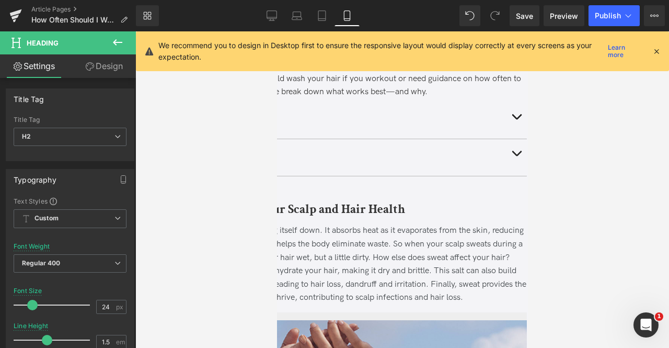
click at [252, 166] on strong "In This Article" at bounding box center [212, 157] width 79 height 18
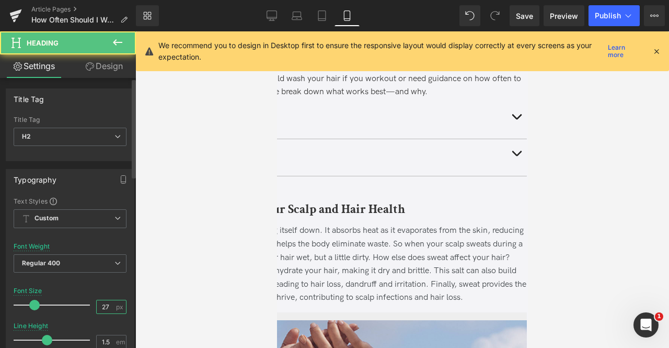
click at [106, 308] on input "27" at bounding box center [106, 306] width 18 height 13
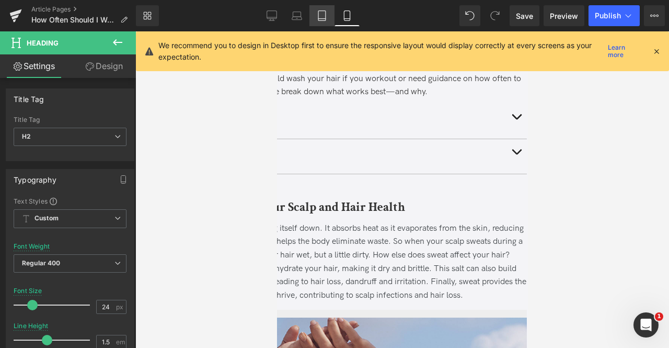
click at [326, 19] on icon at bounding box center [322, 15] width 10 height 10
type input "27"
type input "100"
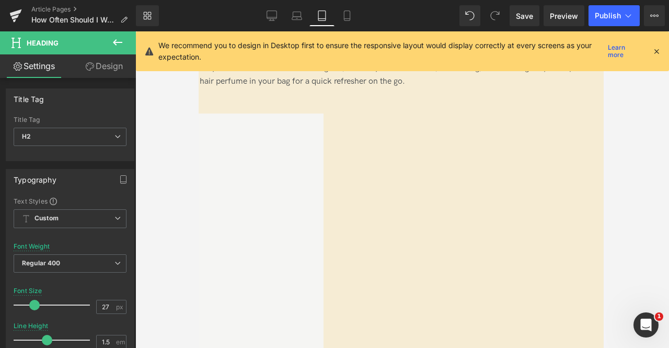
scroll to position [1639, 0]
click at [346, 8] on link "Mobile" at bounding box center [347, 15] width 25 height 21
type input "24"
type input "100"
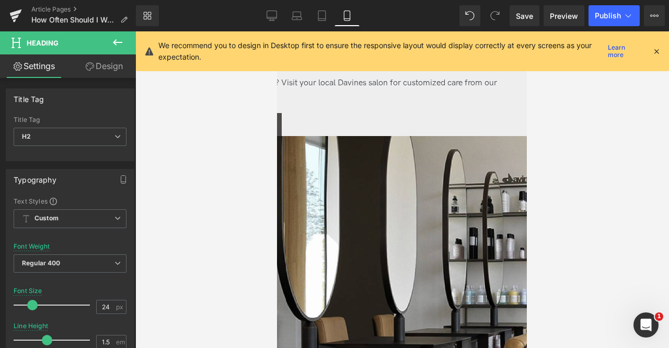
scroll to position [3012, 0]
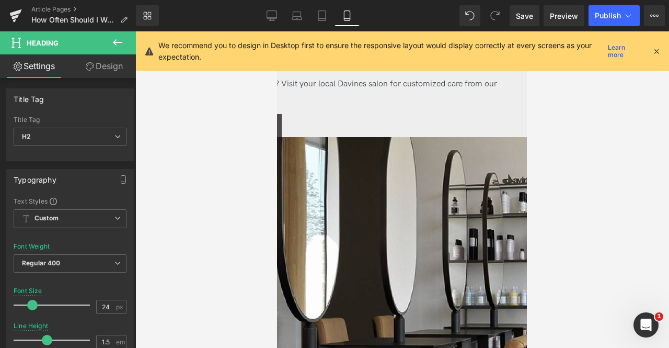
click at [341, 102] on span "Need a more personalized routine? Visit your local Davines salon for customized…" at bounding box center [324, 91] width 344 height 24
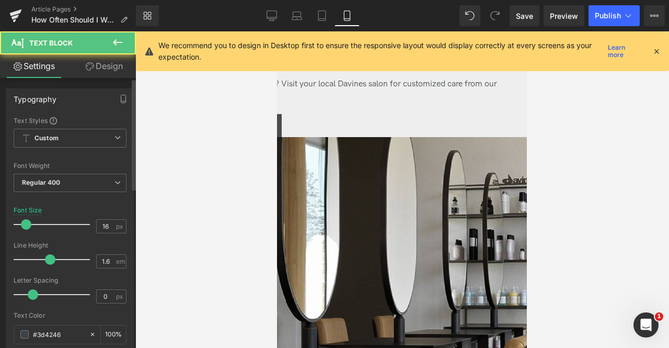
scroll to position [388, 0]
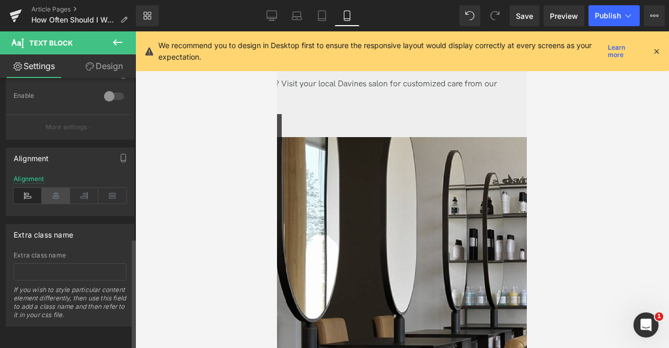
click at [52, 192] on icon at bounding box center [56, 196] width 28 height 16
click at [281, 137] on link "Find a Davines Salon Near You" at bounding box center [216, 125] width 129 height 23
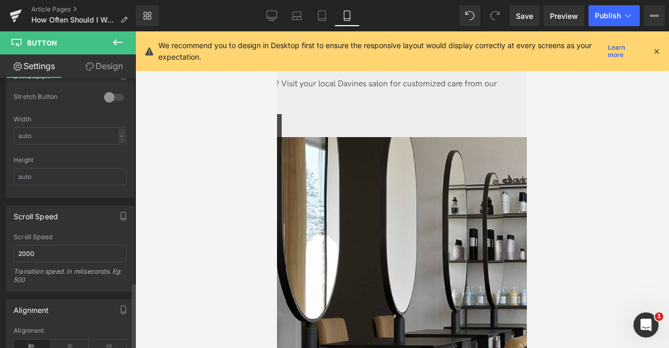
scroll to position [821, 0]
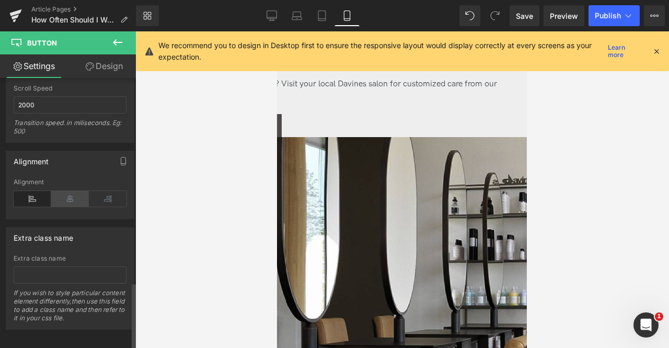
click at [65, 191] on icon at bounding box center [70, 199] width 38 height 16
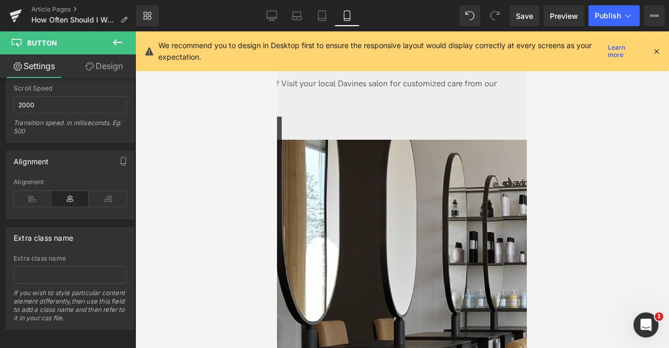
click at [355, 104] on div "Need a more personalized routine? Visit your local Davines salon for customized…" at bounding box center [339, 90] width 374 height 27
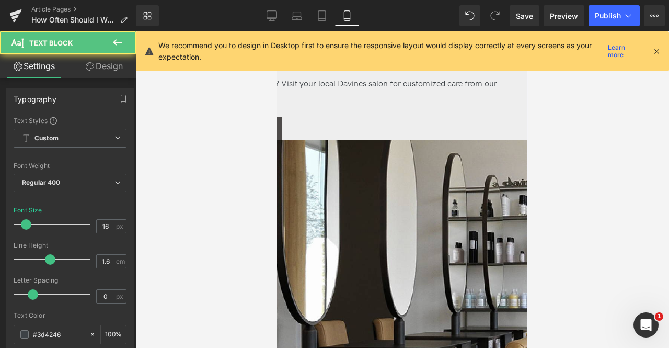
click at [84, 71] on link "Design" at bounding box center [104, 66] width 68 height 24
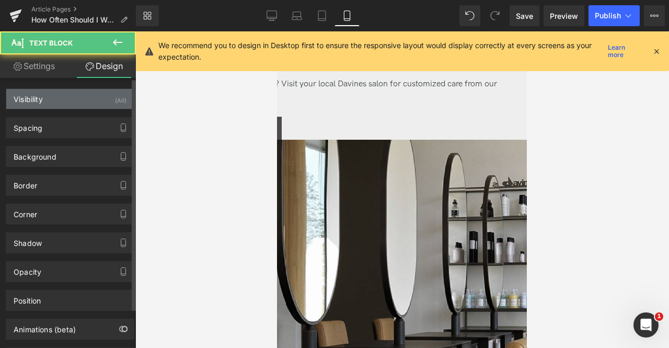
type input "0"
type input "19"
type input "0"
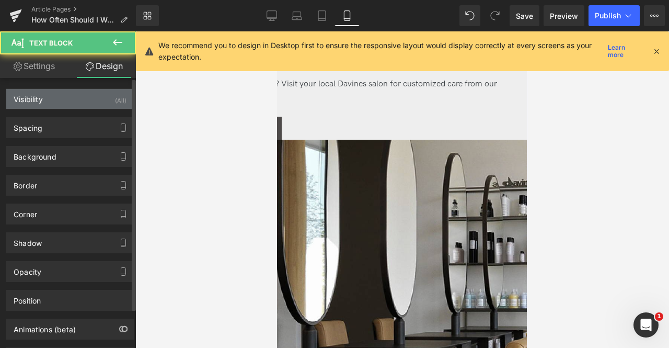
type input "0"
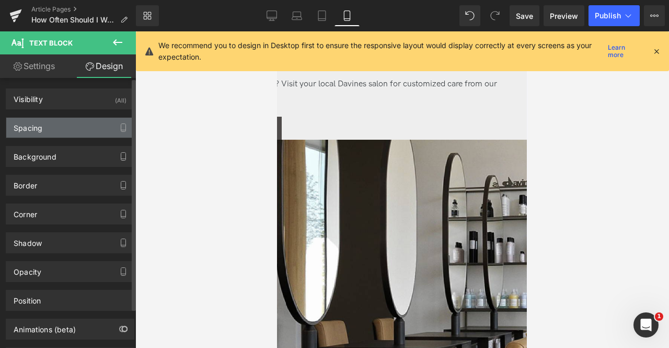
click at [76, 129] on div "Spacing" at bounding box center [70, 128] width 128 height 20
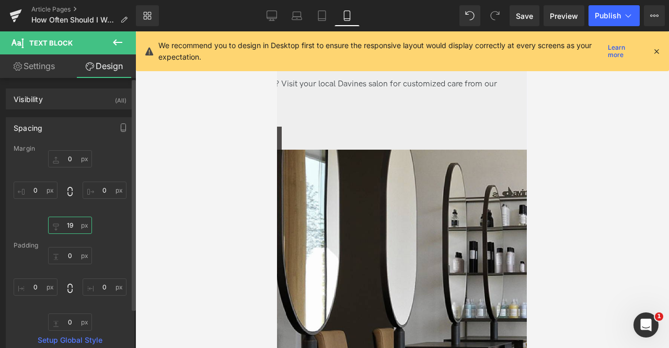
click at [75, 232] on input "19" at bounding box center [70, 224] width 44 height 17
type input "10"
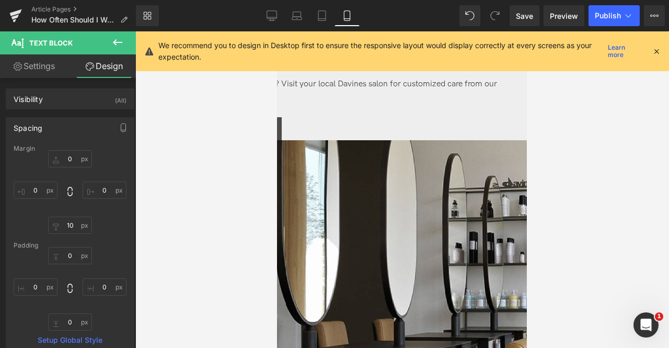
click at [313, 140] on div "Find a Davines Salon Near You" at bounding box center [339, 128] width 374 height 23
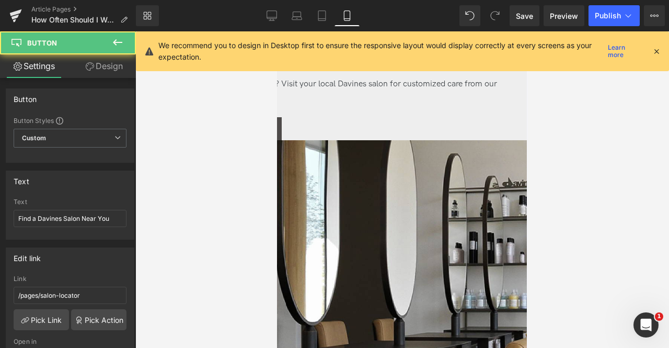
click at [109, 60] on link "Design" at bounding box center [104, 66] width 68 height 24
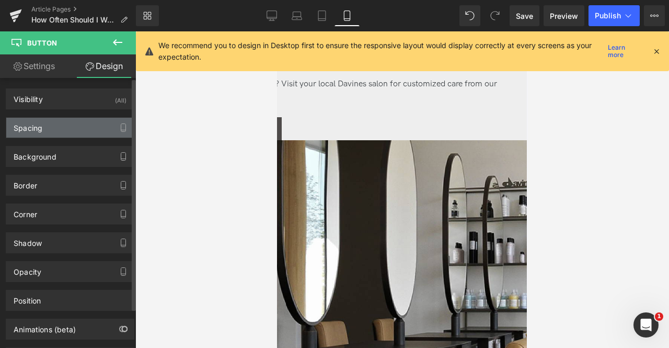
click at [65, 119] on div "Spacing" at bounding box center [70, 128] width 128 height 20
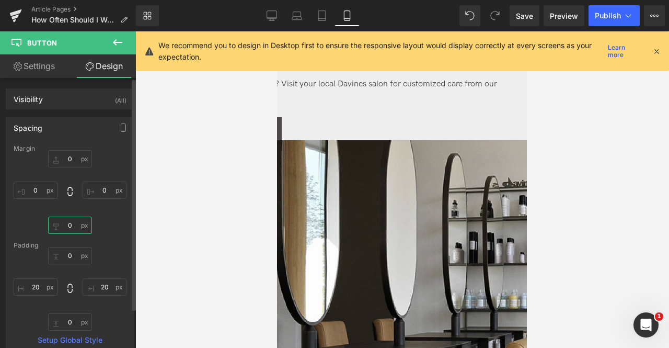
click at [71, 226] on input "0" at bounding box center [70, 224] width 44 height 17
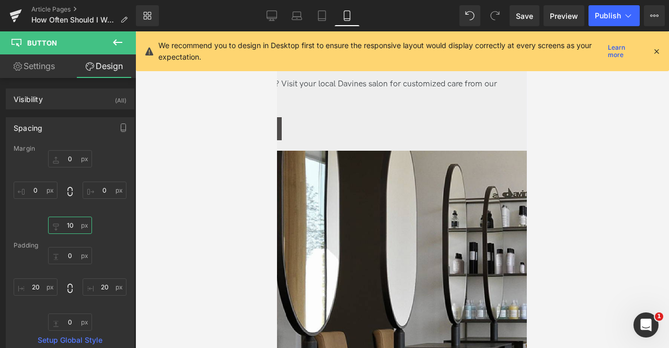
type input "10"
click at [268, 14] on icon at bounding box center [272, 15] width 10 height 10
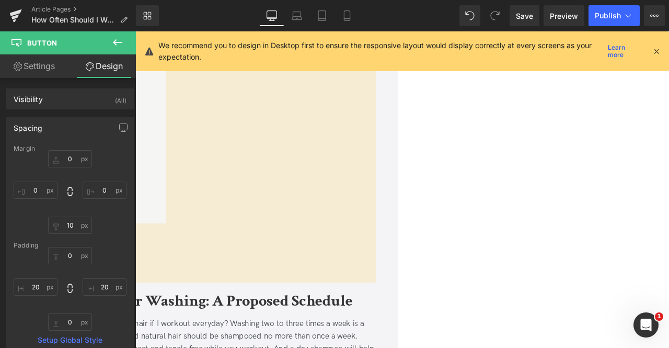
type input "0"
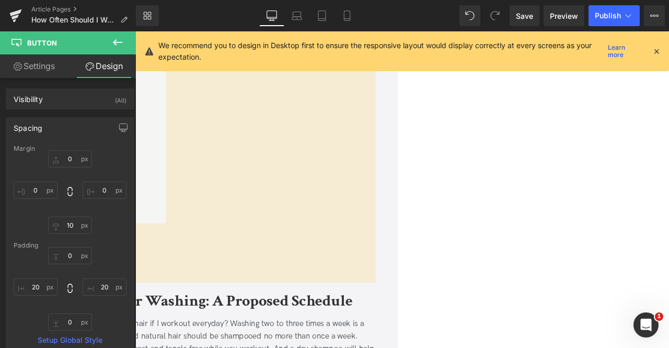
type input "20"
type input "0"
type input "20"
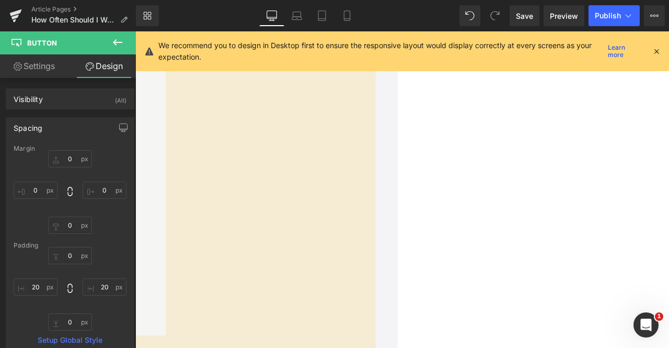
scroll to position [2088, 0]
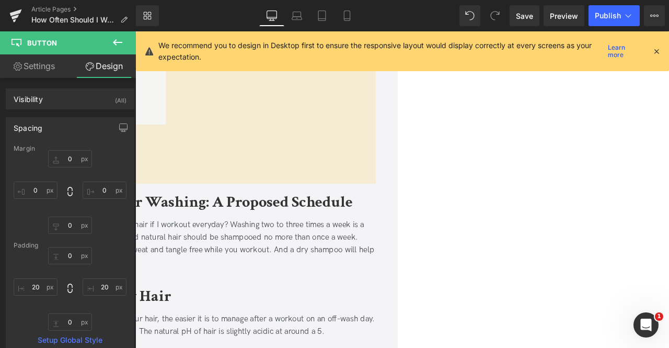
click at [135, 31] on span "Row" at bounding box center [135, 31] width 0 height 0
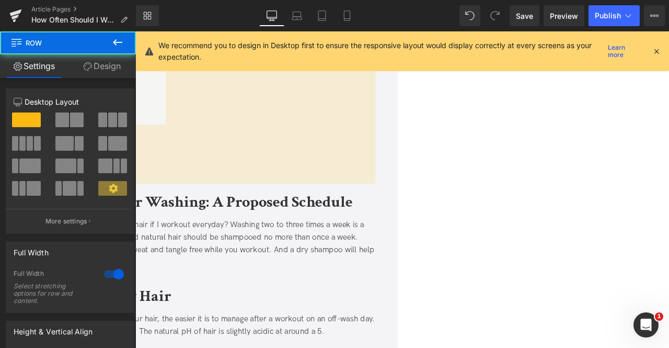
drag, startPoint x: 103, startPoint y: 69, endPoint x: 86, endPoint y: 118, distance: 51.6
click at [103, 69] on link "Design" at bounding box center [102, 66] width 68 height 24
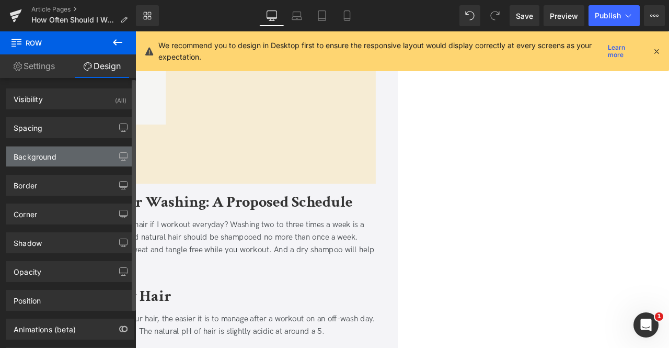
click at [53, 165] on div "Background" at bounding box center [70, 156] width 128 height 20
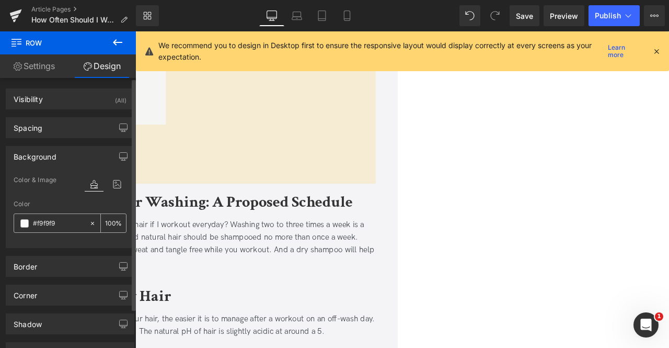
click at [61, 220] on input "#f9f9f9" at bounding box center [58, 222] width 51 height 11
paste input "4f4f7"
type input "#f4f4f7"
click at [527, 15] on span "Save" at bounding box center [524, 15] width 17 height 11
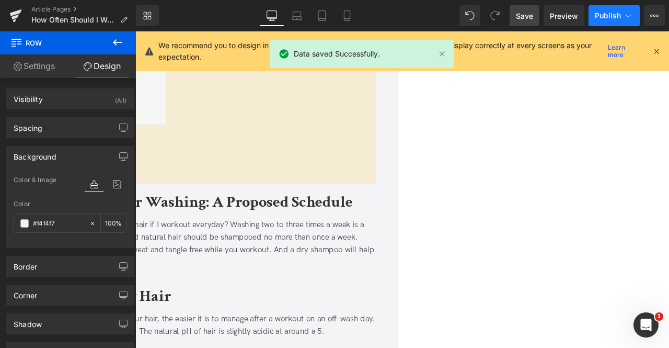
click at [602, 17] on span "Publish" at bounding box center [608, 15] width 26 height 8
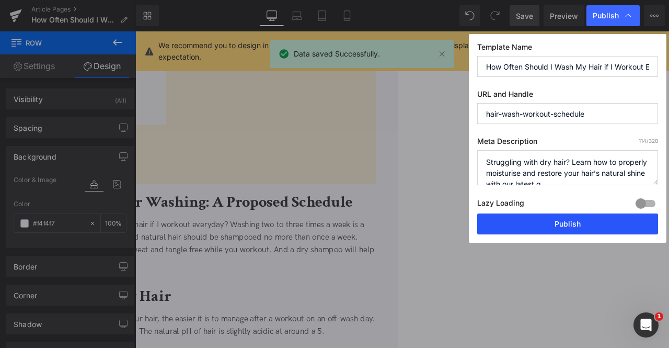
click at [589, 216] on button "Publish" at bounding box center [567, 223] width 181 height 21
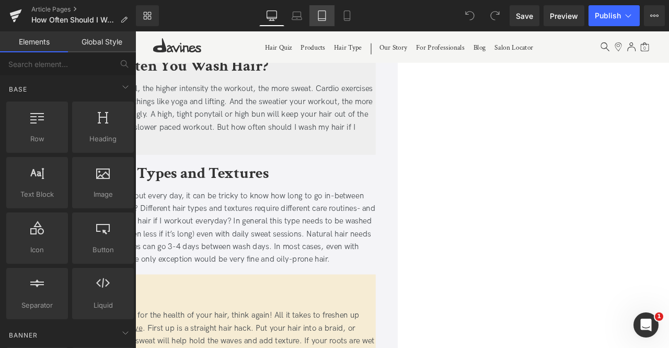
click at [325, 14] on icon at bounding box center [322, 15] width 10 height 10
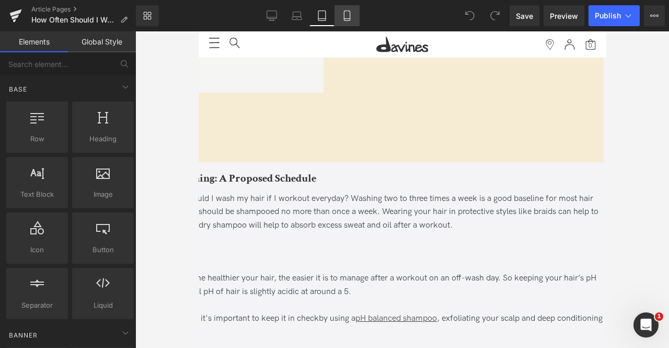
click at [348, 16] on icon at bounding box center [347, 15] width 10 height 10
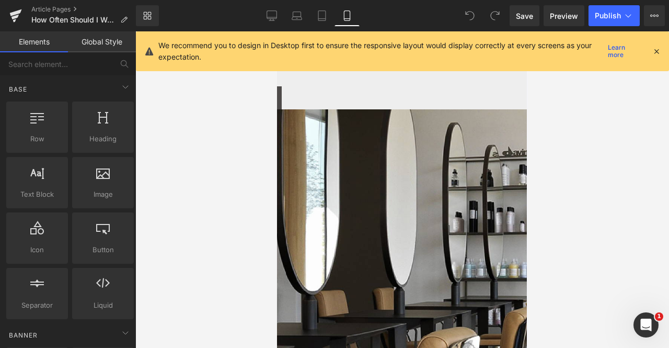
scroll to position [3027, 0]
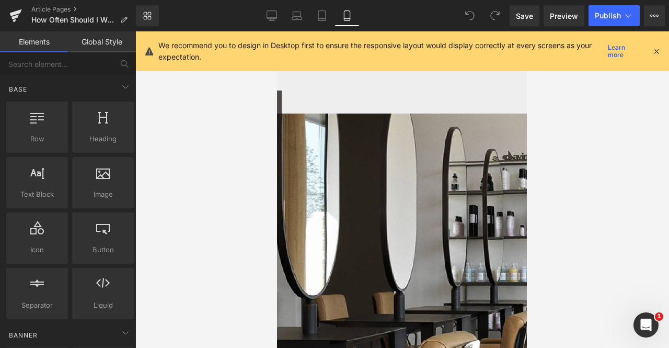
click at [333, 79] on span "Need a more personalized routine? Visit your local Davines salon for customized…" at bounding box center [324, 67] width 344 height 24
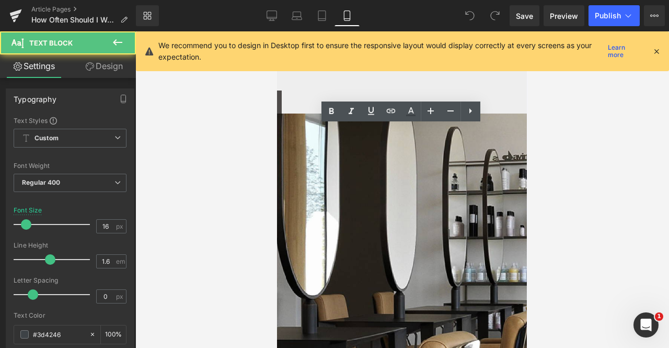
click at [110, 64] on link "Design" at bounding box center [104, 66] width 68 height 24
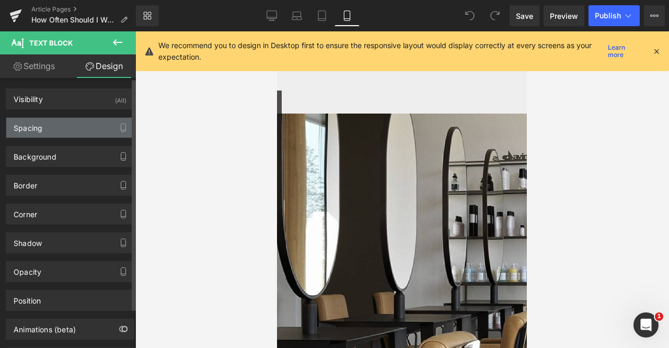
click at [65, 121] on div "Spacing" at bounding box center [70, 128] width 128 height 20
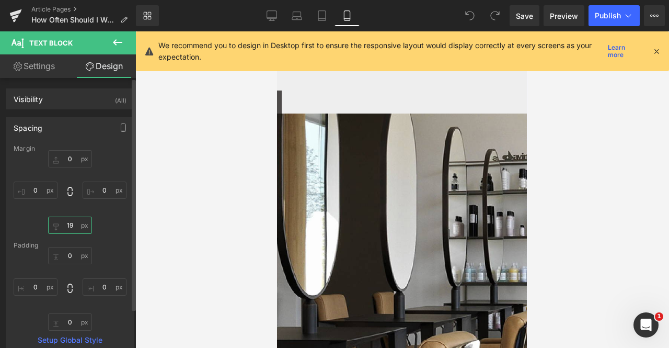
click at [75, 228] on input "19" at bounding box center [70, 224] width 44 height 17
type input "10"
click at [29, 67] on link "Settings" at bounding box center [34, 66] width 68 height 24
type input "100"
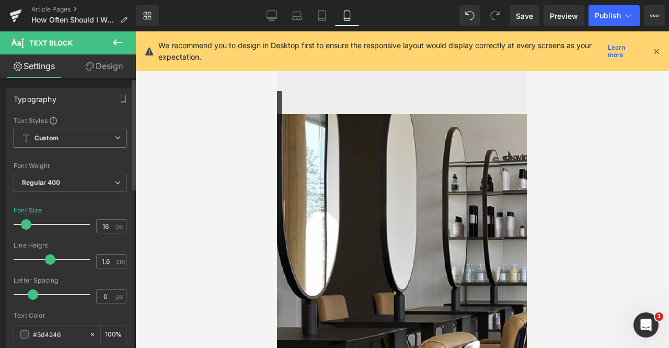
scroll to position [388, 0]
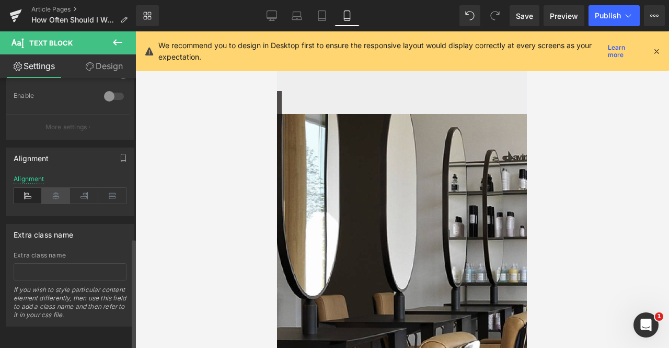
click at [65, 188] on icon at bounding box center [56, 196] width 28 height 16
click at [270, 107] on span "Find a Davines Salon Near You" at bounding box center [216, 102] width 107 height 9
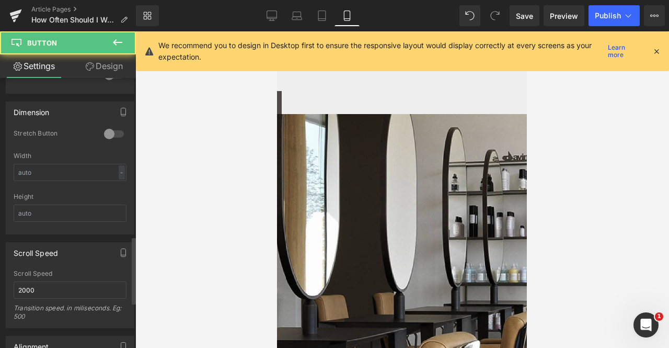
scroll to position [718, 0]
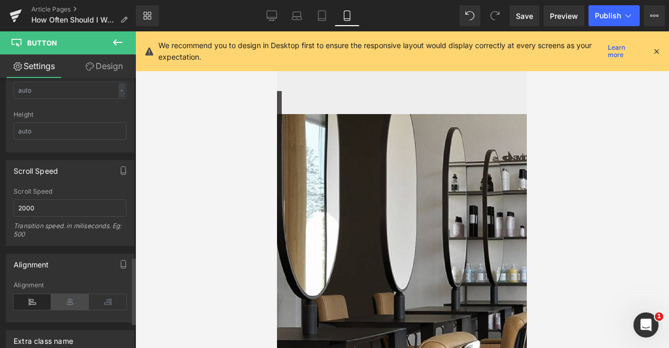
click at [68, 294] on icon at bounding box center [70, 302] width 38 height 16
click at [110, 65] on link "Design" at bounding box center [104, 66] width 68 height 24
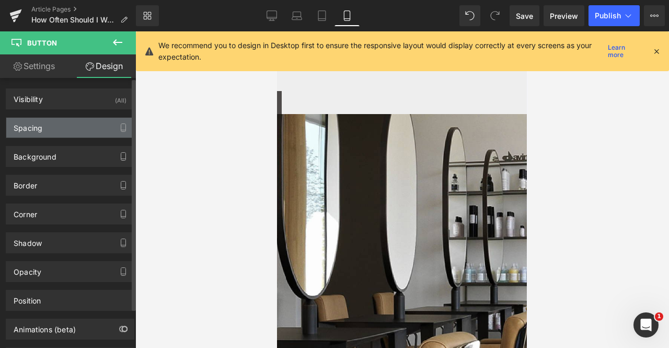
click at [80, 127] on div "Spacing" at bounding box center [70, 128] width 128 height 20
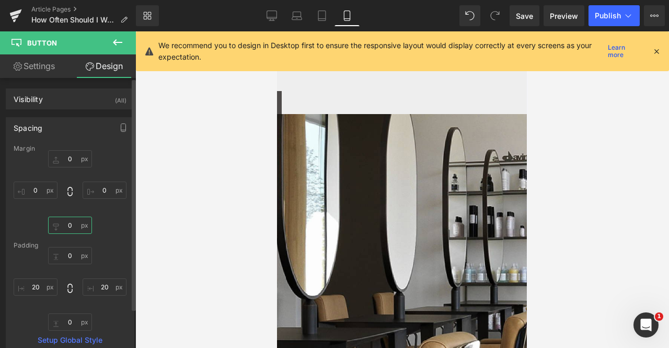
click at [70, 225] on input "0" at bounding box center [70, 224] width 44 height 17
type input "10"
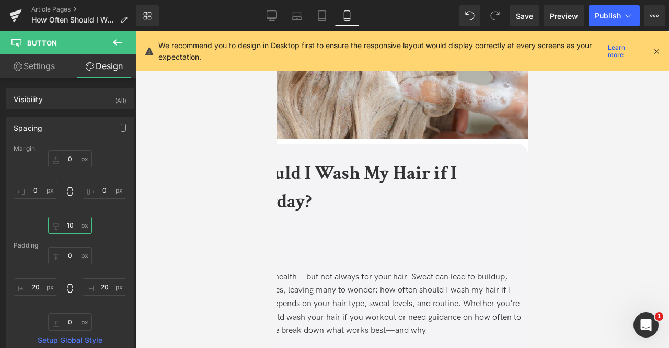
scroll to position [246, 0]
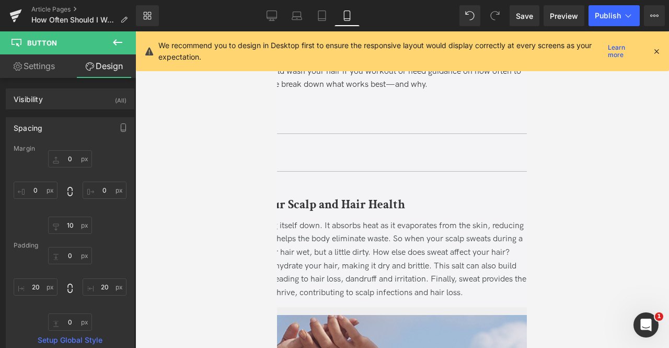
click at [276, 31] on span "Accordion" at bounding box center [276, 31] width 0 height 0
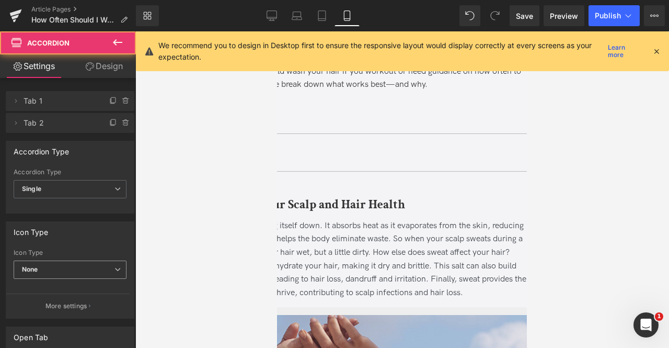
click at [65, 260] on span "None" at bounding box center [70, 269] width 113 height 18
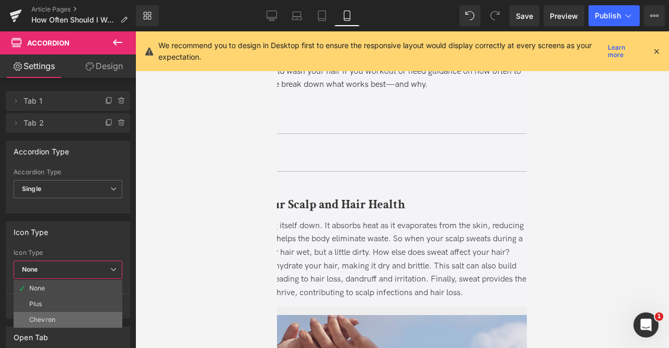
click at [53, 318] on div "Chevron" at bounding box center [42, 319] width 26 height 7
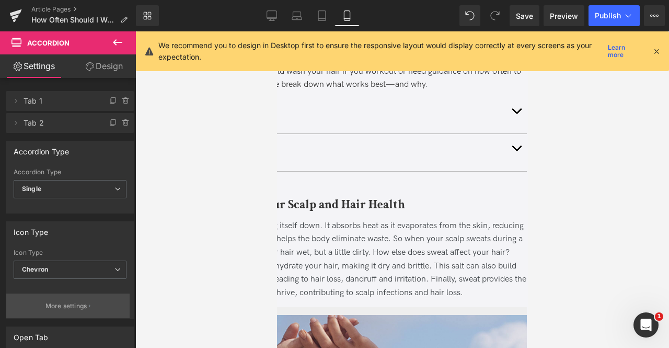
click at [46, 291] on div "None Plus Chevron Icon Type Chevron None Plus Chevron More settings" at bounding box center [70, 283] width 128 height 69
click at [80, 306] on p "More settings" at bounding box center [66, 305] width 42 height 9
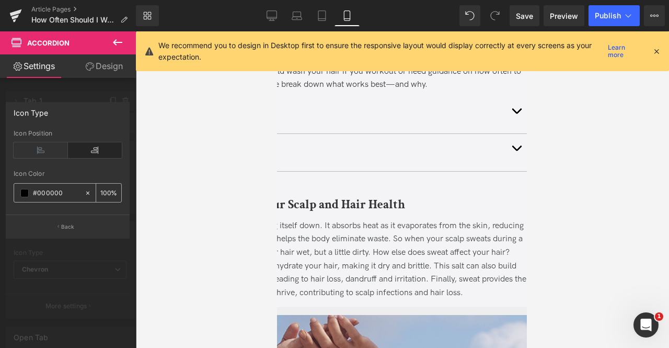
click at [69, 194] on input "#000000" at bounding box center [56, 192] width 47 height 11
type input "#33"
type input "0"
type input "#33333"
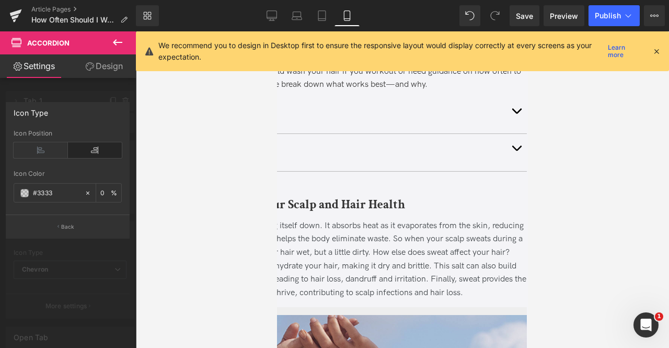
type input "20"
type input "#333333"
type input "100"
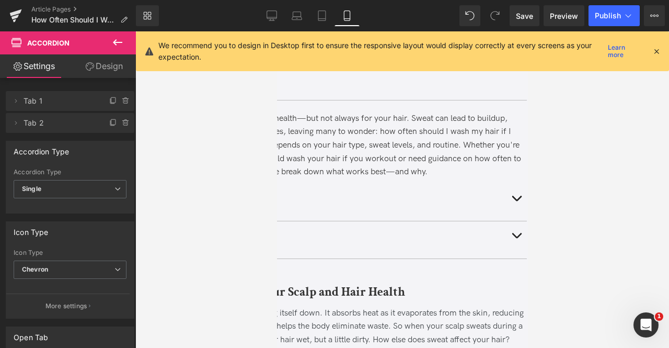
scroll to position [159, 0]
click at [336, 221] on div "Key Takeaways Heading" at bounding box center [339, 202] width 374 height 38
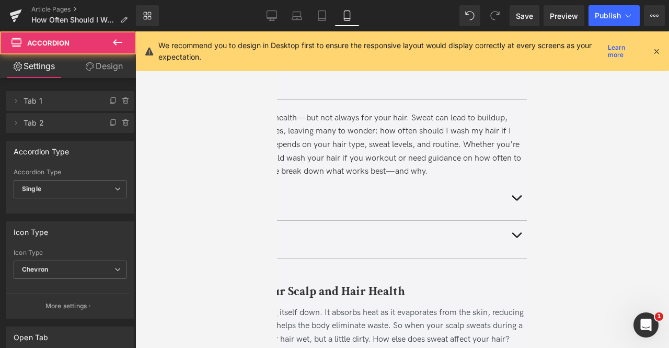
click at [255, 211] on strong "Key Takeaways" at bounding box center [214, 201] width 82 height 18
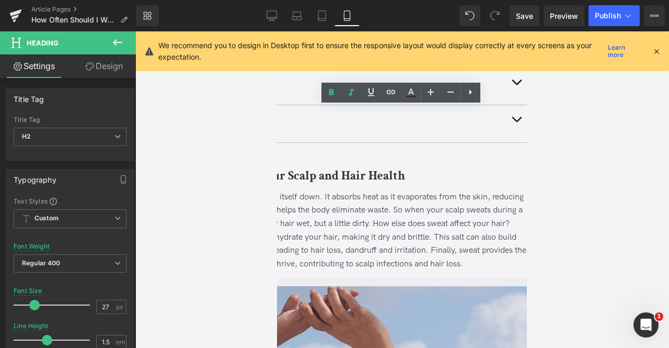
scroll to position [275, 0]
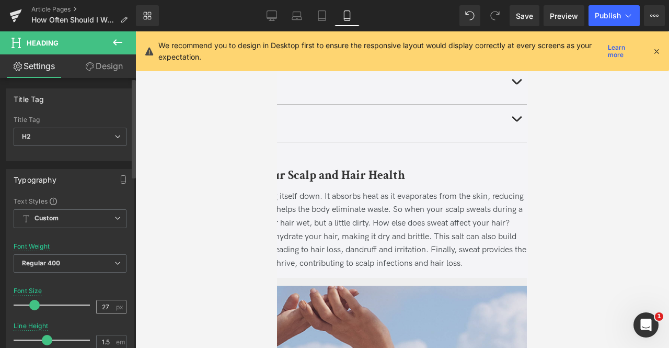
click at [111, 304] on div "27 px" at bounding box center [111, 306] width 30 height 14
click at [108, 302] on input "27" at bounding box center [106, 306] width 18 height 13
type input "24"
click at [276, 31] on span at bounding box center [276, 31] width 0 height 0
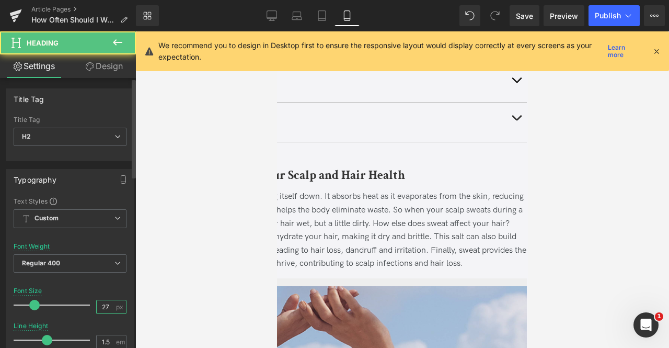
click at [109, 308] on input "27" at bounding box center [106, 306] width 18 height 13
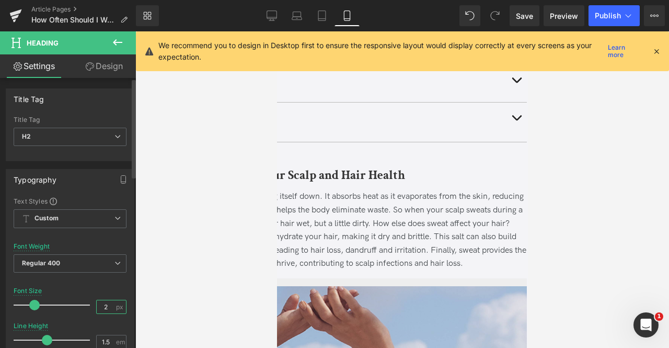
type input "24"
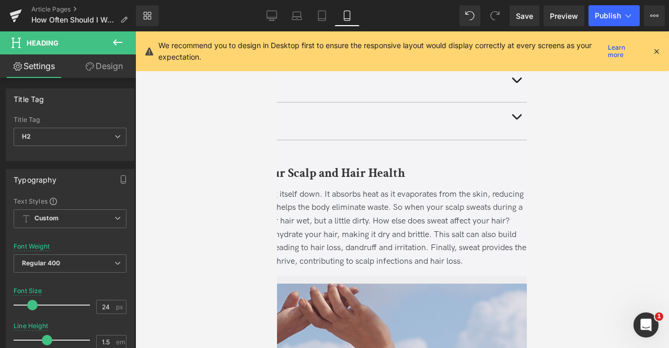
click at [309, 181] on b "How Sweat Affects Your Scalp and Hair Health" at bounding box center [278, 173] width 252 height 16
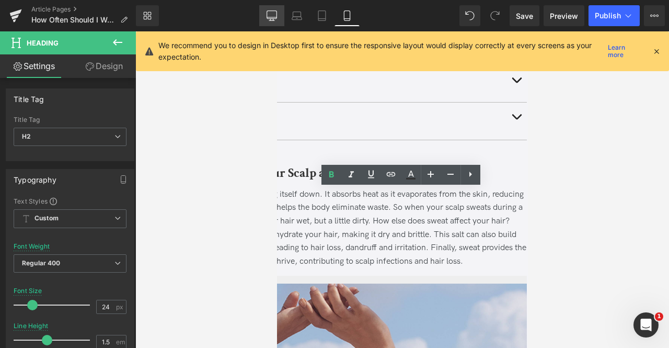
click at [275, 20] on icon at bounding box center [272, 15] width 10 height 10
type input "36"
type input "100"
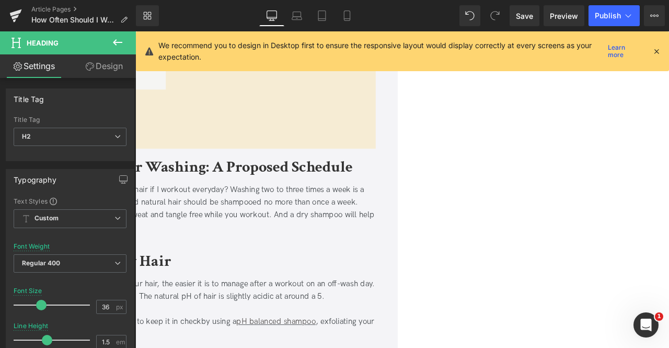
scroll to position [2118, 0]
click at [140, 130] on div "How Often Should I Wash My Hair if I Workout Everyday? Heading Updated on June …" at bounding box center [132, 211] width 627 height 4201
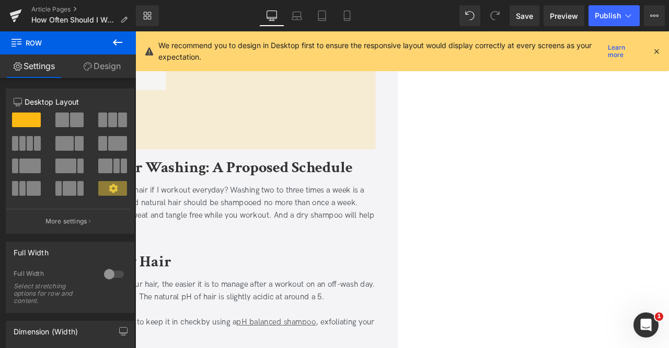
click at [100, 73] on link "Design" at bounding box center [102, 66] width 68 height 24
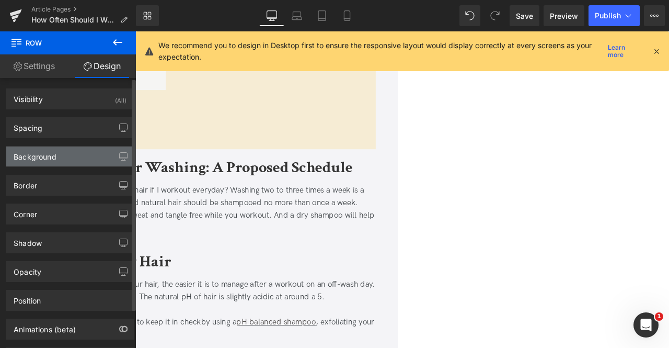
click at [48, 160] on div "Background" at bounding box center [70, 156] width 128 height 20
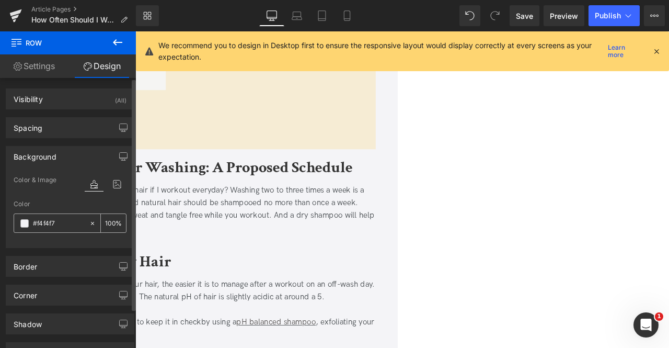
click at [60, 221] on input "#f4f4f7" at bounding box center [58, 222] width 51 height 11
click at [135, 31] on span "Row" at bounding box center [135, 31] width 0 height 0
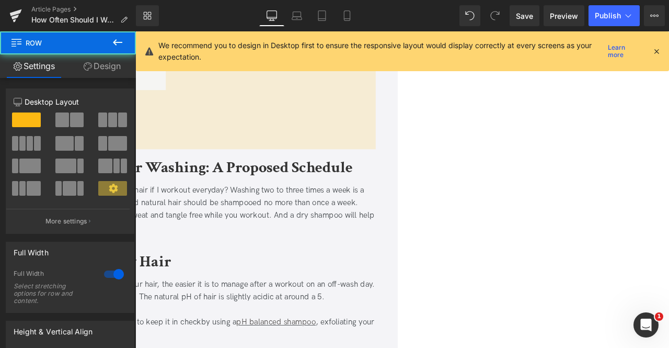
click at [91, 60] on link "Design" at bounding box center [102, 66] width 68 height 24
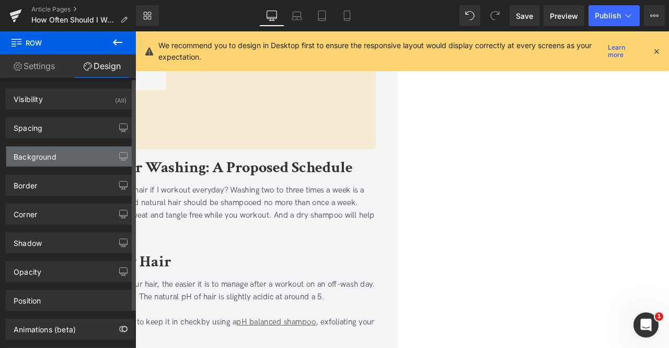
click at [56, 154] on div "Background" at bounding box center [70, 156] width 128 height 20
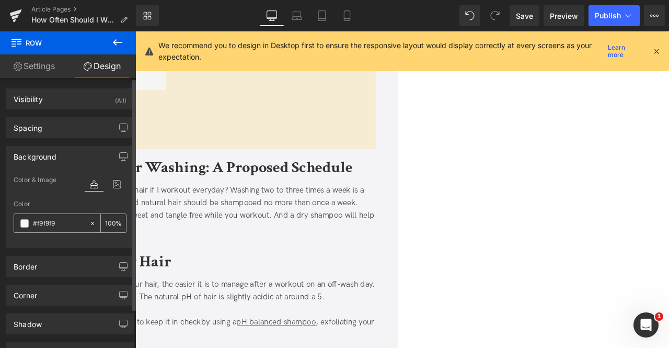
click at [61, 218] on input "#f9f9f9" at bounding box center [58, 222] width 51 height 11
paste input "4f4f7"
type input "#f4f4f7"
click at [527, 15] on span "Save" at bounding box center [524, 15] width 17 height 11
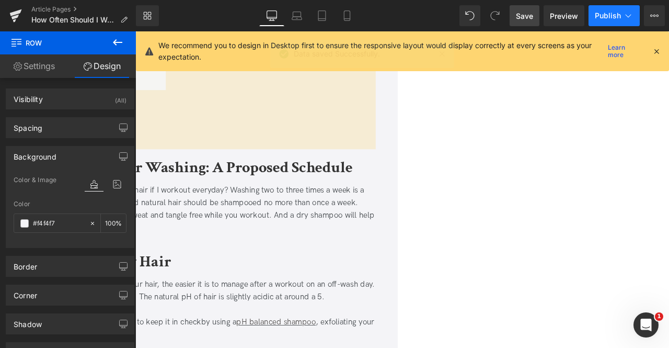
click at [617, 9] on button "Publish" at bounding box center [614, 15] width 51 height 21
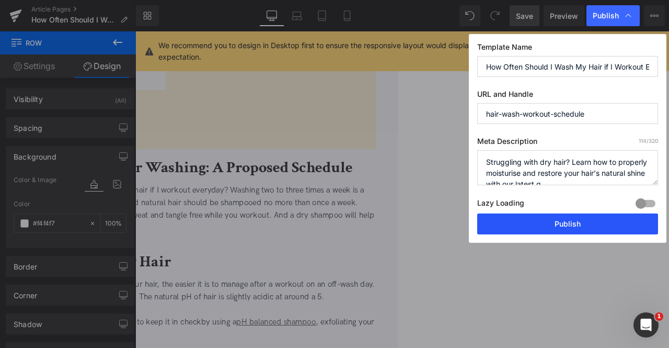
click at [569, 225] on button "Publish" at bounding box center [567, 223] width 181 height 21
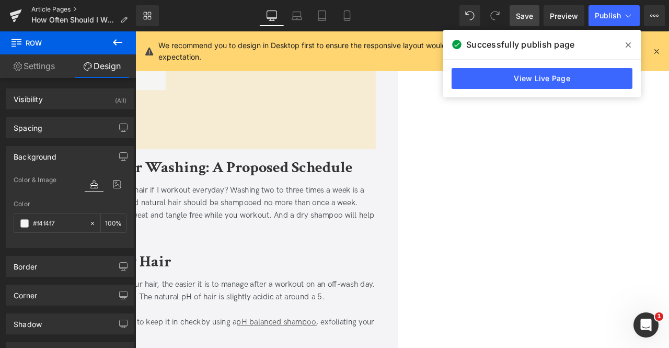
click at [71, 6] on link "Article Pages" at bounding box center [83, 9] width 105 height 8
